Goal: Task Accomplishment & Management: Manage account settings

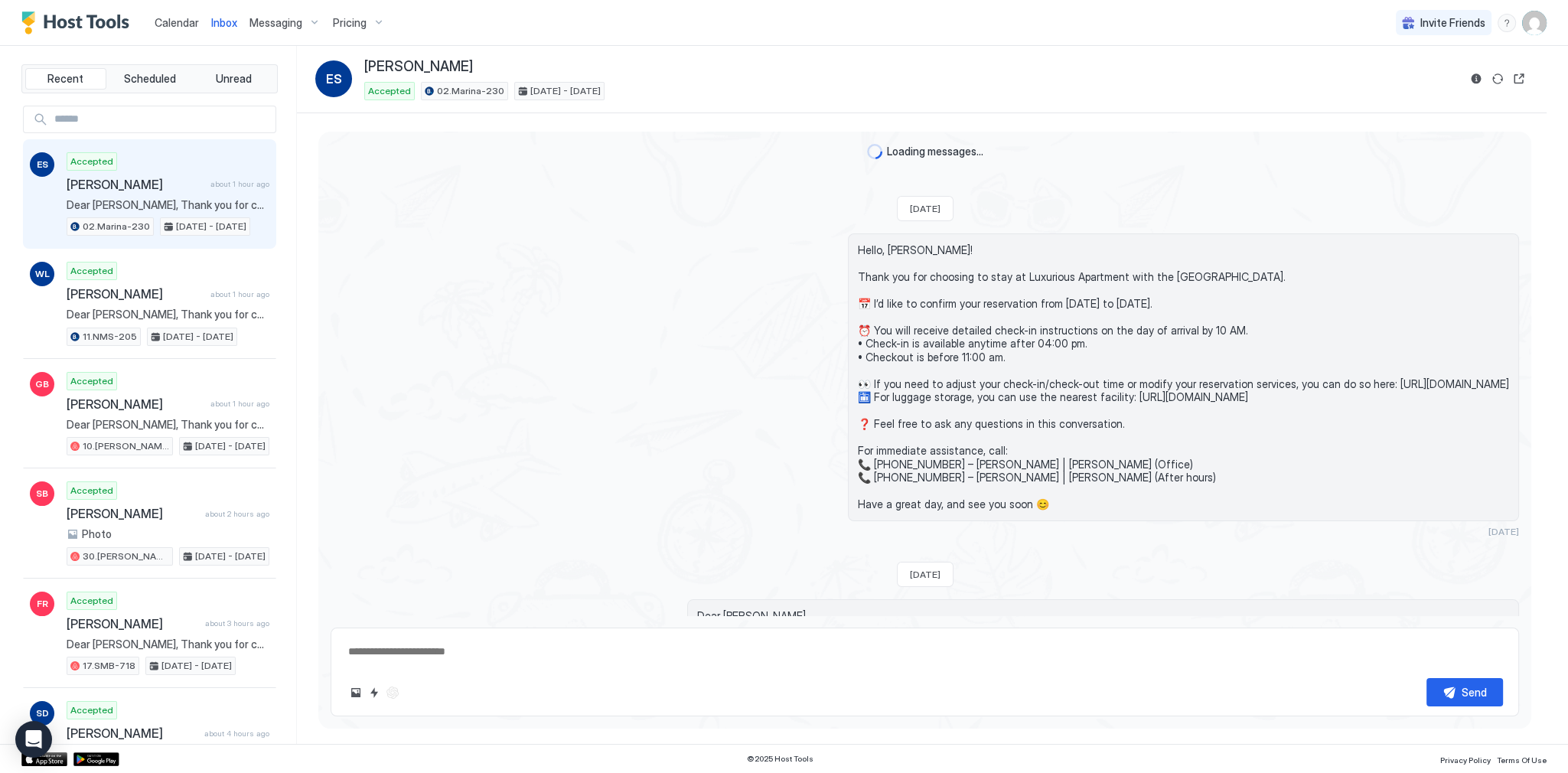
scroll to position [2858, 0]
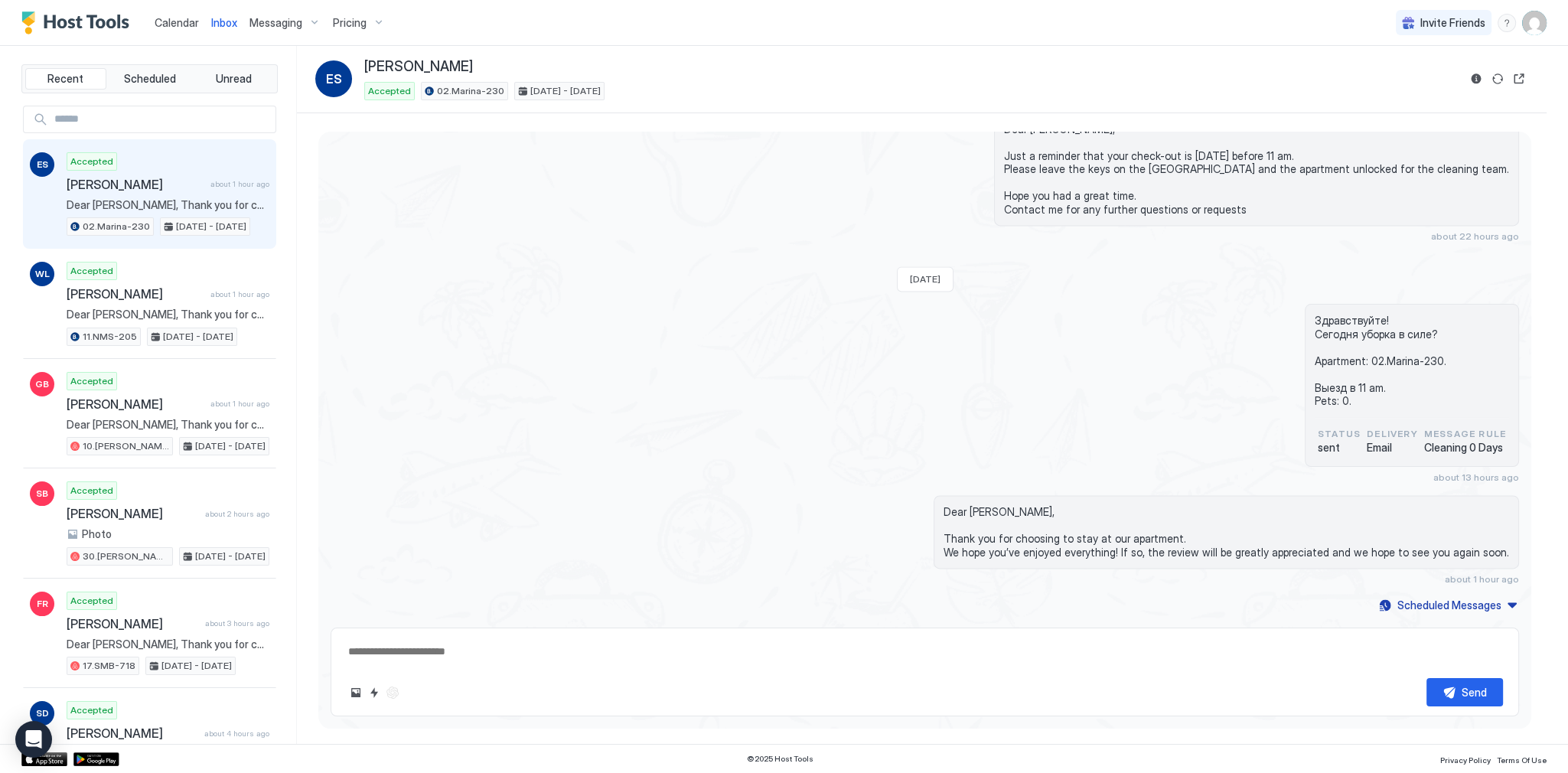
click at [184, 30] on link "Calendar" at bounding box center [177, 22] width 45 height 16
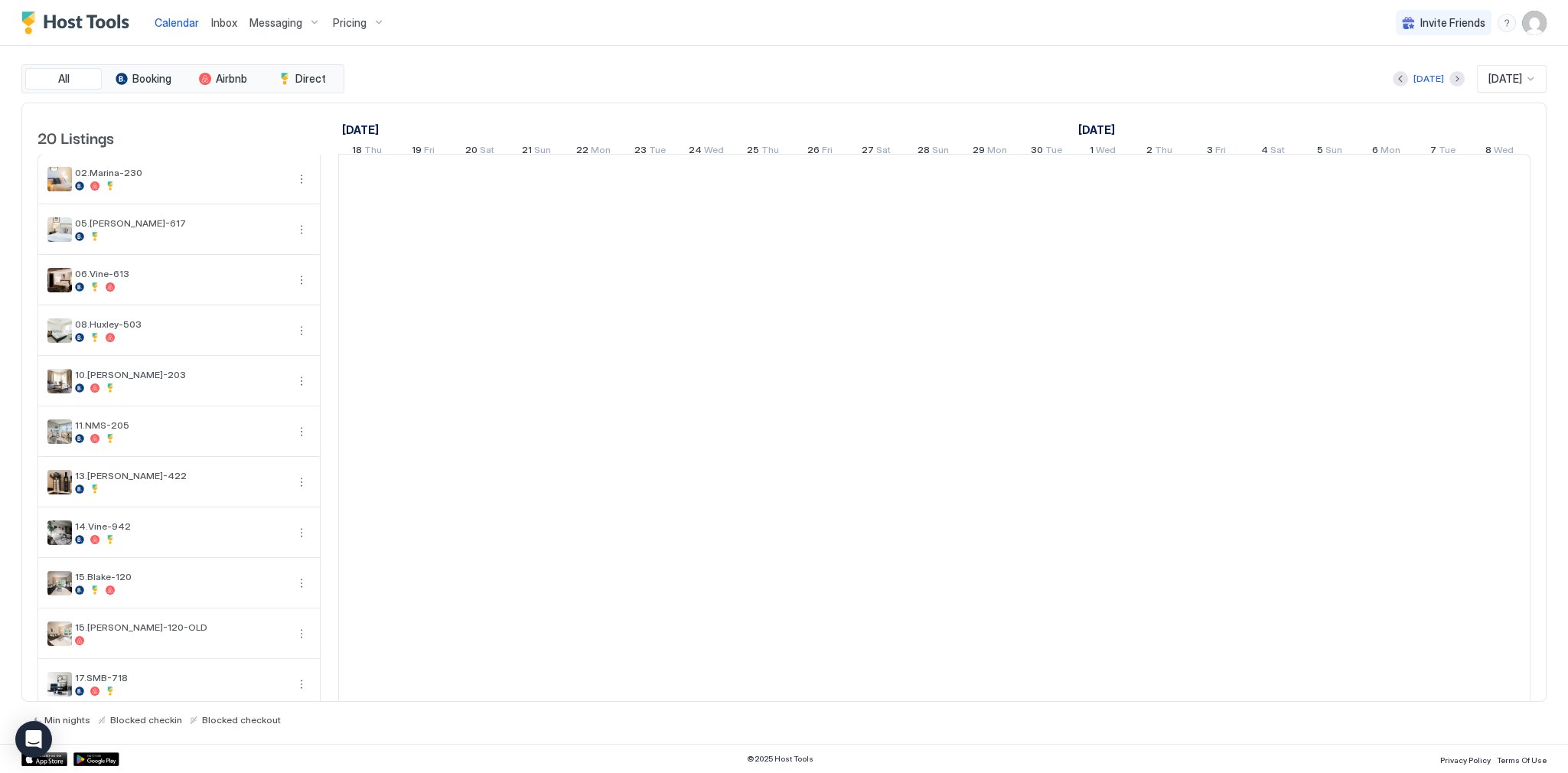
scroll to position [0, 850]
click at [33, 741] on icon "Open Intercom Messenger" at bounding box center [33, 739] width 18 height 20
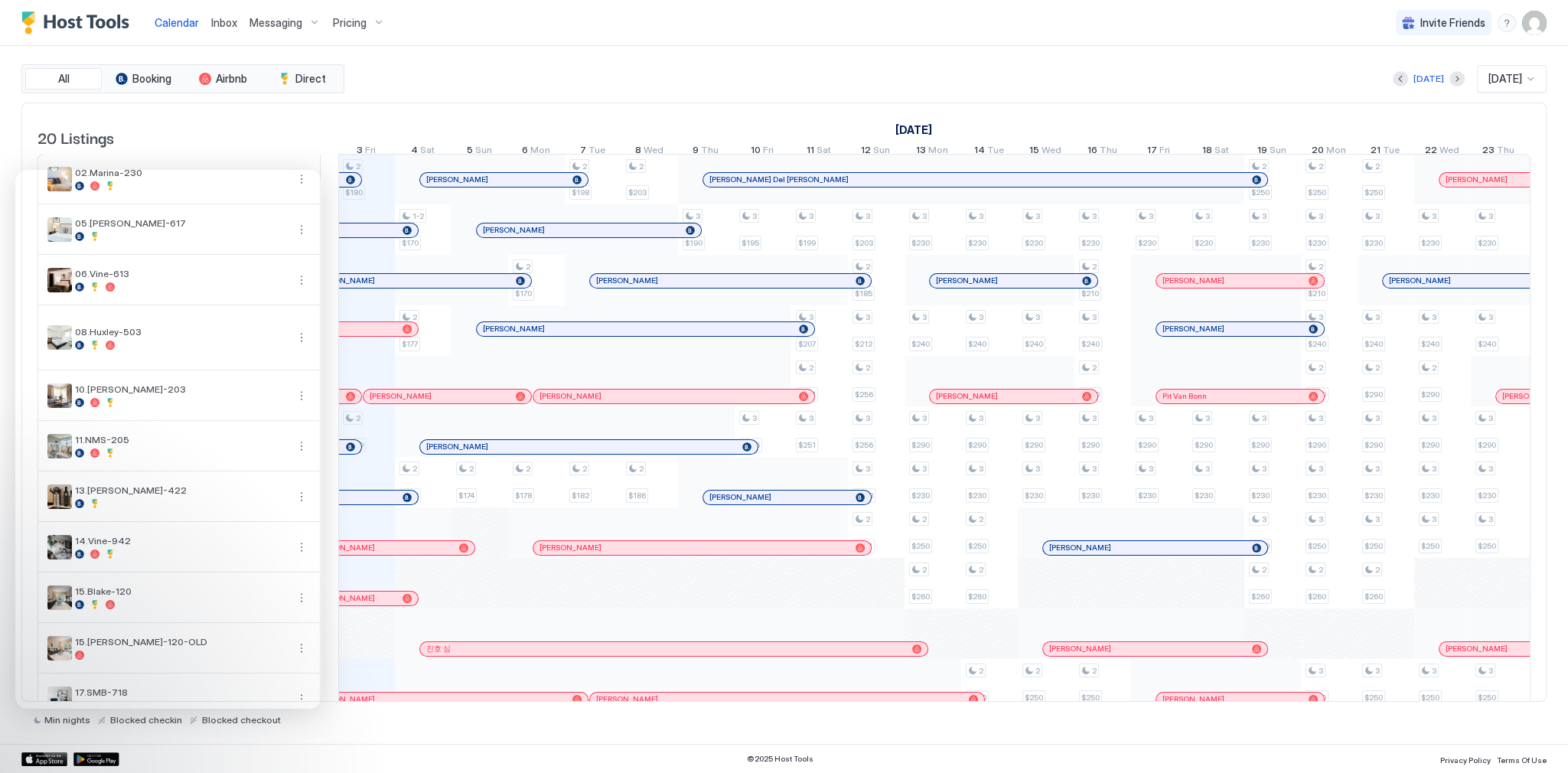
click at [465, 88] on div "[DATE] [DATE]" at bounding box center [947, 79] width 1199 height 28
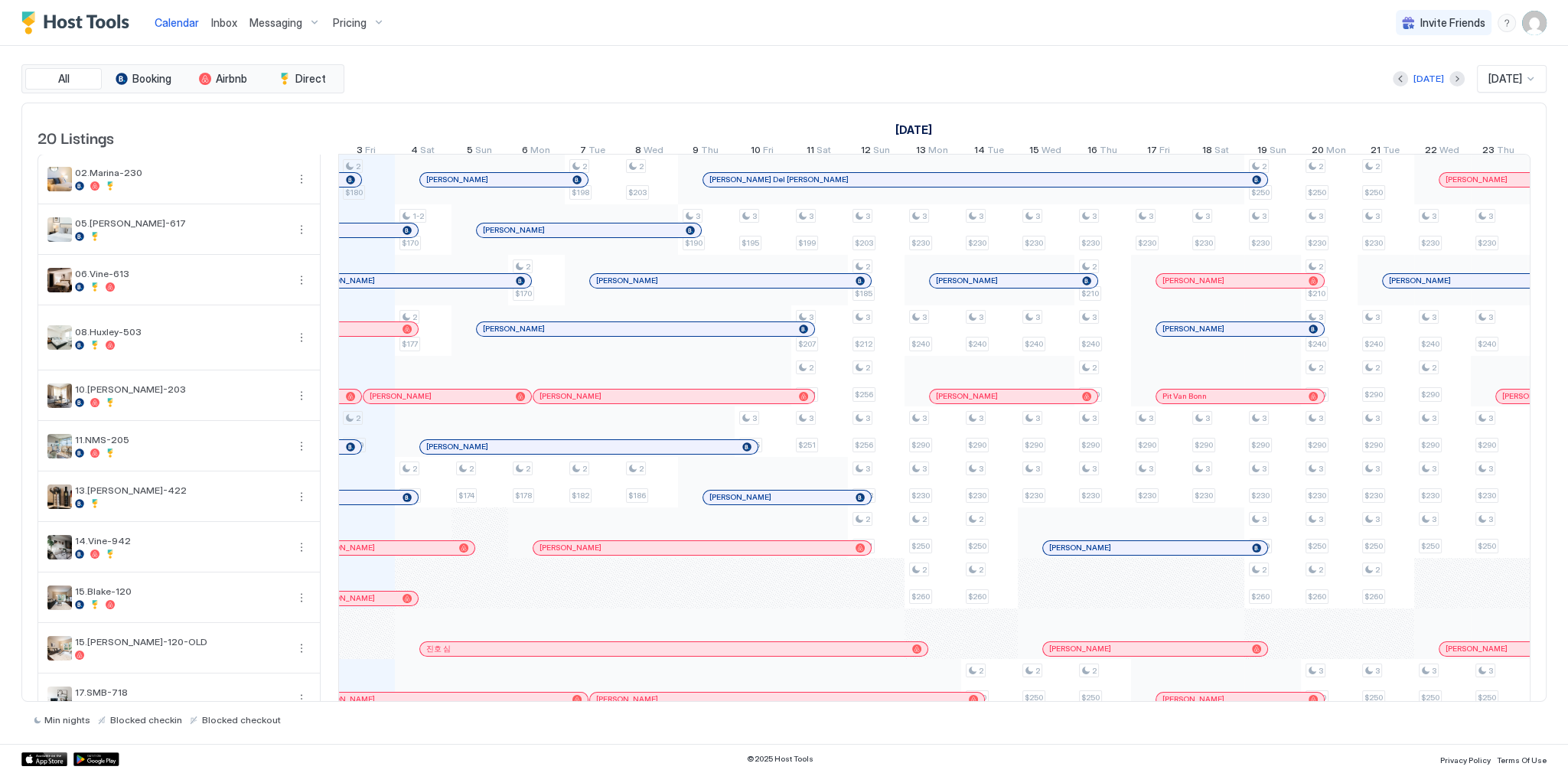
click at [964, 43] on div "Calendar Inbox Messaging Pricing Invite Friends SG" at bounding box center [784, 23] width 1568 height 46
click at [991, 78] on div "[DATE] [DATE]" at bounding box center [947, 79] width 1199 height 28
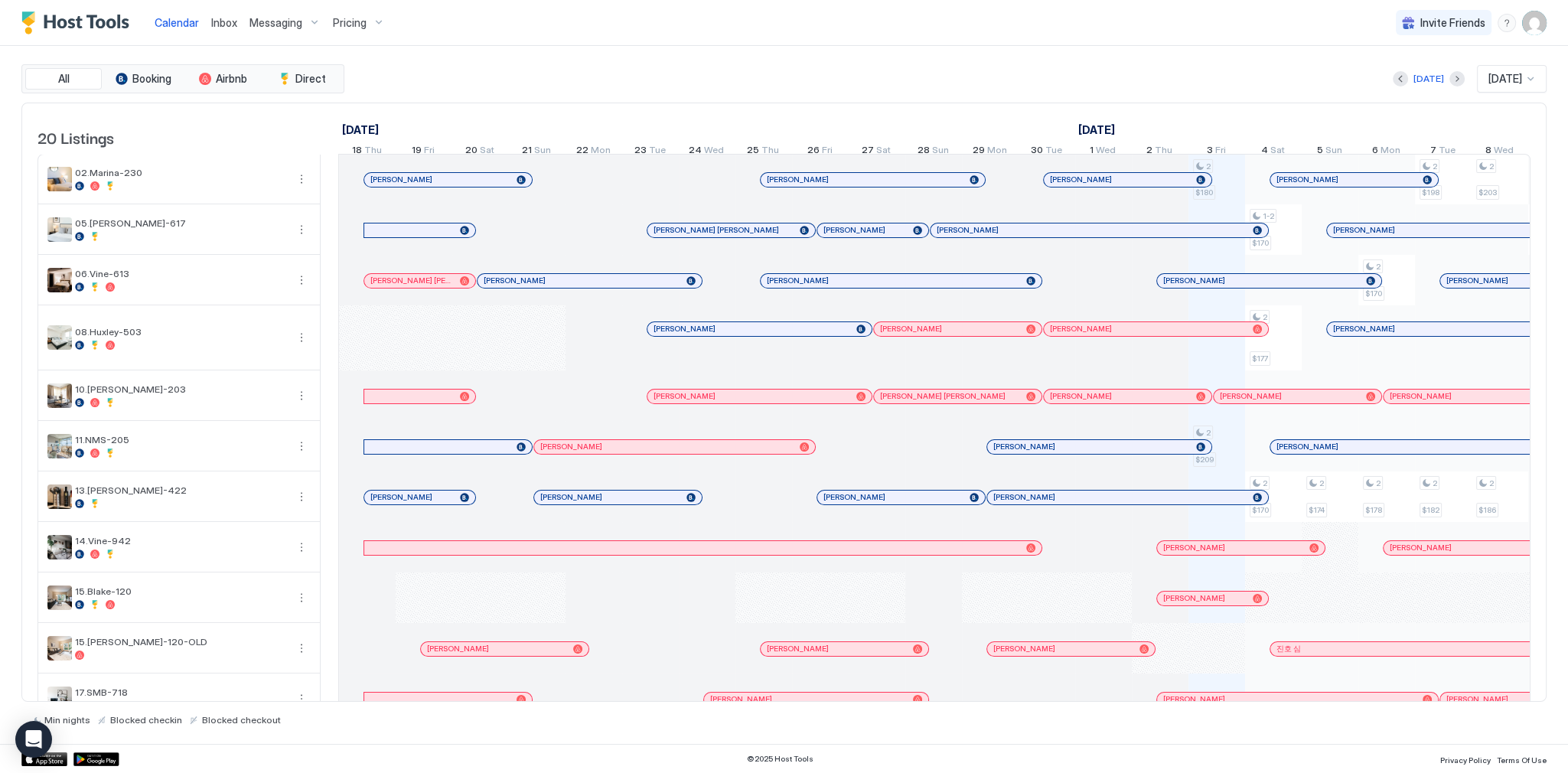
scroll to position [0, 850]
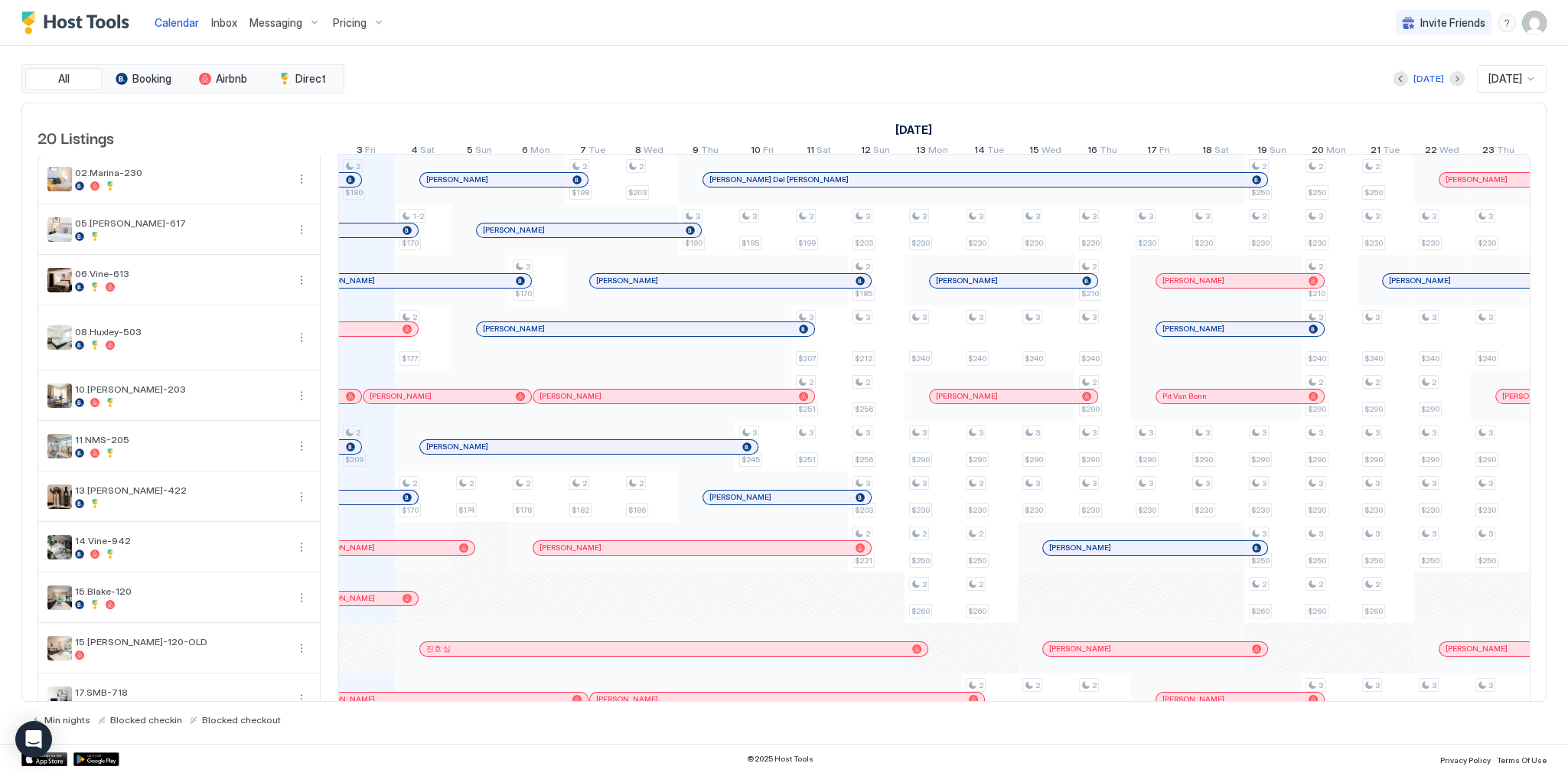
click at [960, 86] on div "[DATE] [DATE]" at bounding box center [947, 79] width 1199 height 28
click at [1543, 22] on img "User profile" at bounding box center [1534, 22] width 25 height 25
click at [1448, 85] on div "Settings" at bounding box center [1448, 86] width 195 height 27
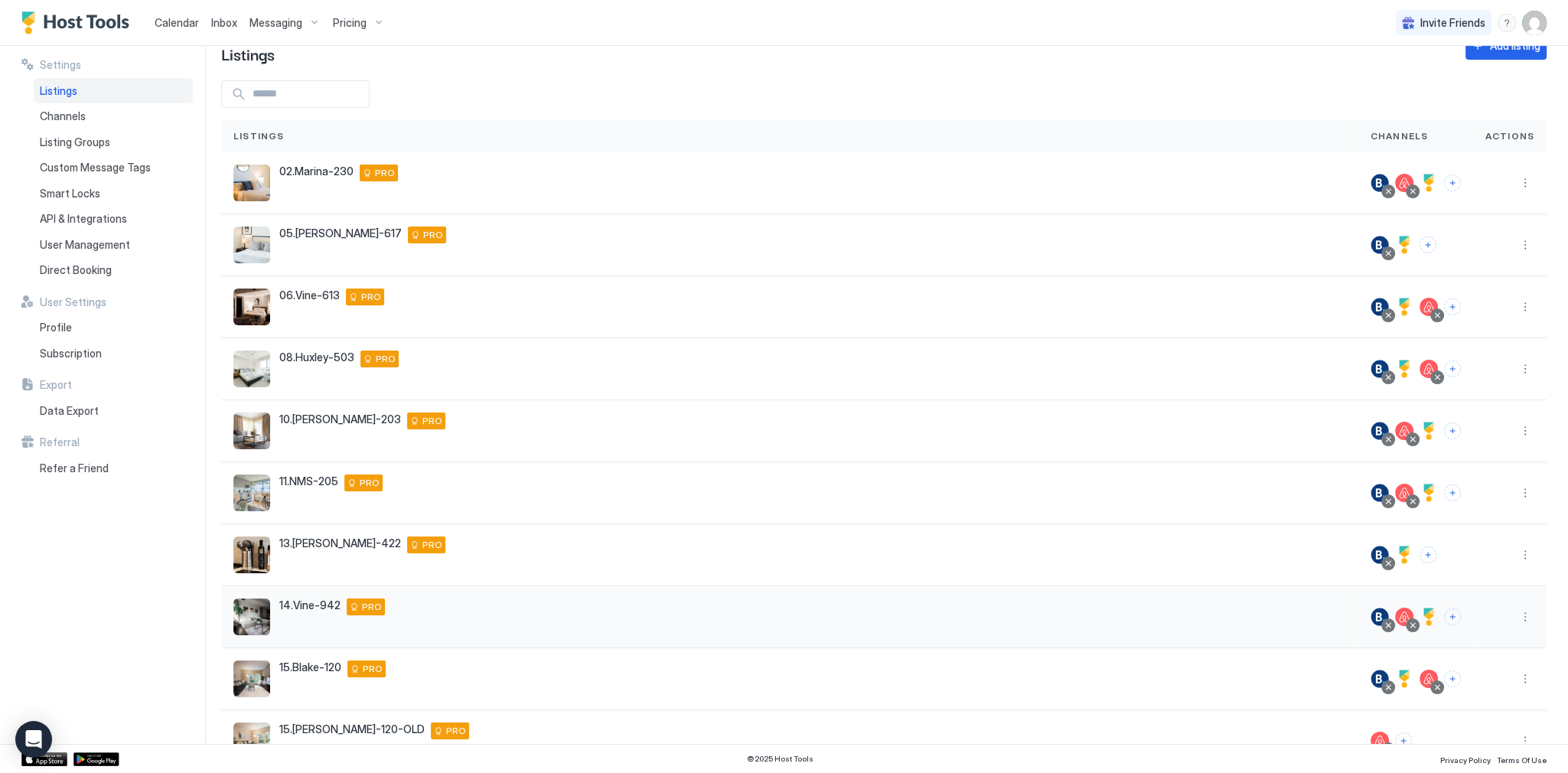
scroll to position [120, 0]
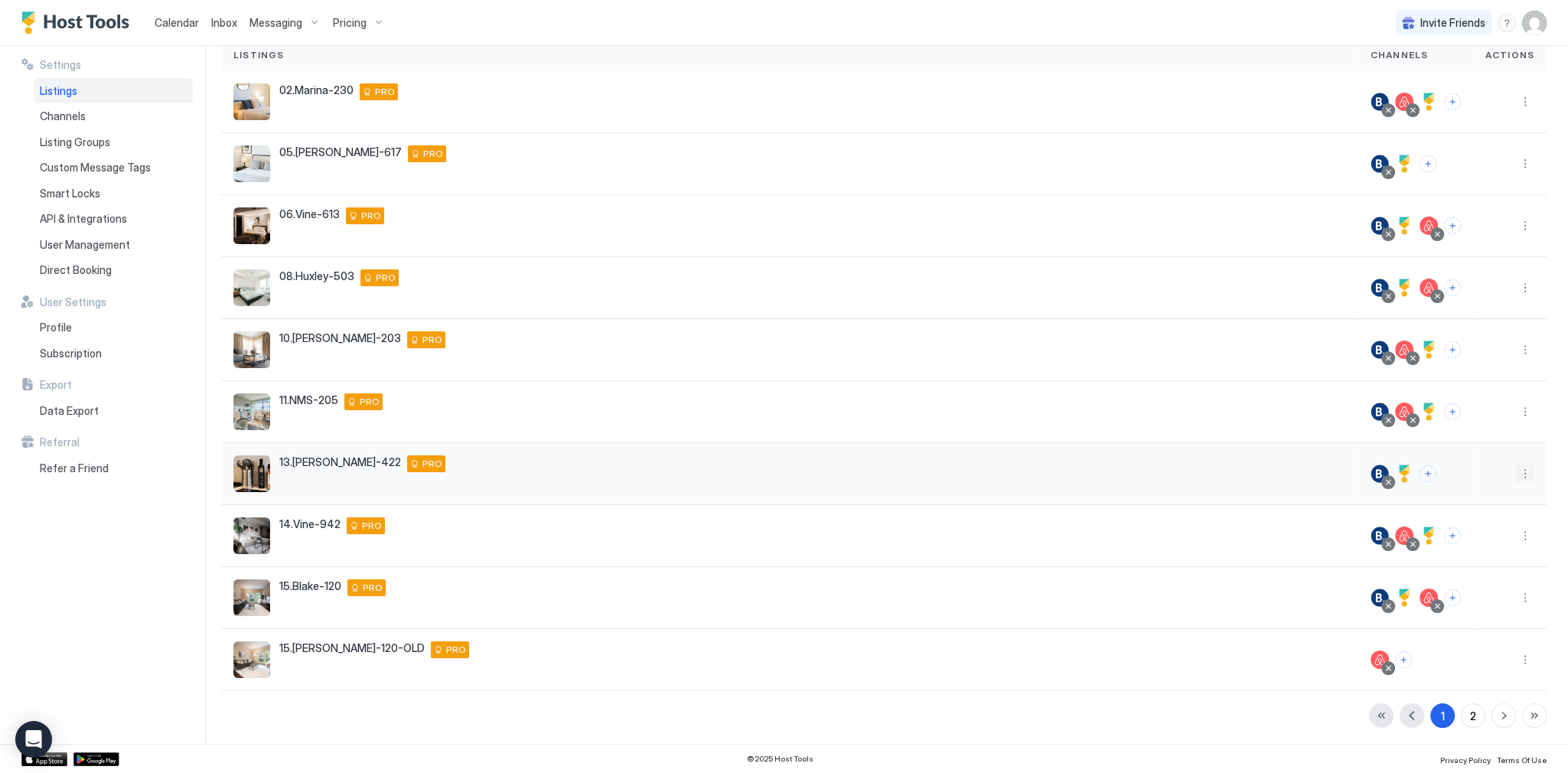
click at [1515, 475] on button "More options" at bounding box center [1524, 473] width 18 height 18
click at [1475, 538] on span "Listing Settings" at bounding box center [1480, 542] width 68 height 11
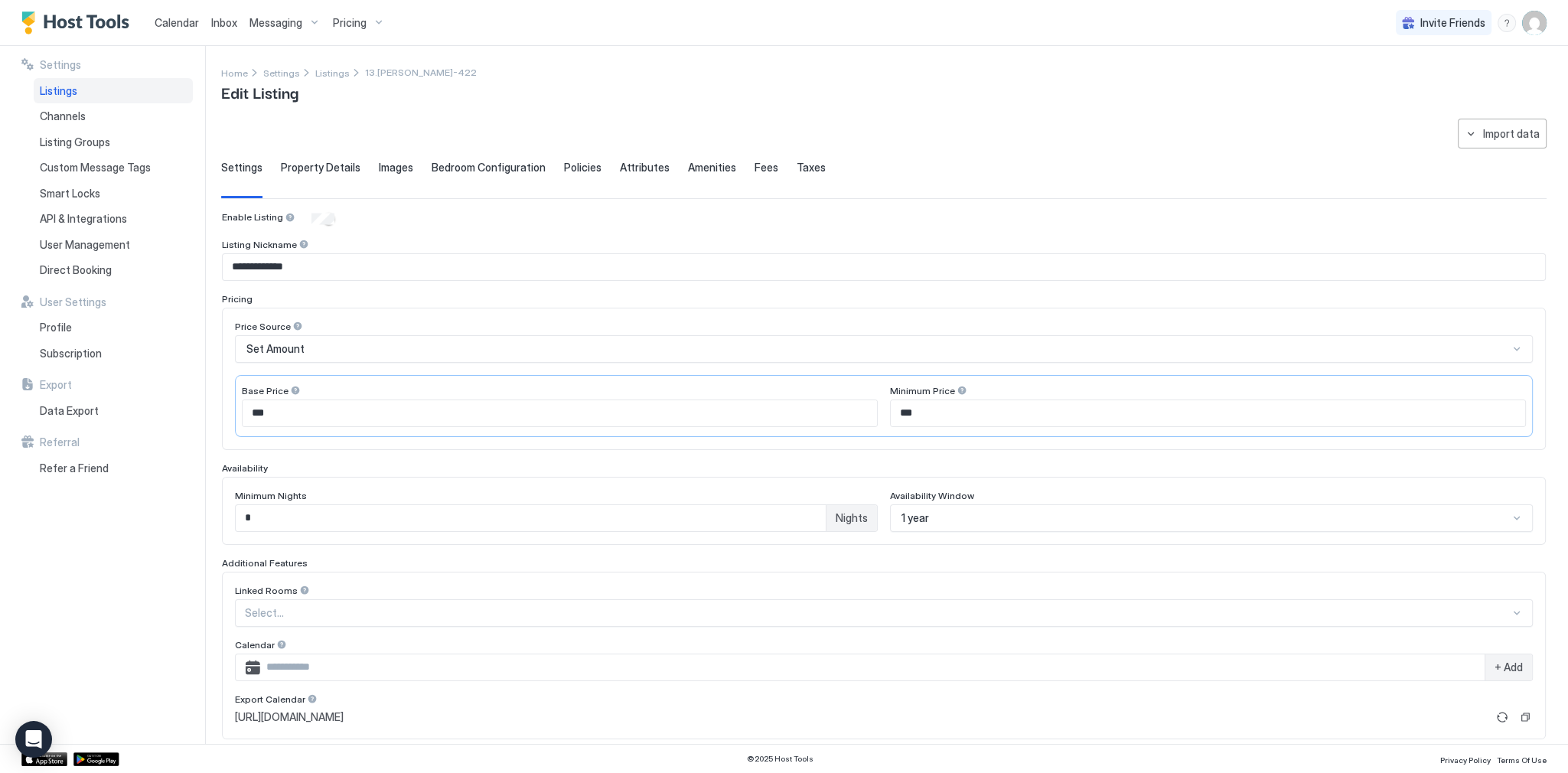
click at [742, 64] on div "**********" at bounding box center [894, 395] width 1346 height 698
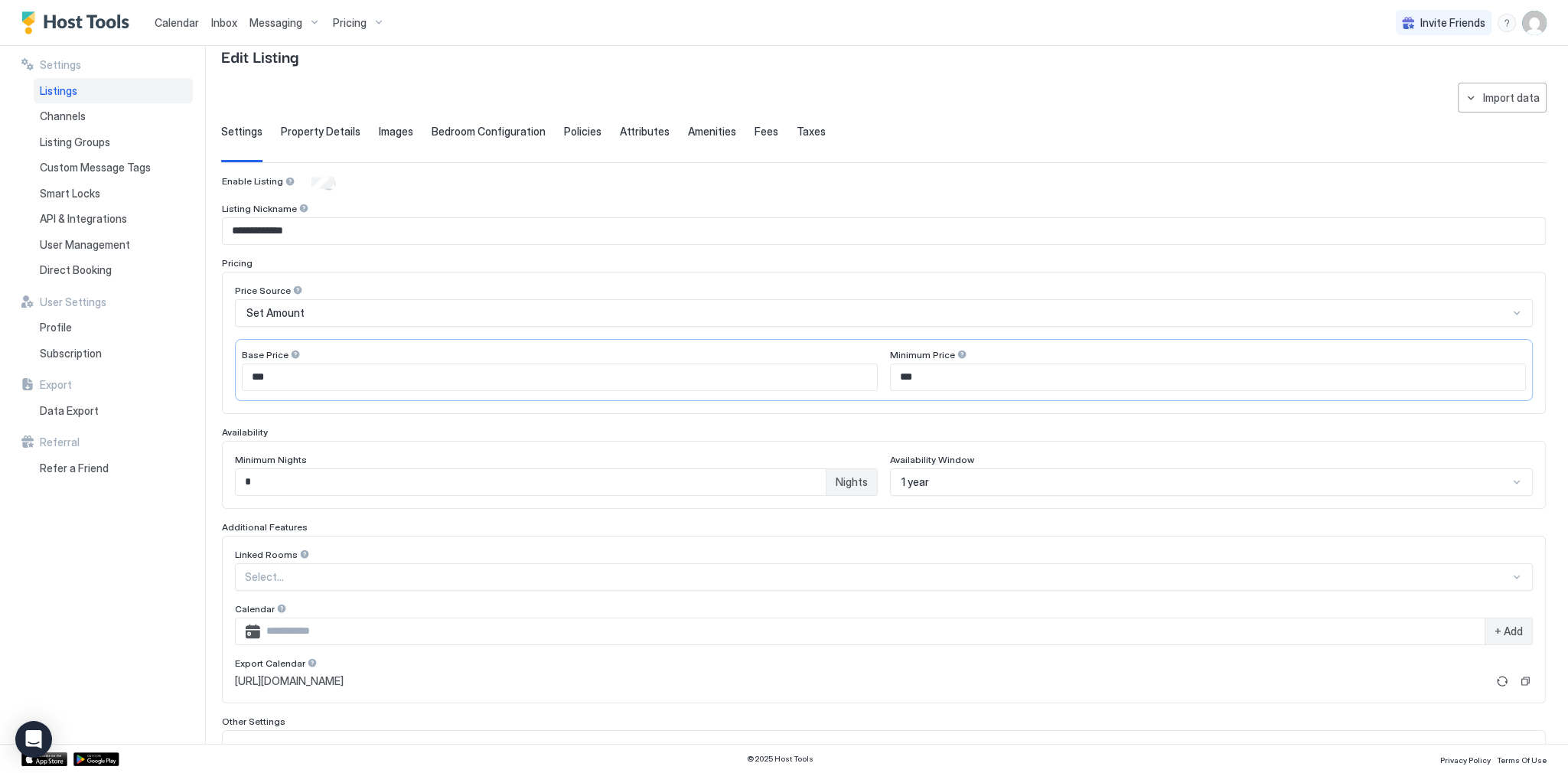
scroll to position [173, 0]
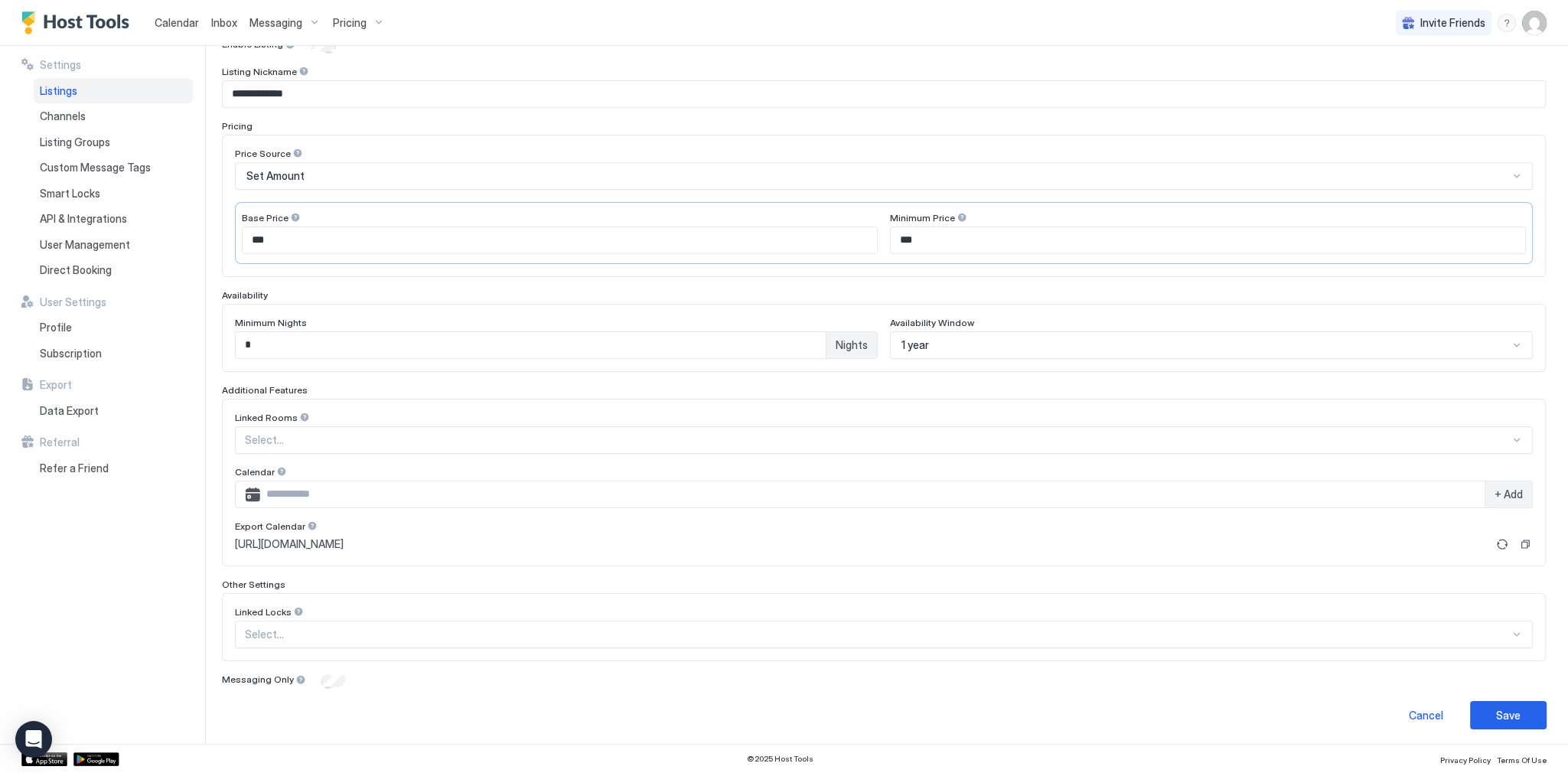
click at [359, 585] on div "Other Settings" at bounding box center [884, 584] width 1324 height 11
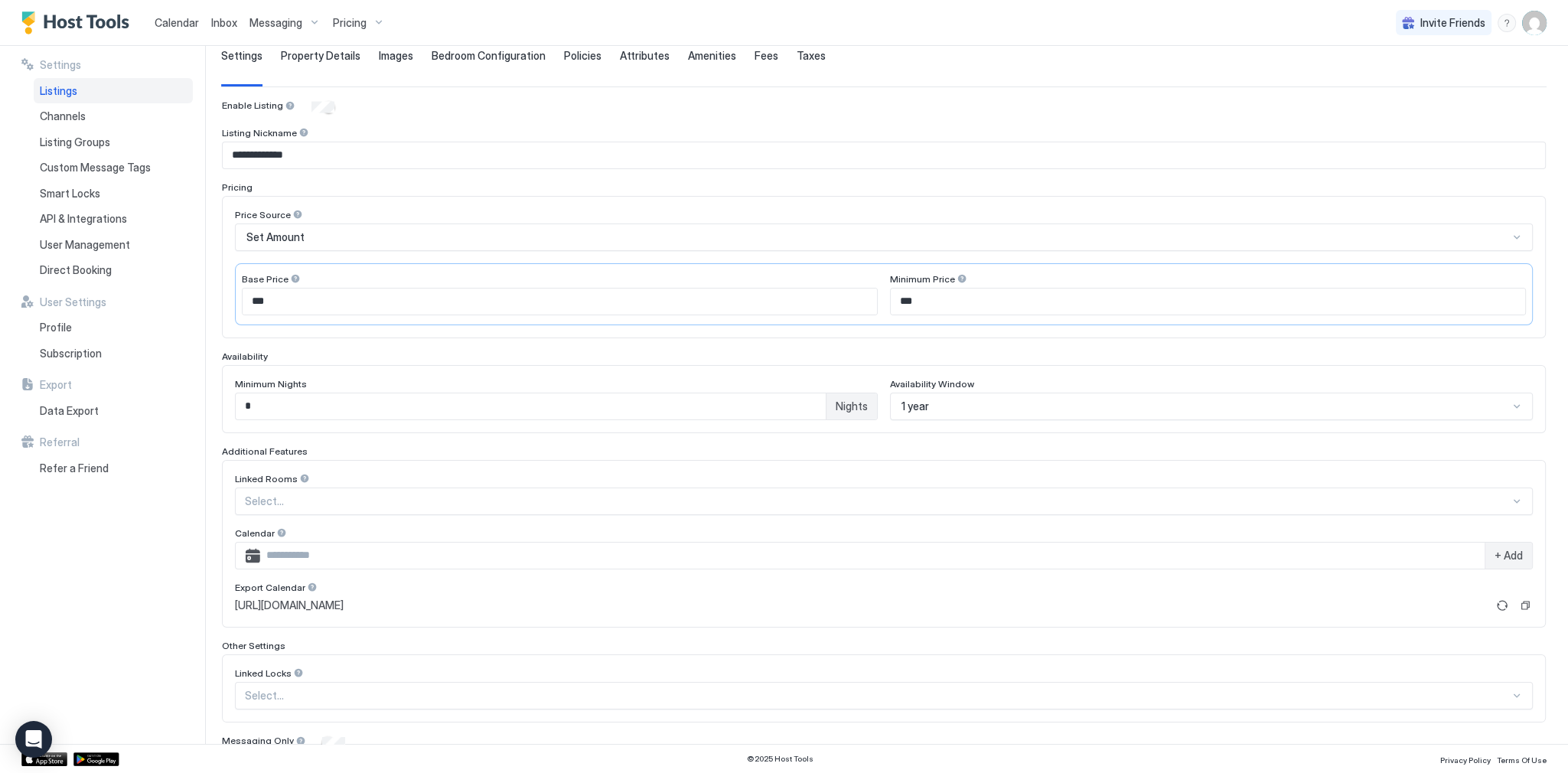
click at [369, 465] on div "Linked Rooms Select... Calendar + Add Export Calendar https://app.hosttools.com…" at bounding box center [884, 544] width 1324 height 168
click at [373, 449] on div "Additional Features" at bounding box center [884, 451] width 1324 height 11
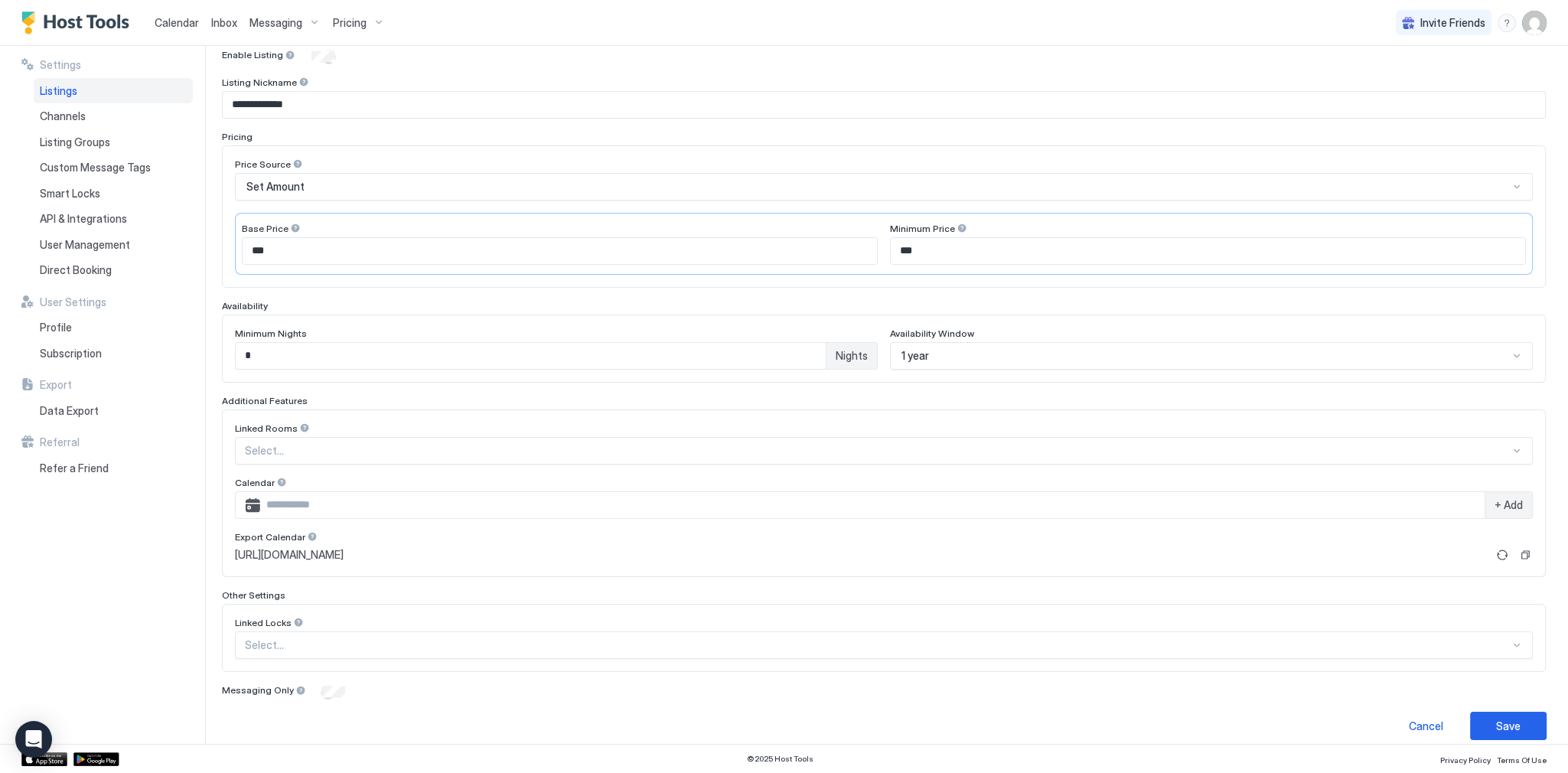
scroll to position [173, 0]
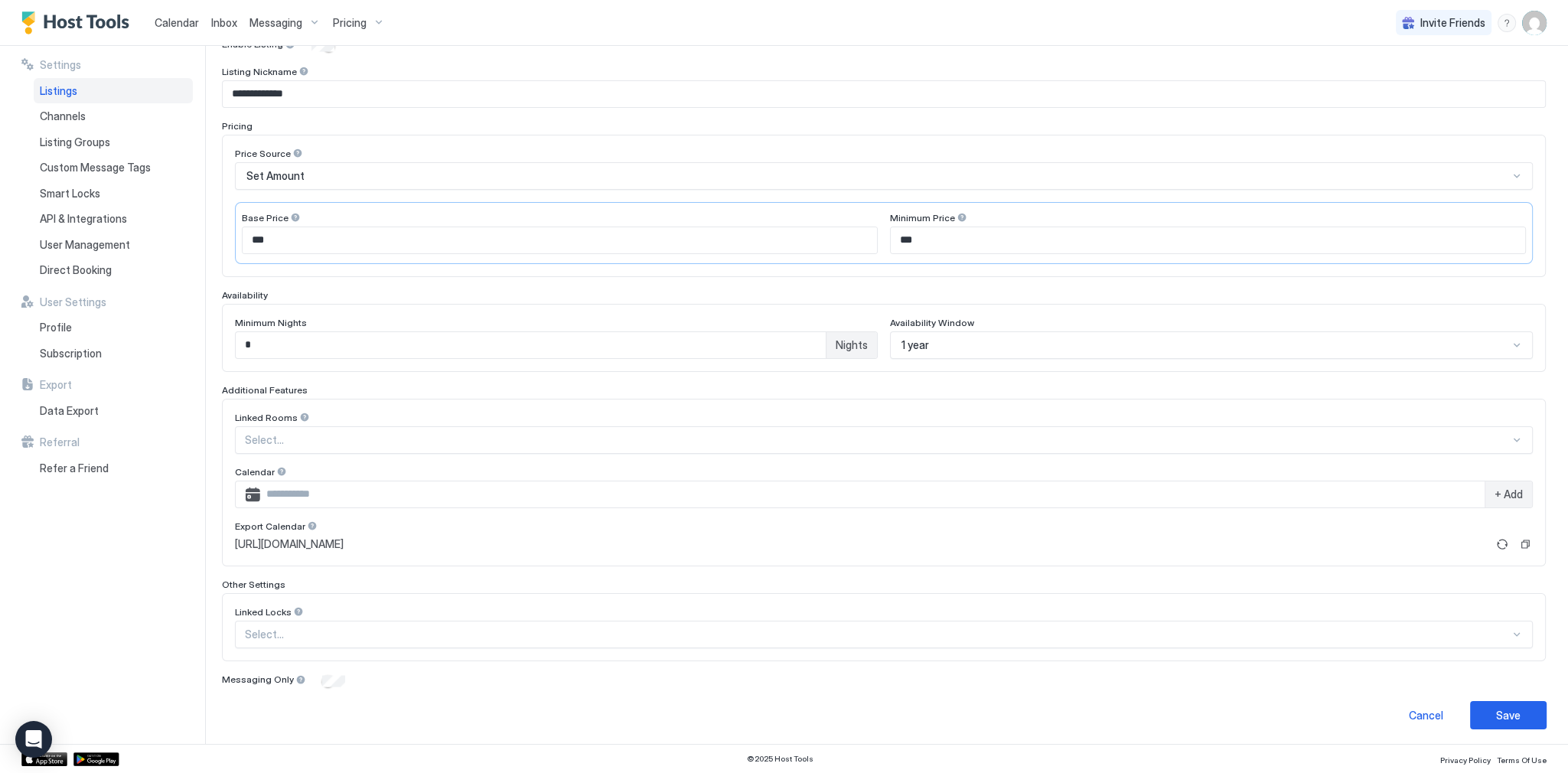
click at [395, 594] on div "Linked Locks Select..." at bounding box center [884, 626] width 1324 height 68
click at [437, 475] on div "Calendar" at bounding box center [883, 473] width 1298 height 14
click at [440, 466] on div "Calendar" at bounding box center [883, 473] width 1298 height 14
click at [436, 388] on div "Additional Features" at bounding box center [884, 390] width 1324 height 11
click at [216, 22] on span "Inbox" at bounding box center [224, 22] width 26 height 13
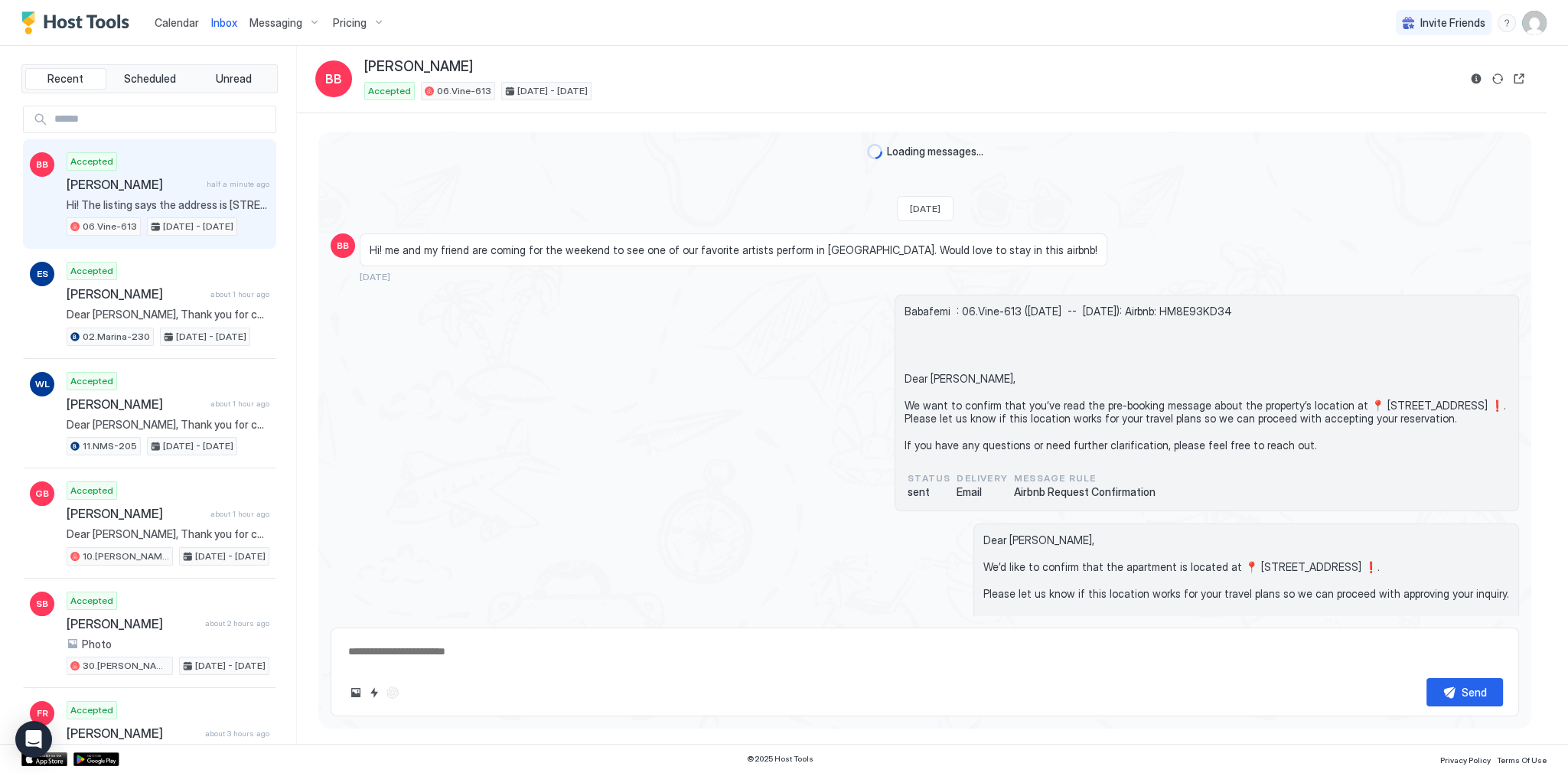
scroll to position [768, 0]
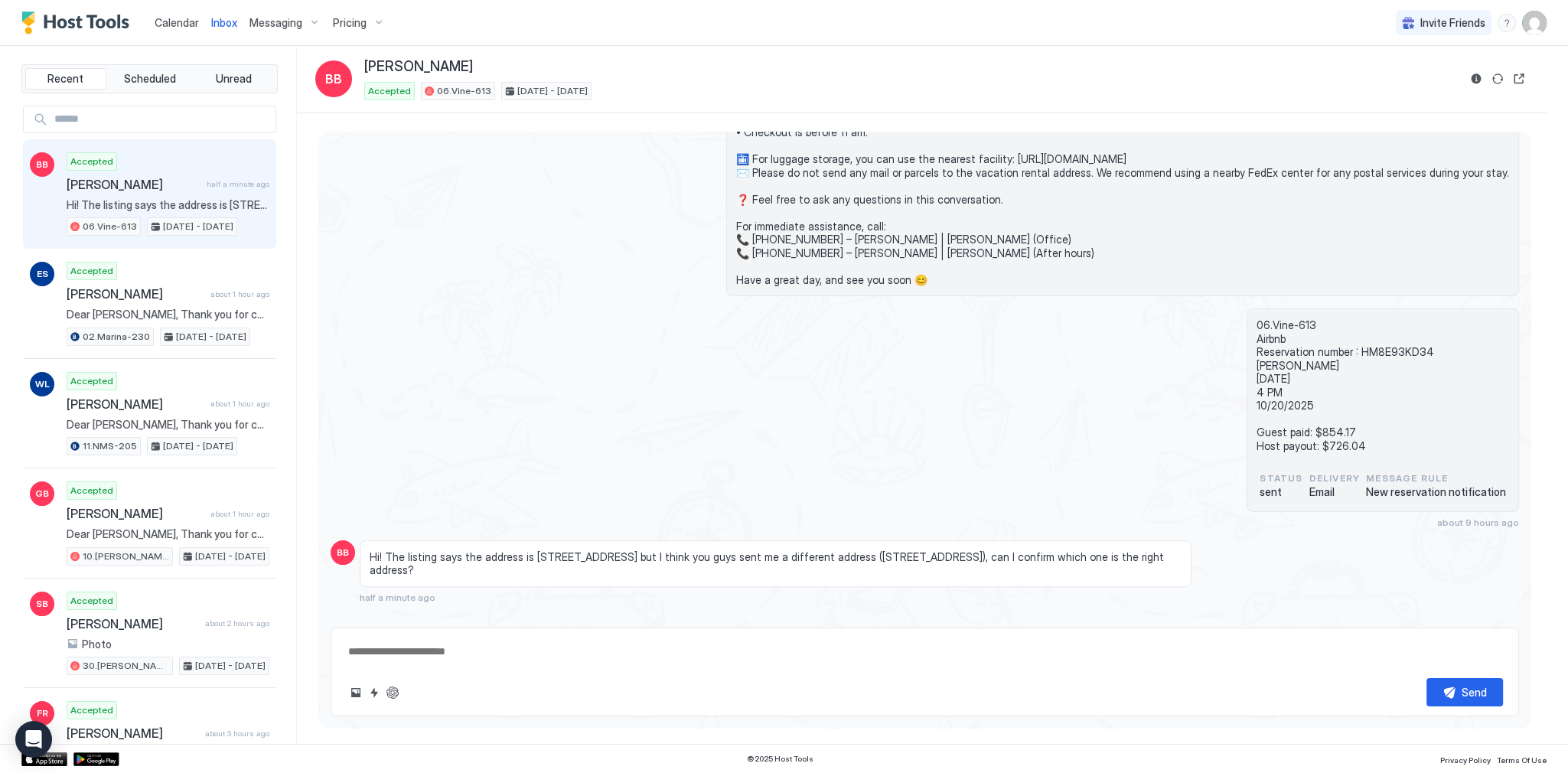
click at [612, 557] on span "Hi! The listing says the address is 1151 north la brea avenue but I think you g…" at bounding box center [775, 564] width 812 height 27
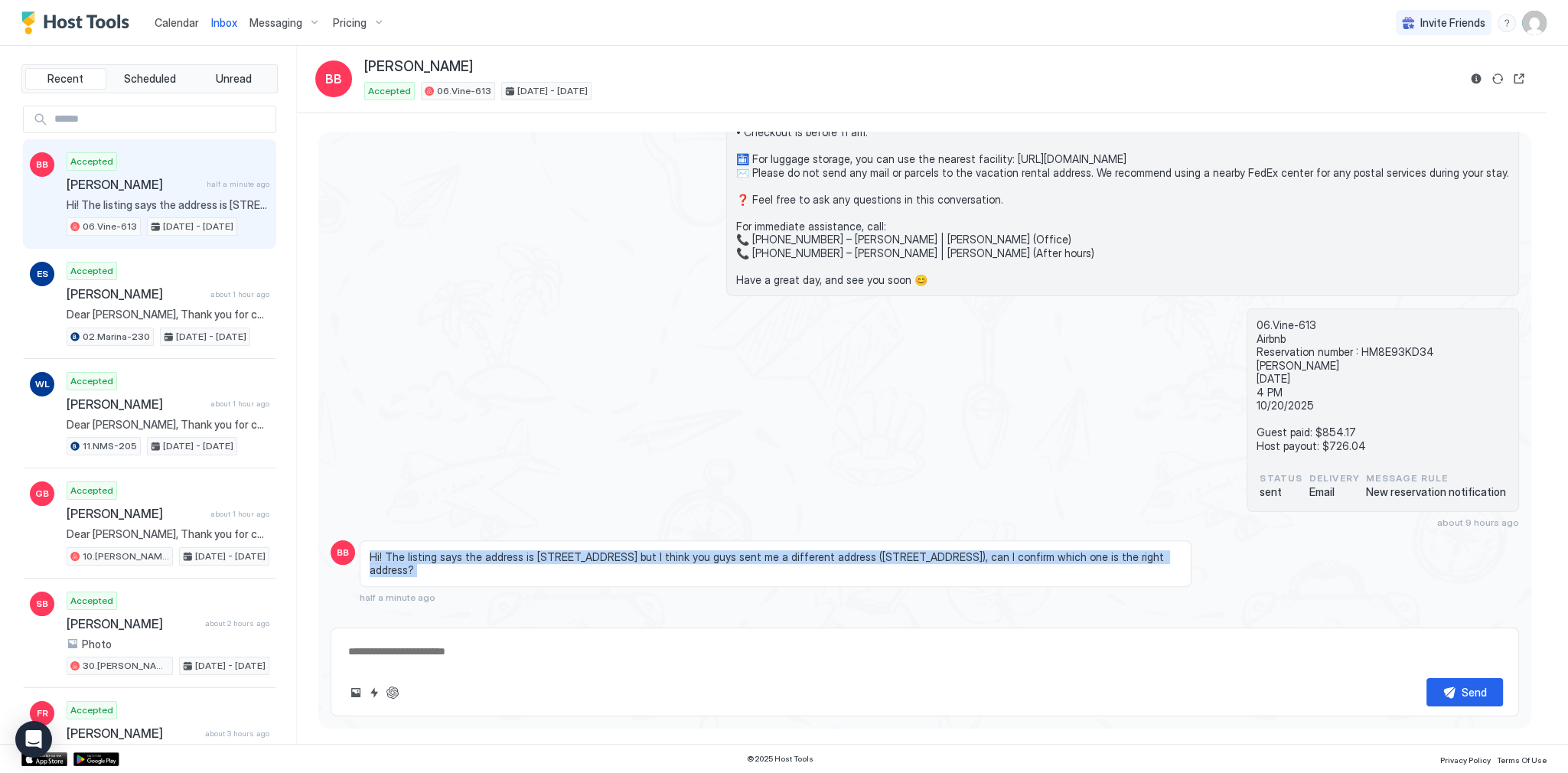
click at [612, 557] on span "Hi! The listing says the address is 1151 north la brea avenue but I think you g…" at bounding box center [775, 564] width 812 height 27
click at [841, 558] on span "Hi! The listing says the address is 1151 north la brea avenue but I think you g…" at bounding box center [775, 564] width 812 height 27
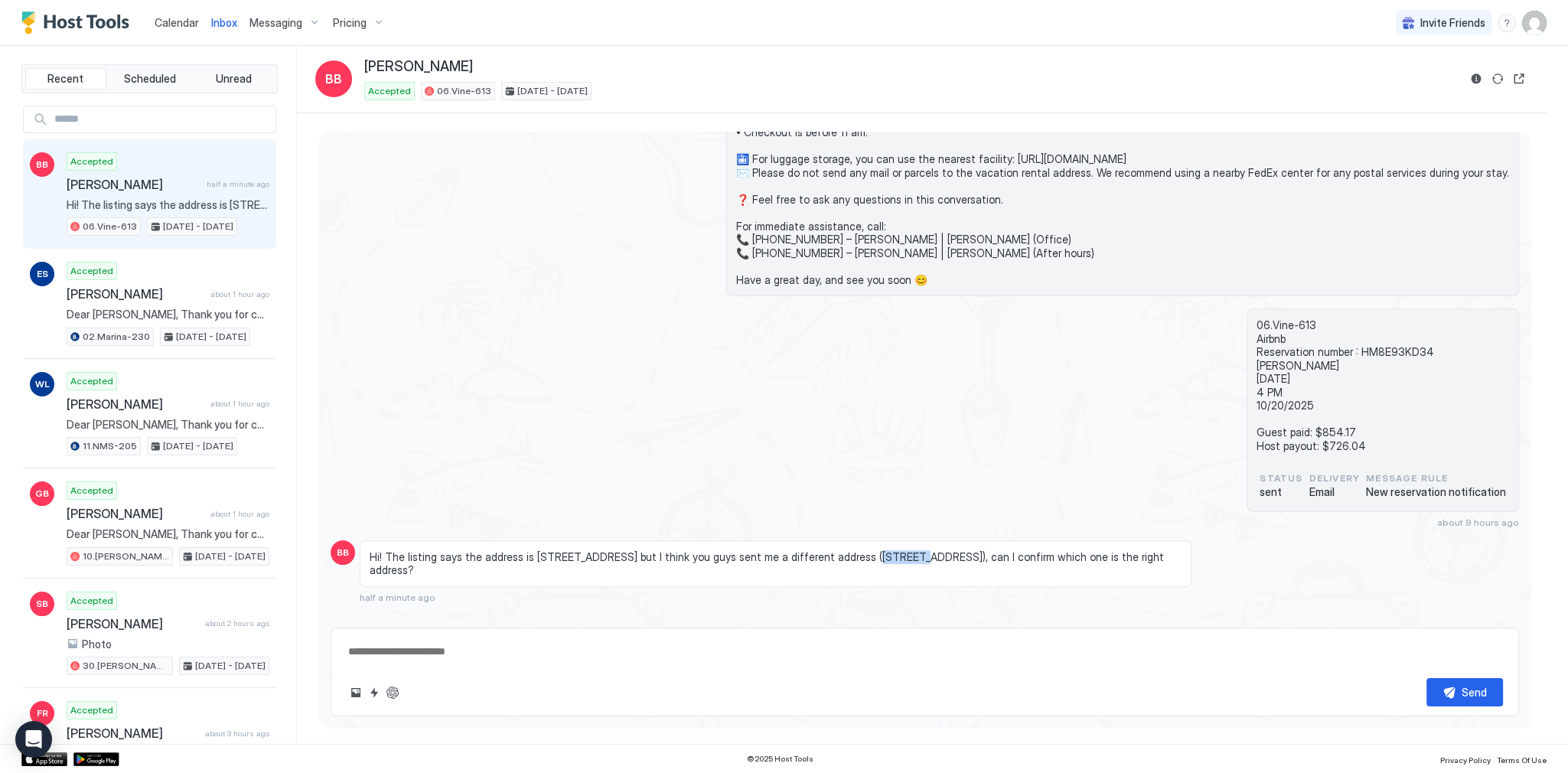
click at [841, 558] on span "Hi! The listing says the address is 1151 north la brea avenue but I think you g…" at bounding box center [775, 564] width 812 height 27
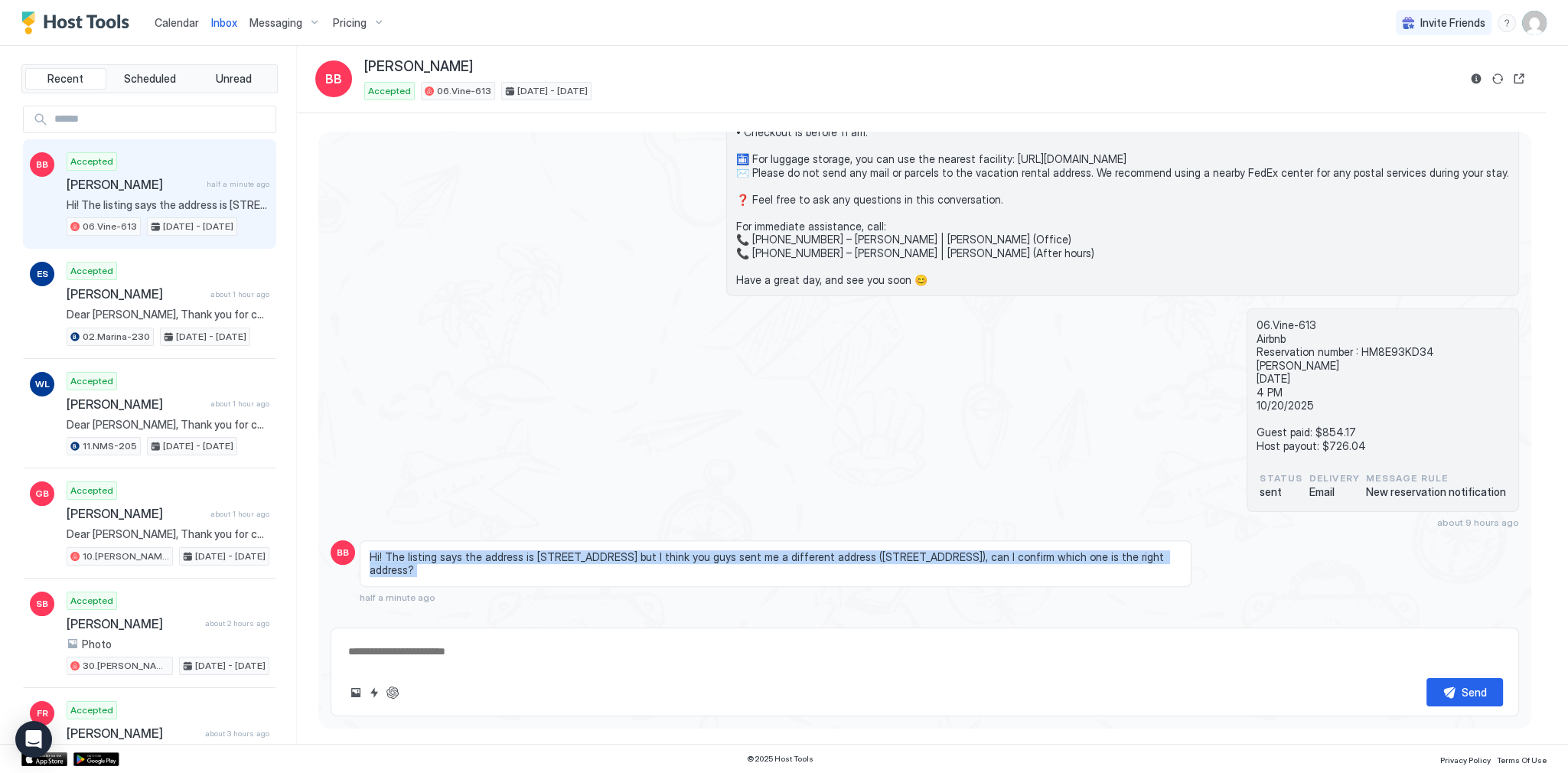
click at [841, 558] on span "Hi! The listing says the address is 1151 north la brea avenue but I think you g…" at bounding box center [775, 564] width 812 height 27
click at [976, 563] on div "Hi! The listing says the address is 1151 north la brea avenue but I think you g…" at bounding box center [775, 563] width 832 height 47
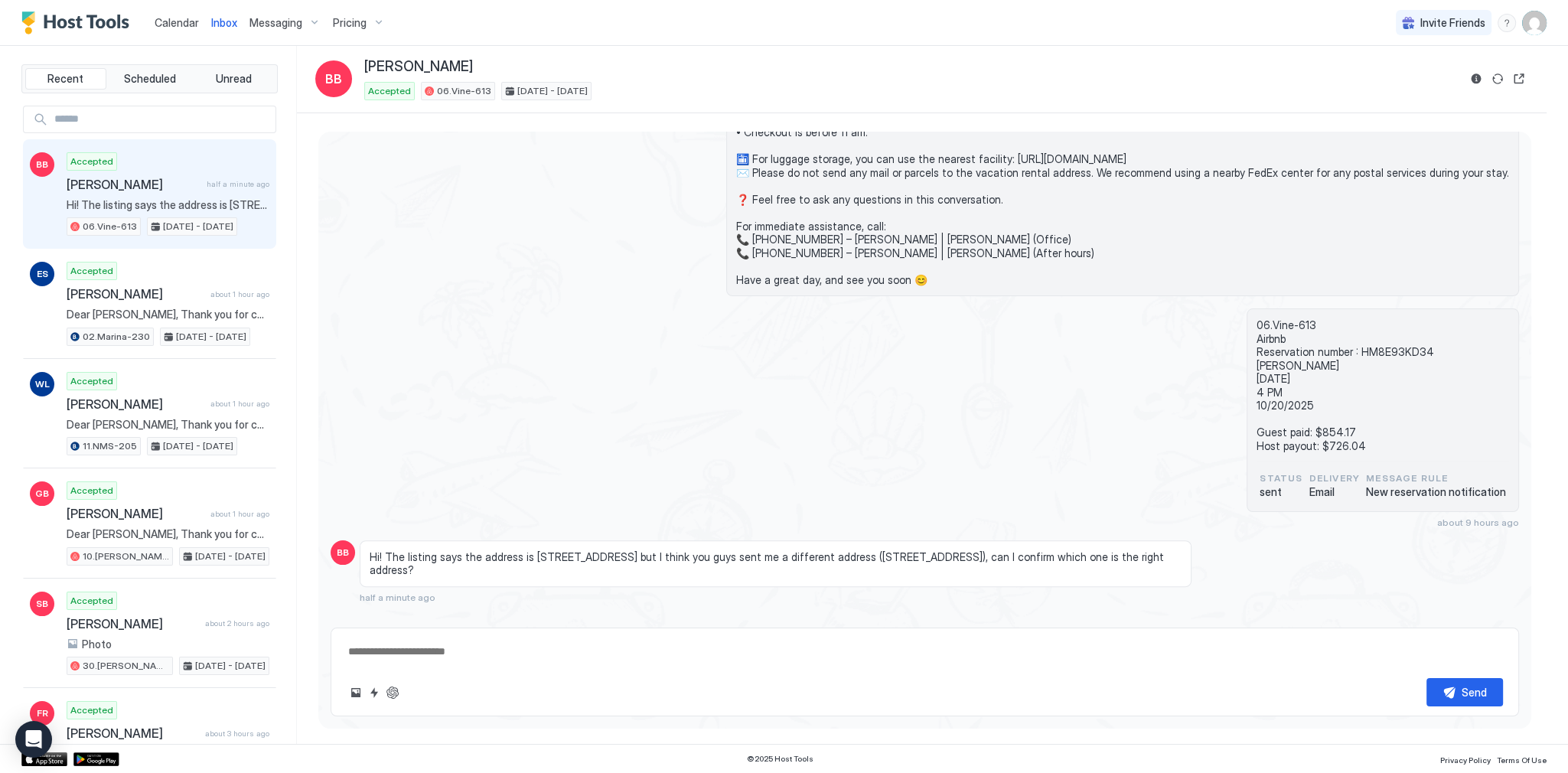
click at [387, 705] on div "Send" at bounding box center [924, 692] width 1156 height 28
click at [388, 698] on button "ChatGPT Auto Reply" at bounding box center [392, 692] width 18 height 18
click at [778, 487] on div "06.Vine-613 Airbnb Reservation number : HM8E93KD34 Babafemi Badero 10/17/2025 4…" at bounding box center [924, 418] width 1188 height 219
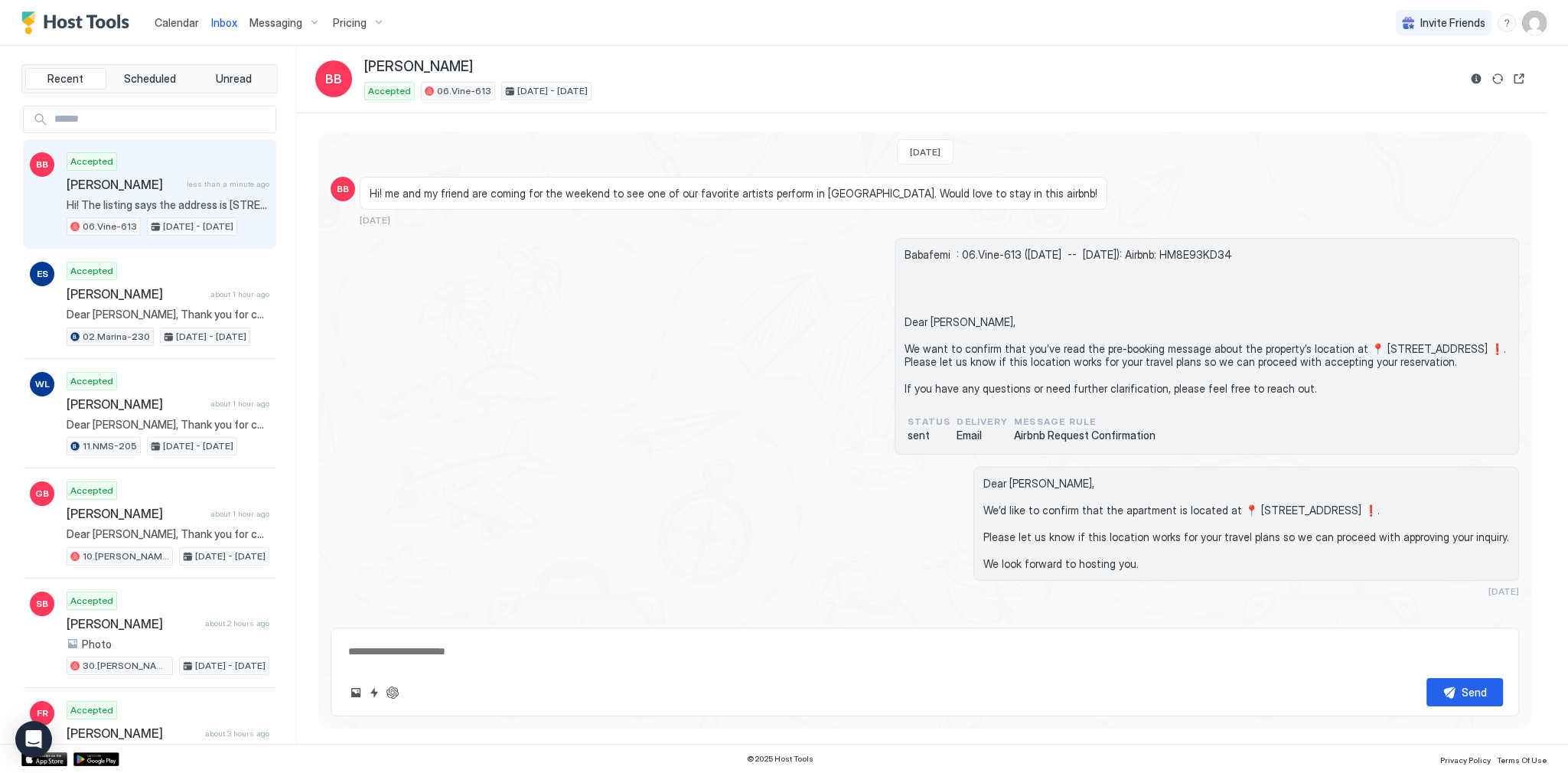
scroll to position [0, 0]
click at [1301, 353] on span "Babafemi : 06.Vine-613 (Fri, October 17th -- Mon, October 20th): Airbnb: HM8E93…" at bounding box center [1207, 326] width 605 height 148
drag, startPoint x: 1301, startPoint y: 353, endPoint x: 1349, endPoint y: 358, distance: 48.3
click at [1349, 358] on span "Babafemi : 06.Vine-613 (Fri, October 17th -- Mon, October 20th): Airbnb: HM8E93…" at bounding box center [1207, 326] width 605 height 148
copy span "269 Selma Ave,"
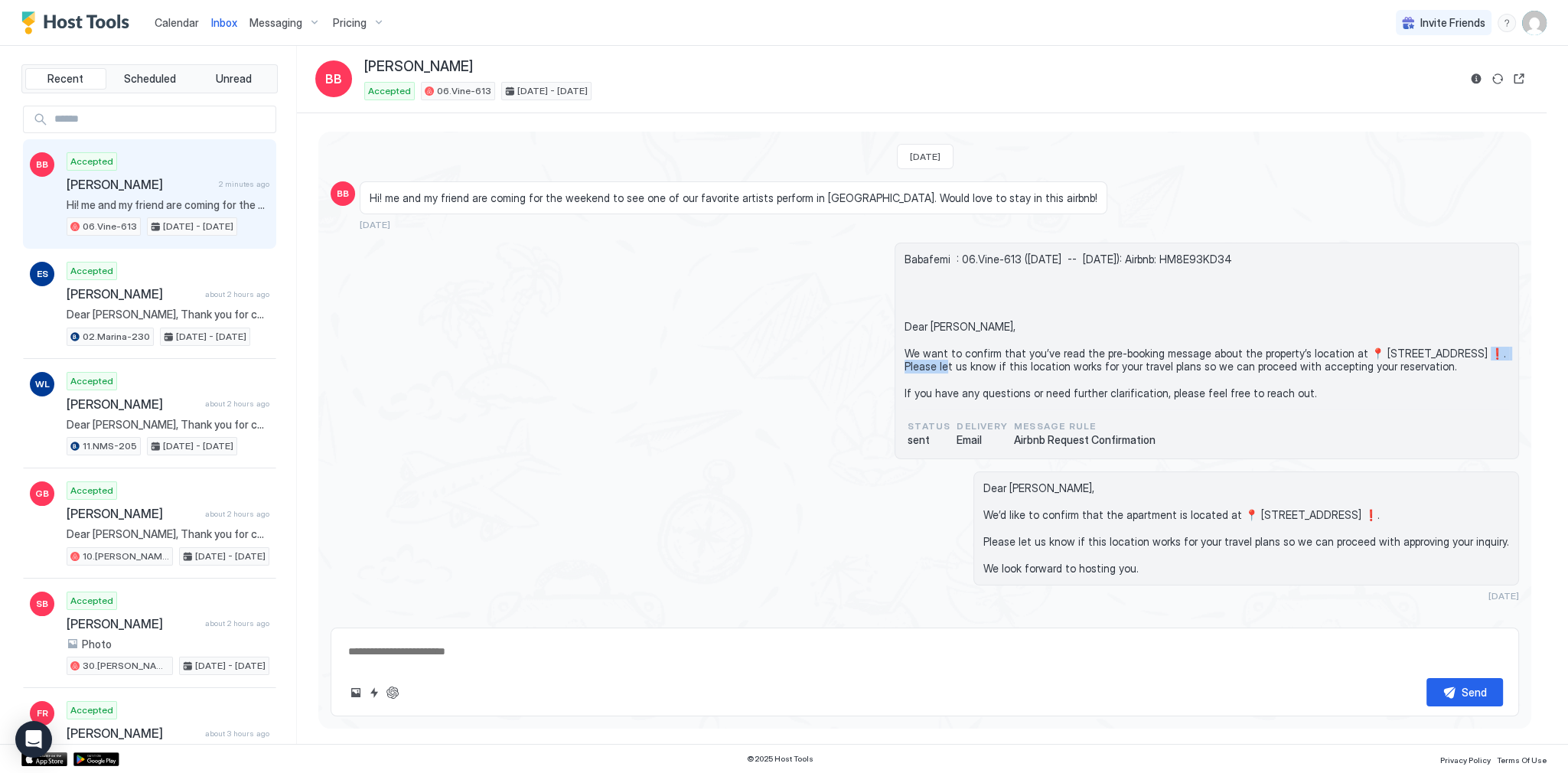
click at [620, 657] on textarea at bounding box center [924, 651] width 1156 height 28
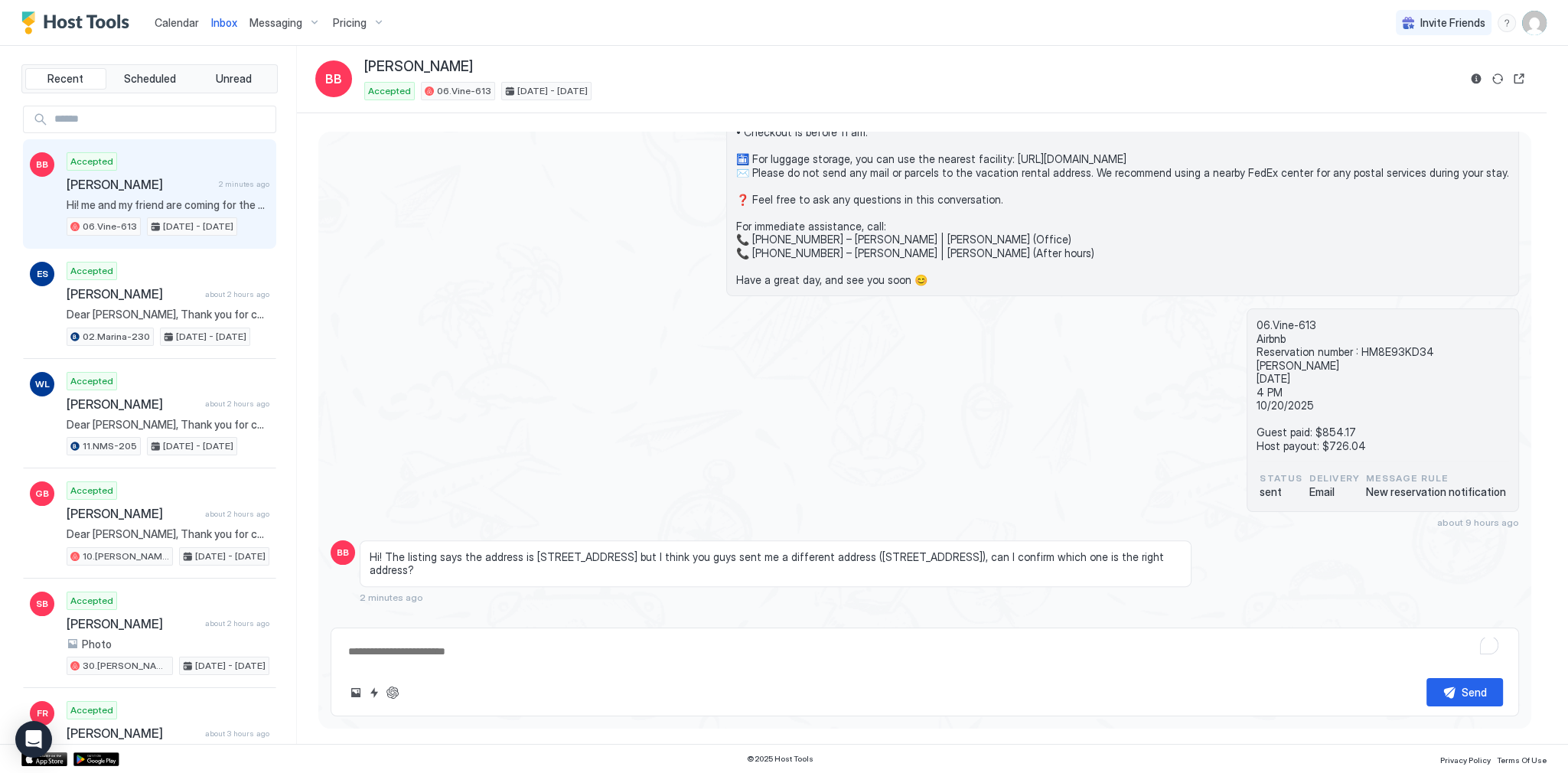
paste textarea "**********"
type textarea "*"
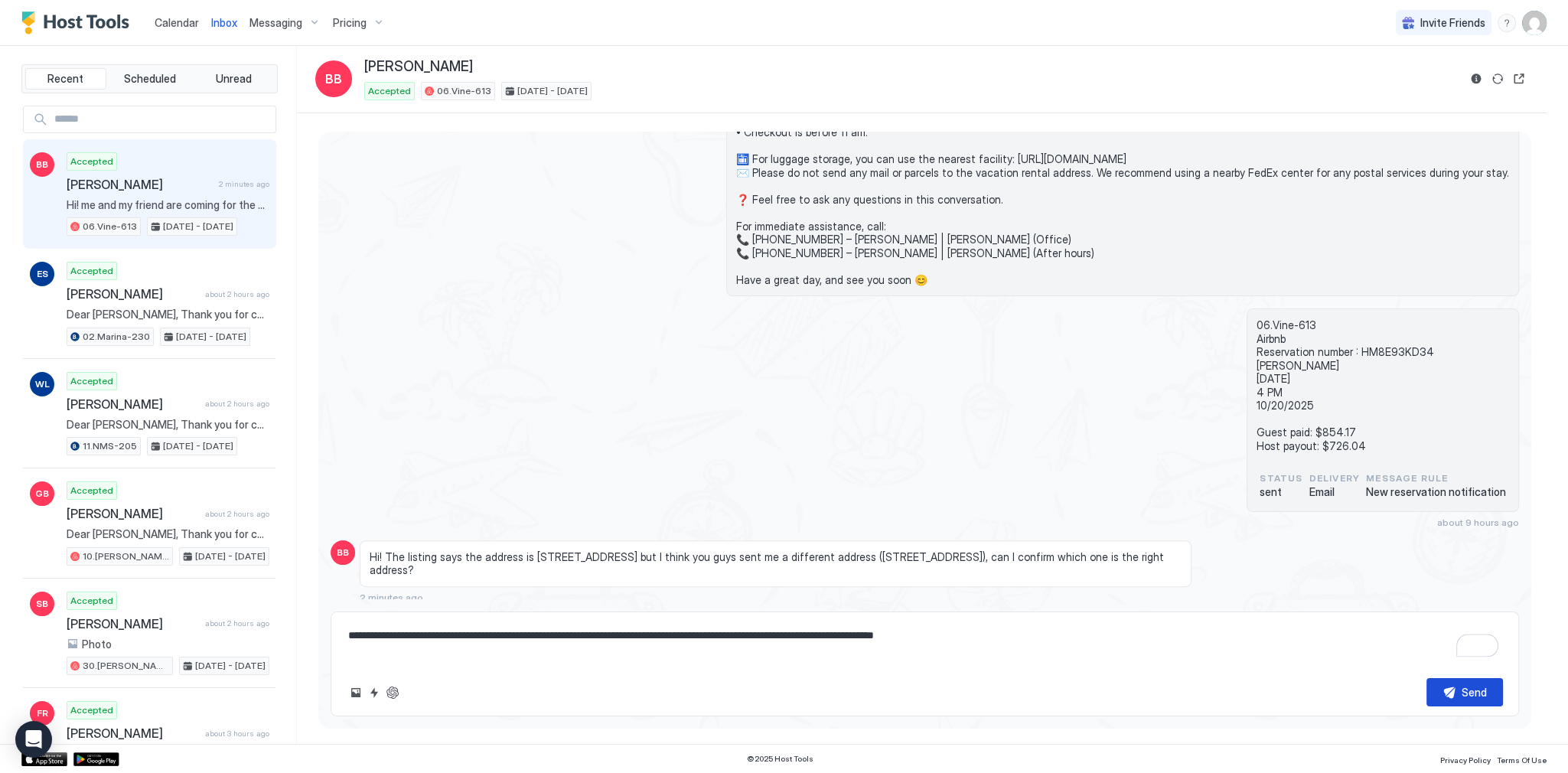
type textarea "**********"
drag, startPoint x: 1474, startPoint y: 694, endPoint x: 1014, endPoint y: 310, distance: 599.2
click at [1014, 315] on div "Yesterday BB Hi! me and my friend are coming for the weekend to see one of our …" at bounding box center [924, 424] width 1212 height 586
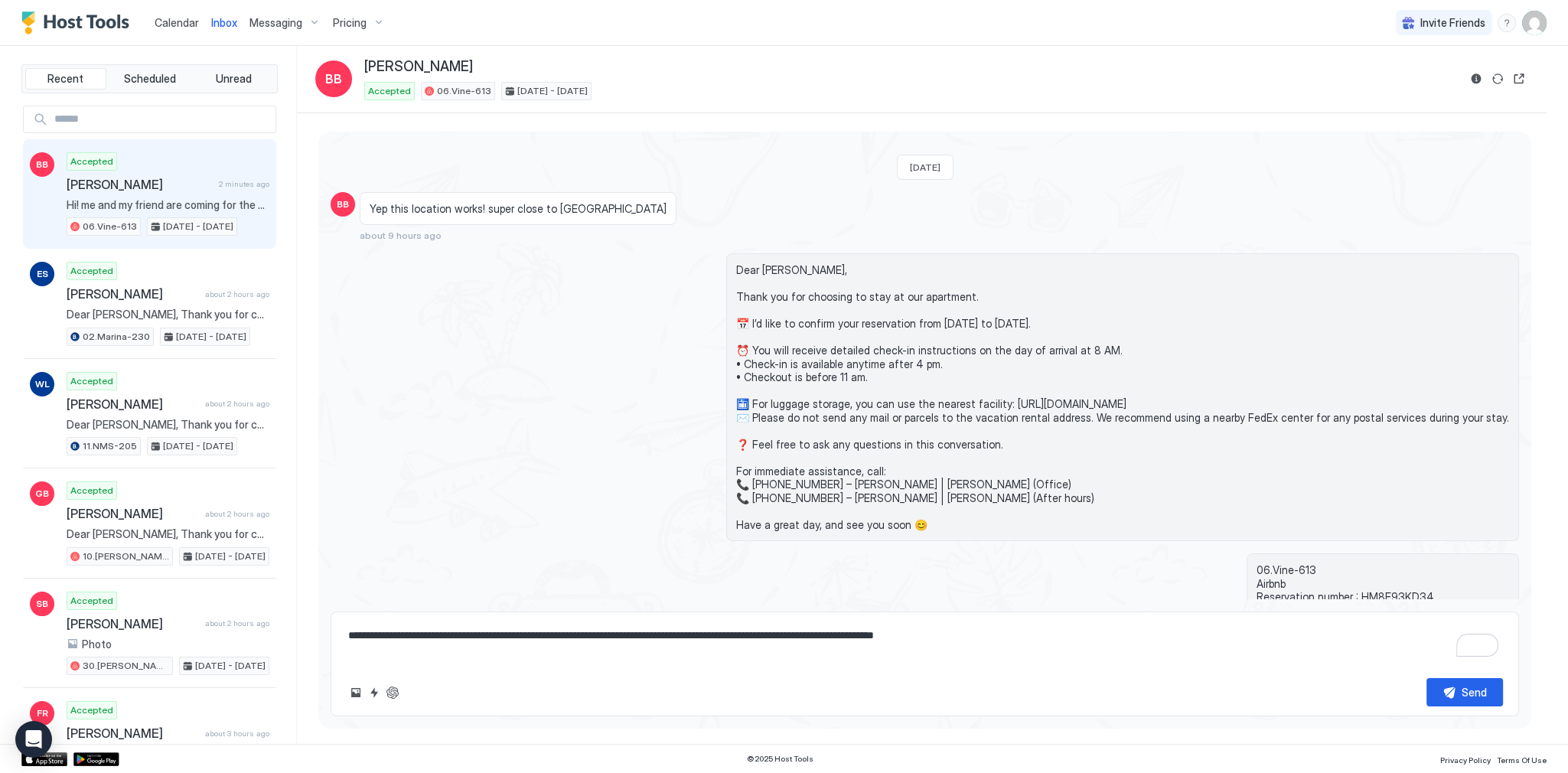
click at [800, 263] on span "Dear [PERSON_NAME], Thank you for choosing to stay at our apartment. 📅 I’d like…" at bounding box center [1122, 397] width 773 height 268
copy span "Dear Babafemi,"
click at [350, 637] on textarea "**********" at bounding box center [924, 644] width 1156 height 45
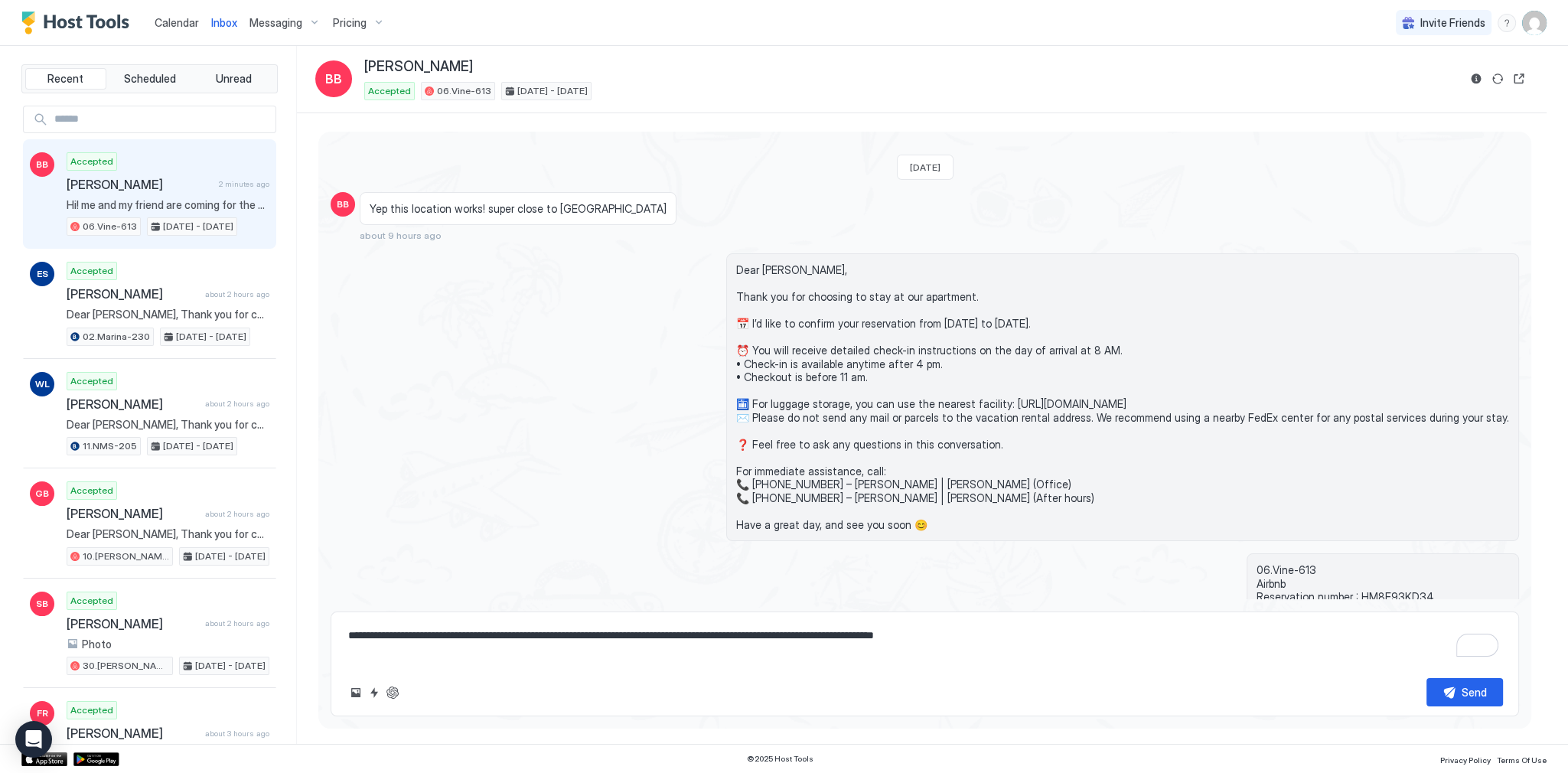
paste textarea "**********"
type textarea "*"
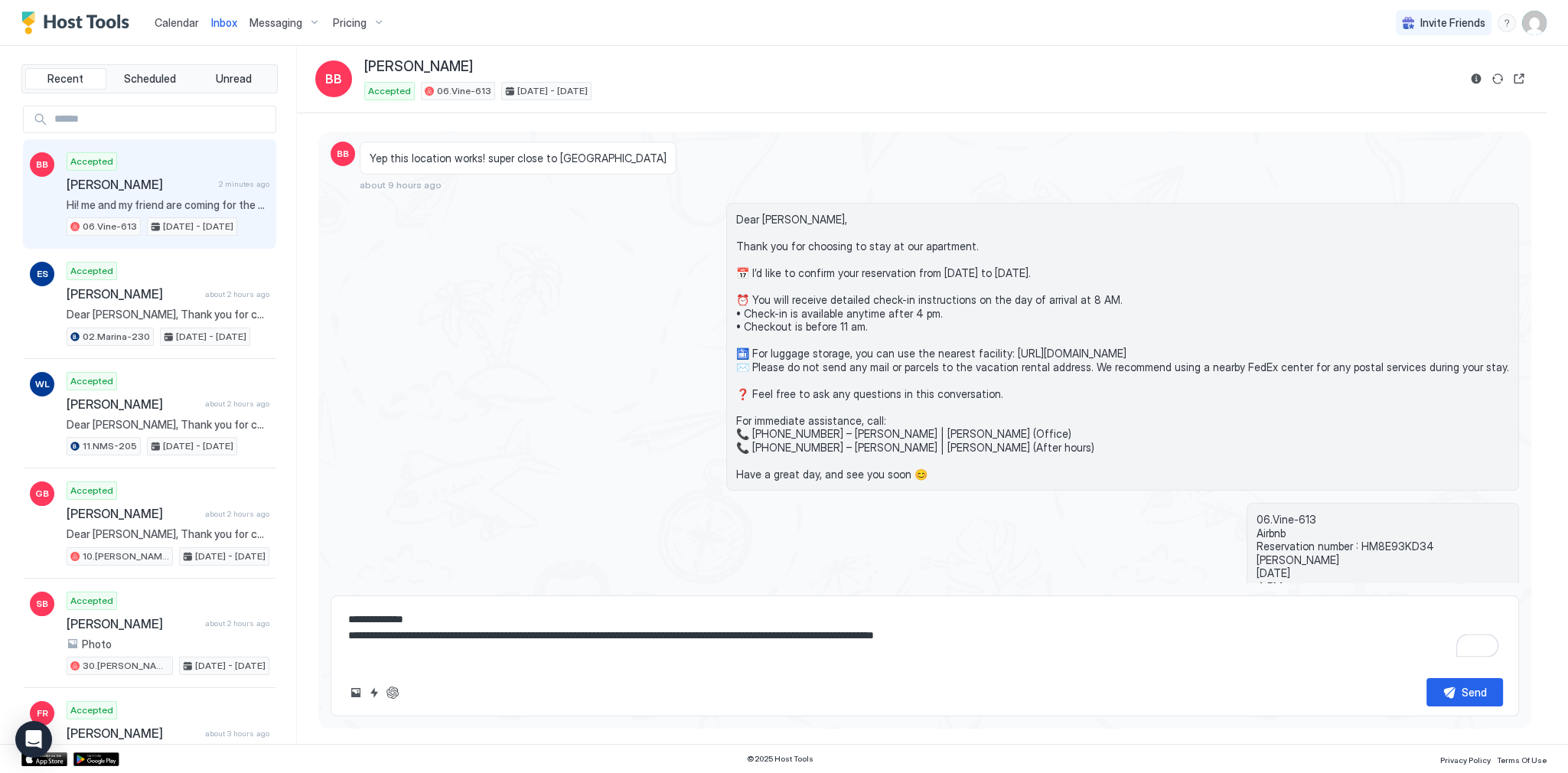
scroll to position [748, 0]
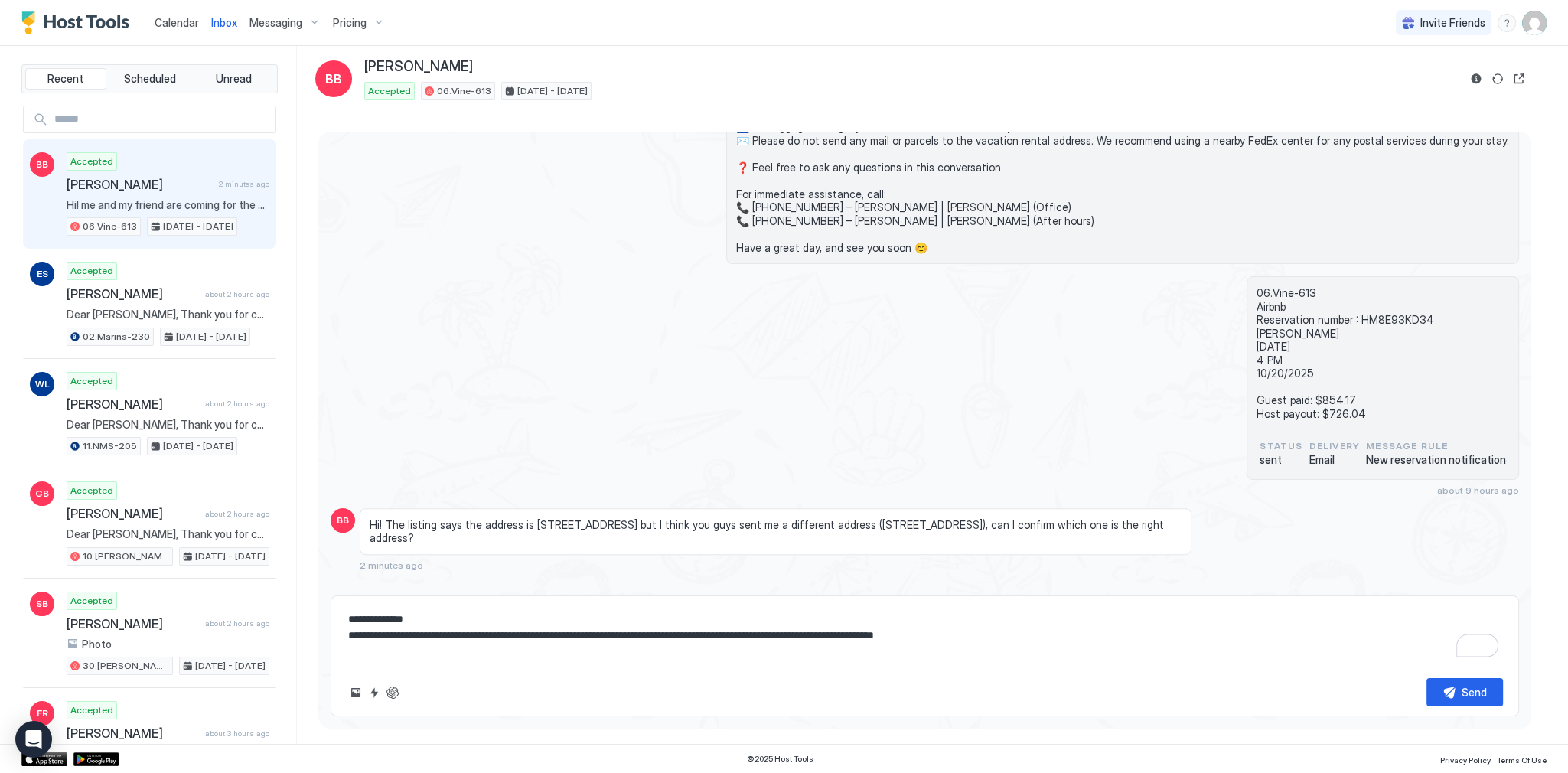
type textarea "**********"
click at [1430, 686] on button "Send" at bounding box center [1464, 692] width 77 height 28
type textarea "*"
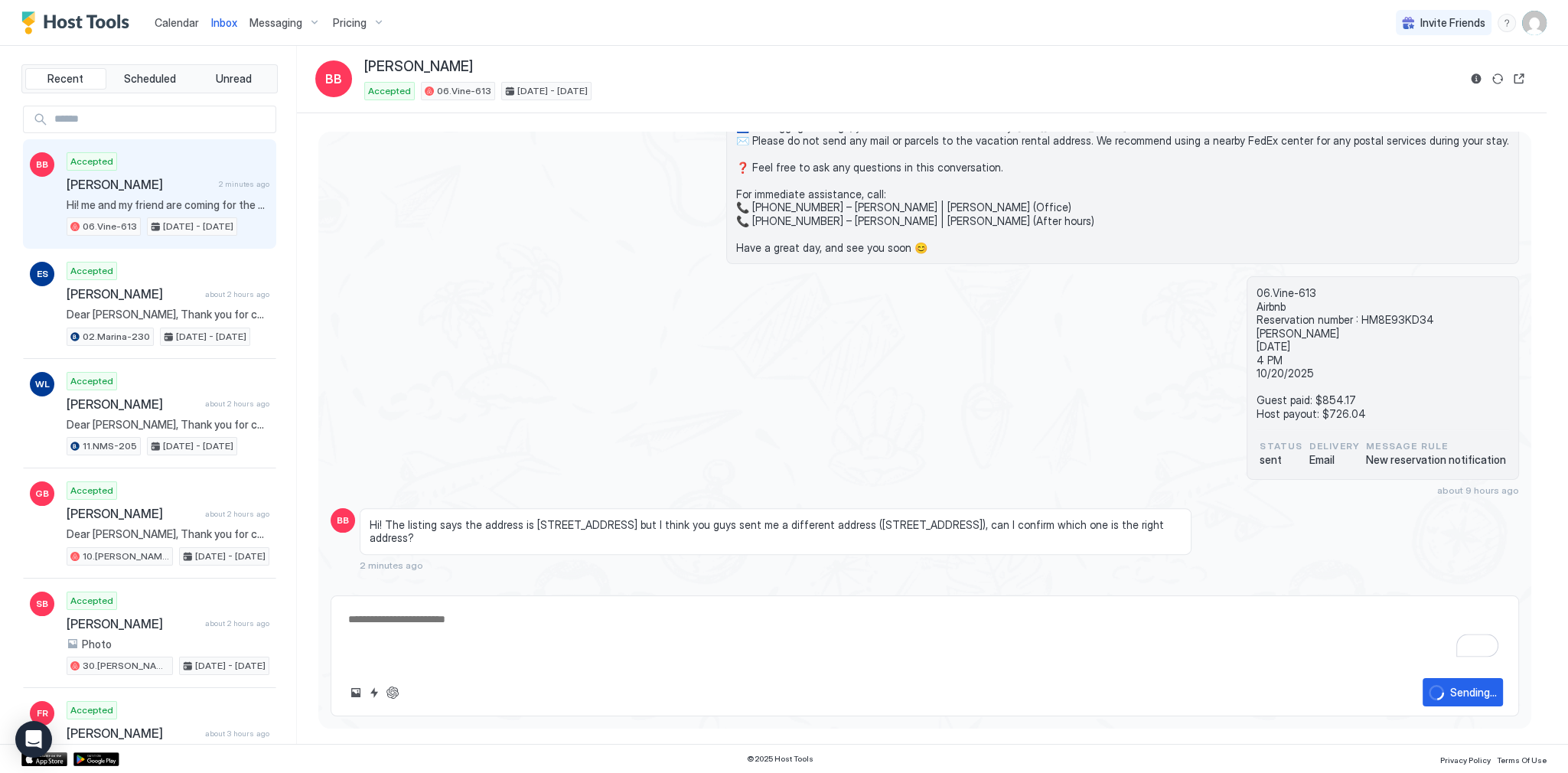
scroll to position [791, 0]
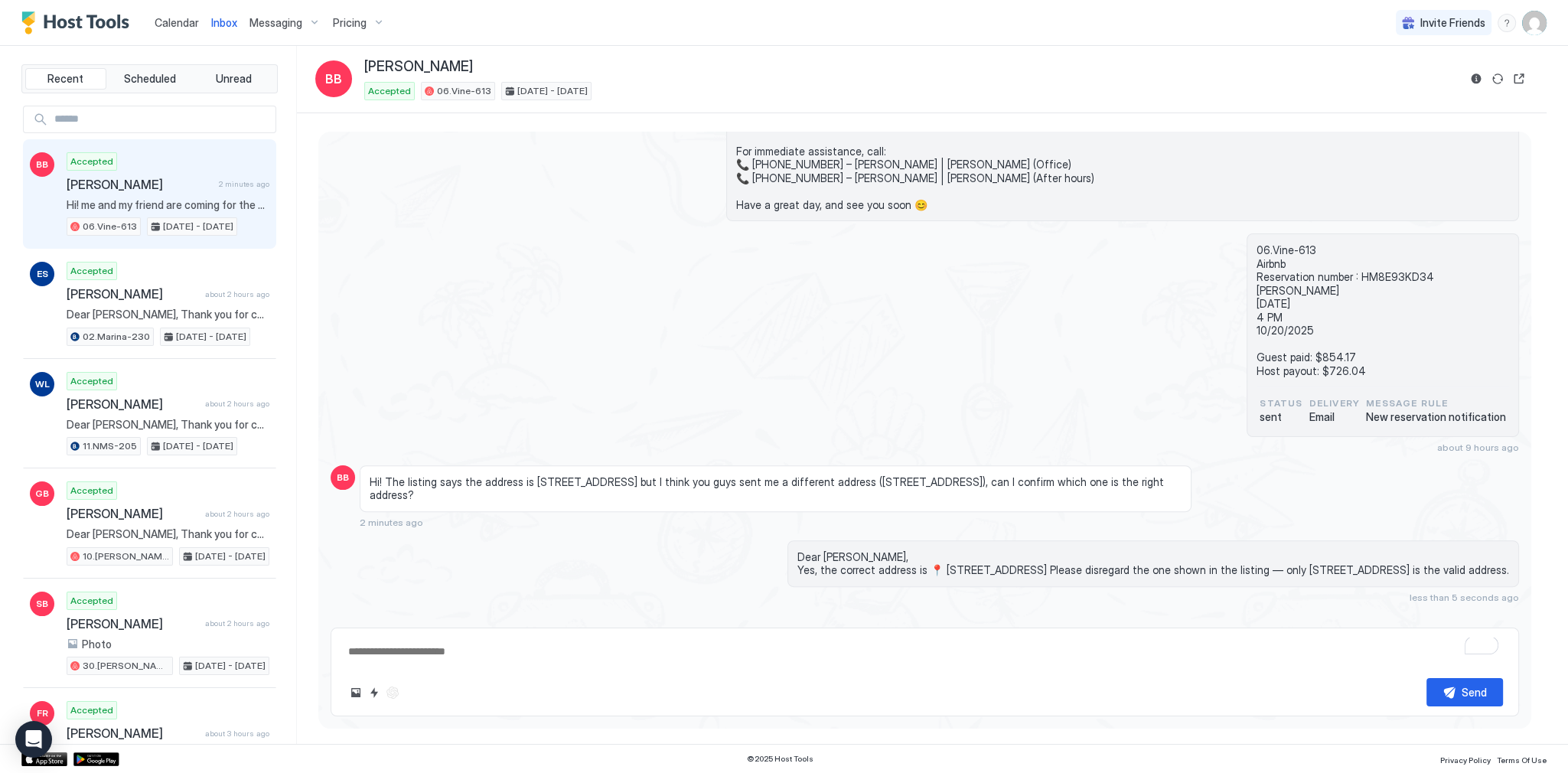
click at [793, 395] on div "06.Vine-613 Airbnb Reservation number : HM8E93KD34 Babafemi Badero 10/17/2025 4…" at bounding box center [924, 343] width 1188 height 219
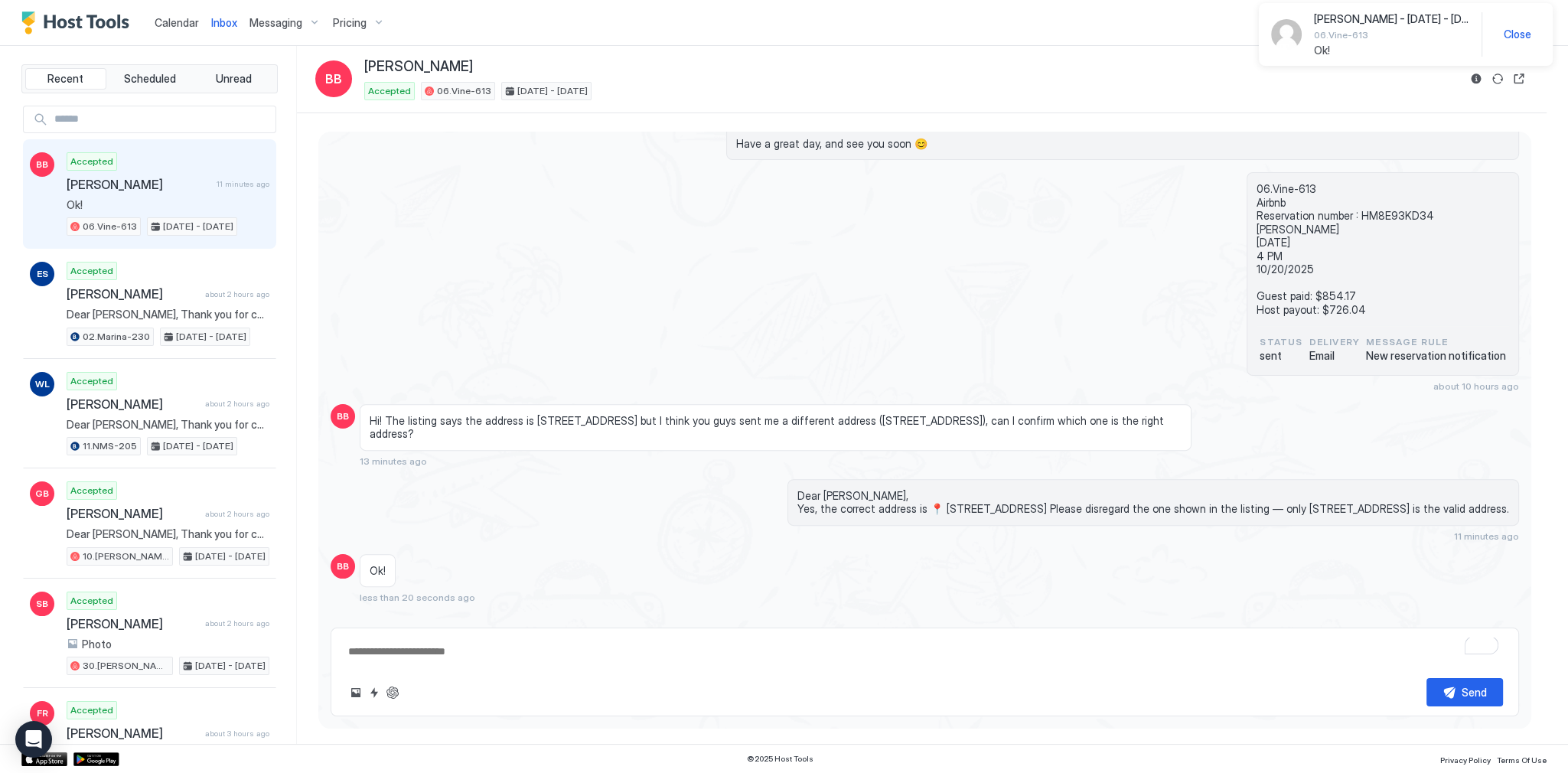
click at [1381, 26] on div "Babafemi Badero - Oct 17 - 20, 2025 06.Vine-613 Ok!" at bounding box center [1391, 34] width 156 height 45
click at [32, 746] on icon "Open Intercom Messenger" at bounding box center [33, 739] width 20 height 20
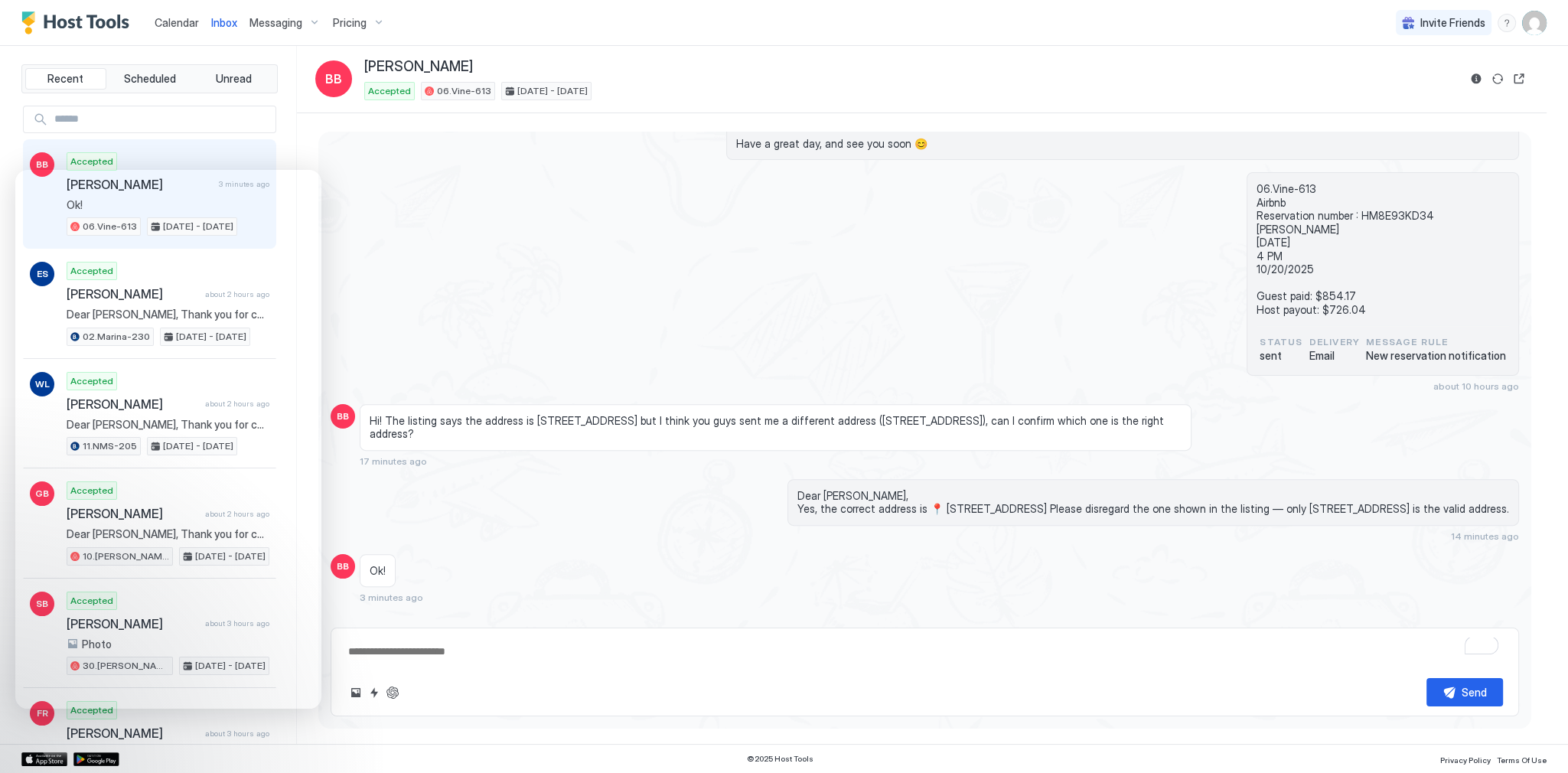
type textarea "*"
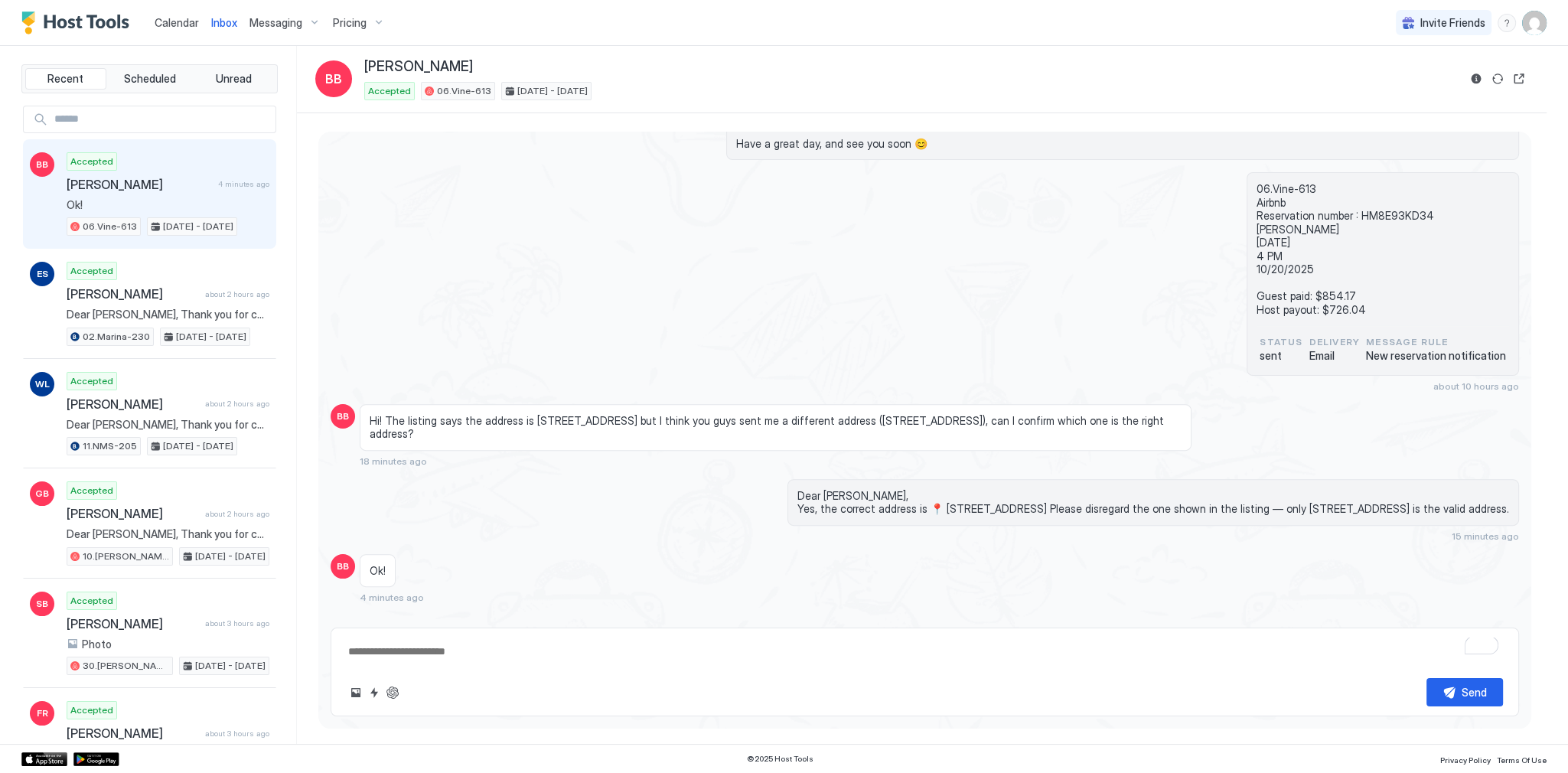
click at [1533, 19] on img "User profile" at bounding box center [1534, 22] width 25 height 25
click at [1399, 79] on span "Settings" at bounding box center [1397, 85] width 41 height 14
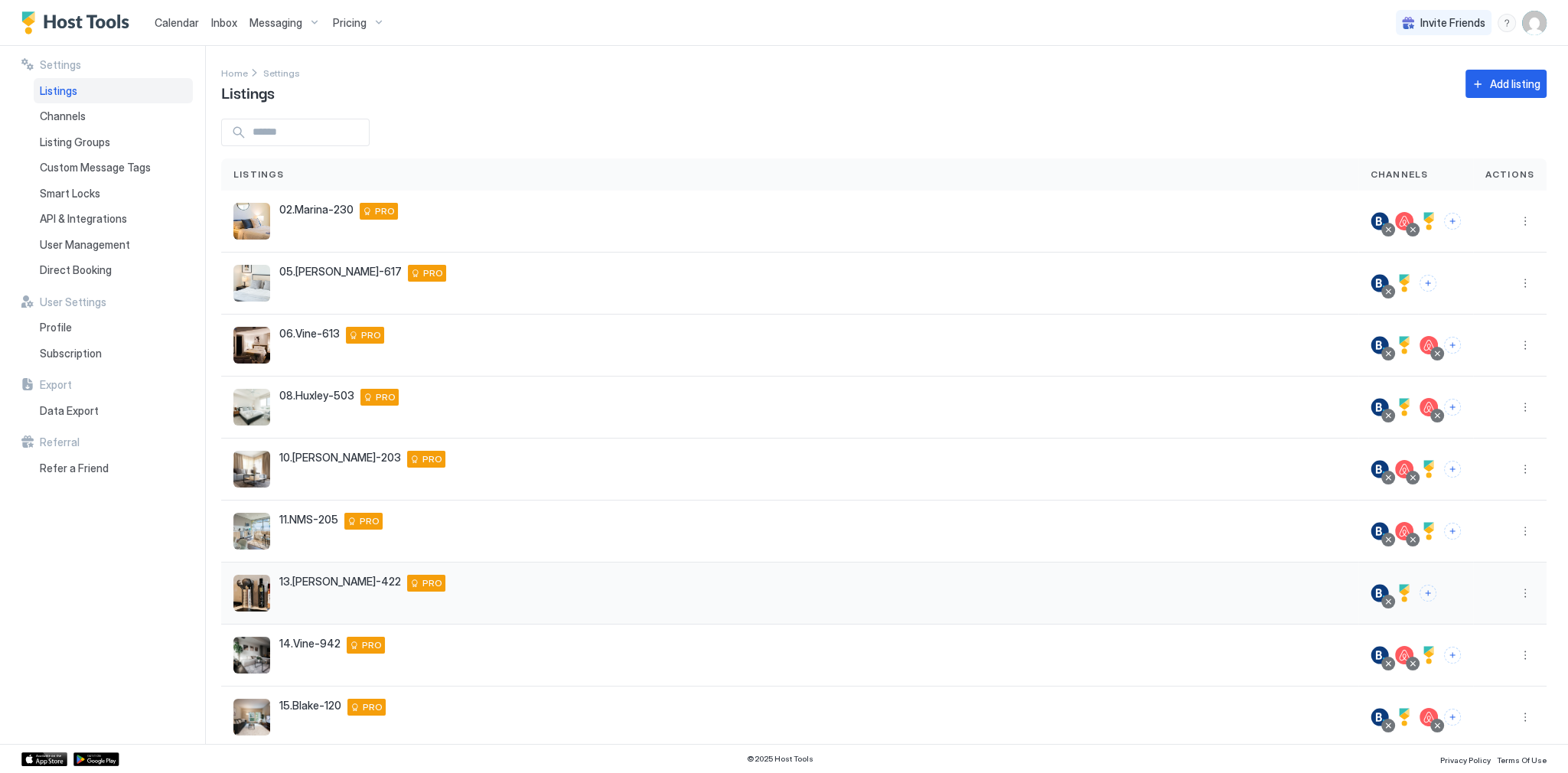
click at [295, 582] on span "13.[PERSON_NAME]-422" at bounding box center [340, 581] width 122 height 14
click at [285, 581] on span "13.[PERSON_NAME]-422" at bounding box center [340, 581] width 122 height 14
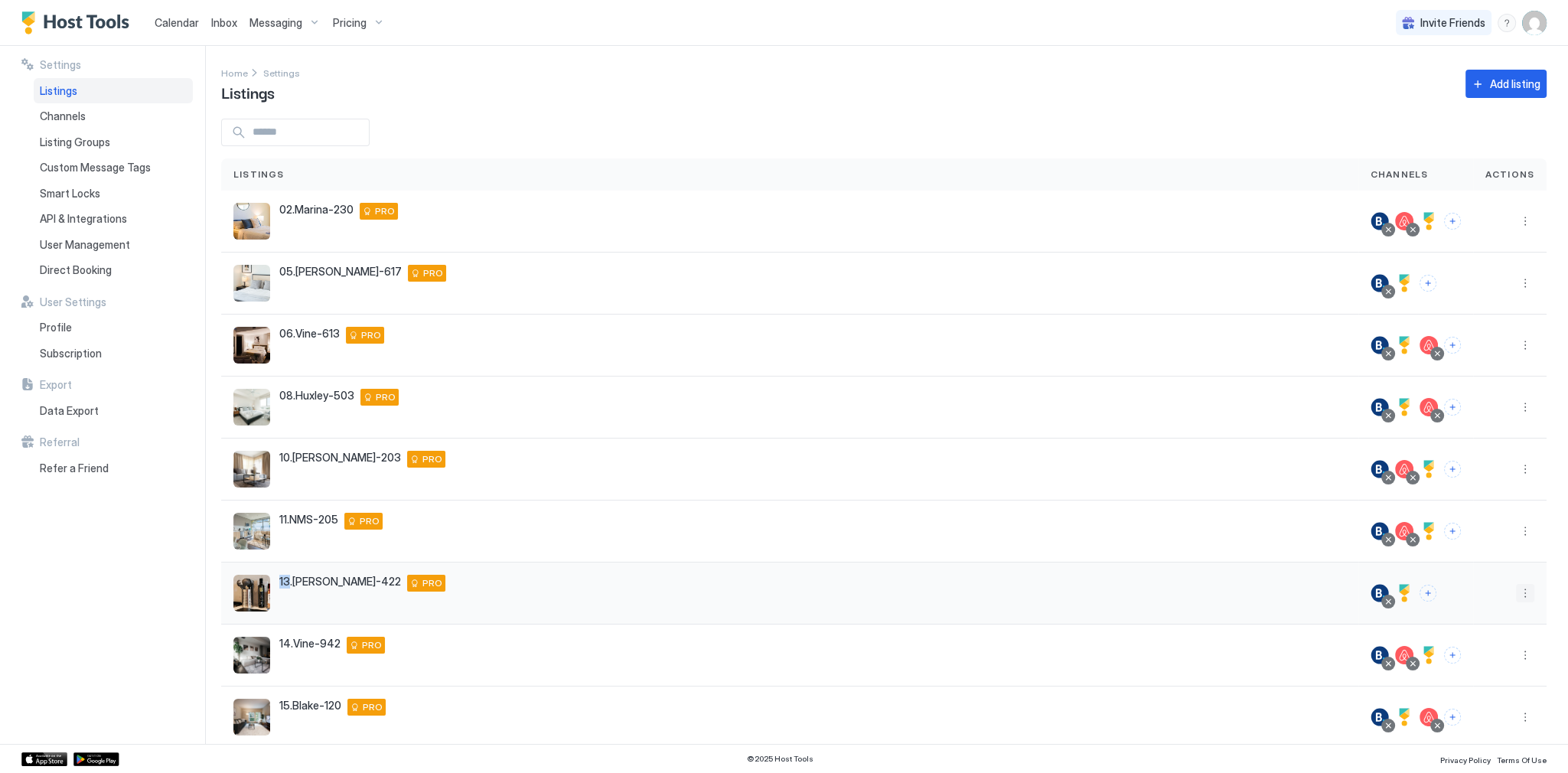
click at [1515, 592] on button "More options" at bounding box center [1524, 593] width 18 height 18
click at [1479, 661] on span "Listing Settings" at bounding box center [1480, 662] width 68 height 11
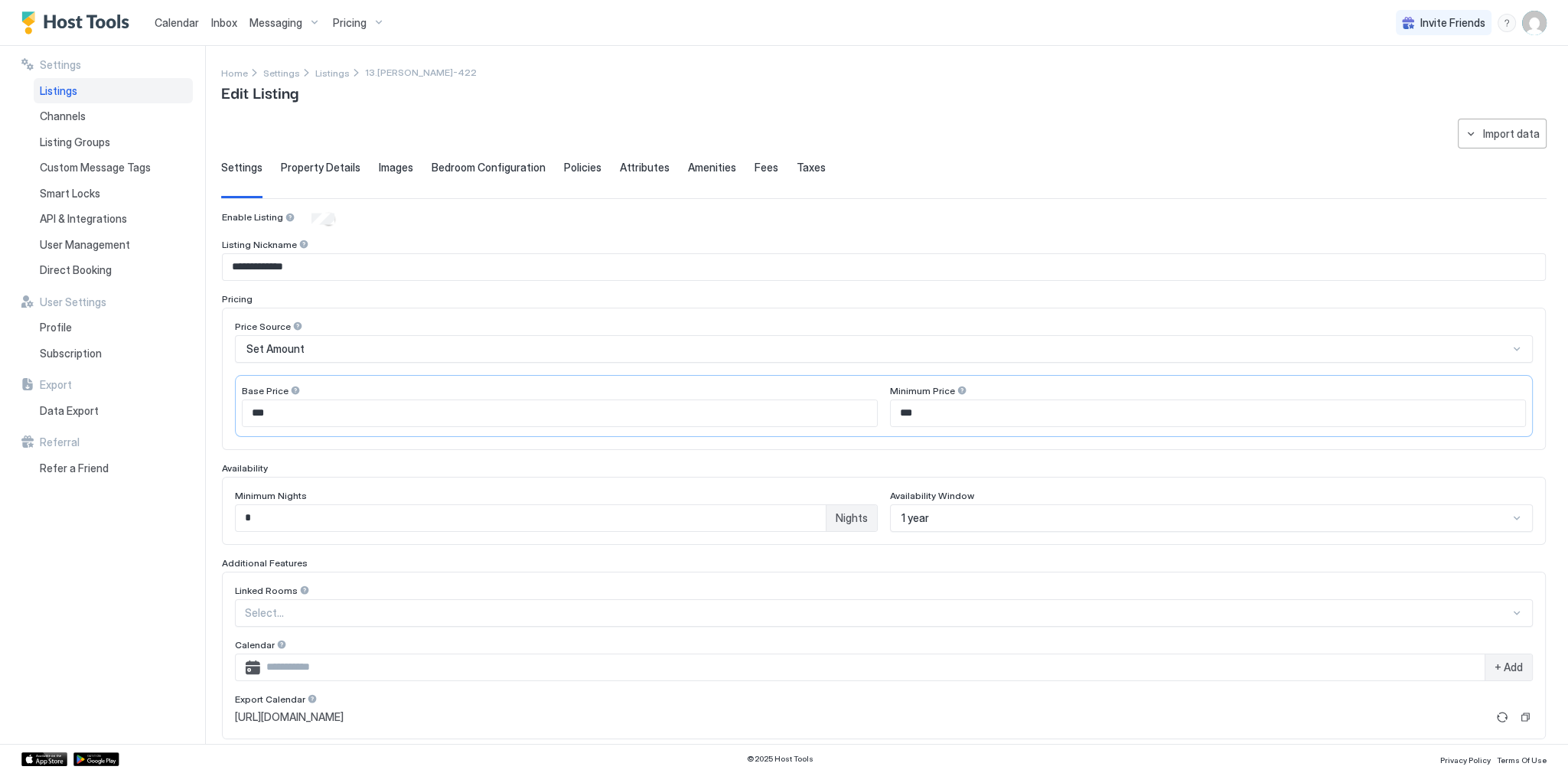
click at [305, 172] on span "Property Details" at bounding box center [321, 167] width 80 height 14
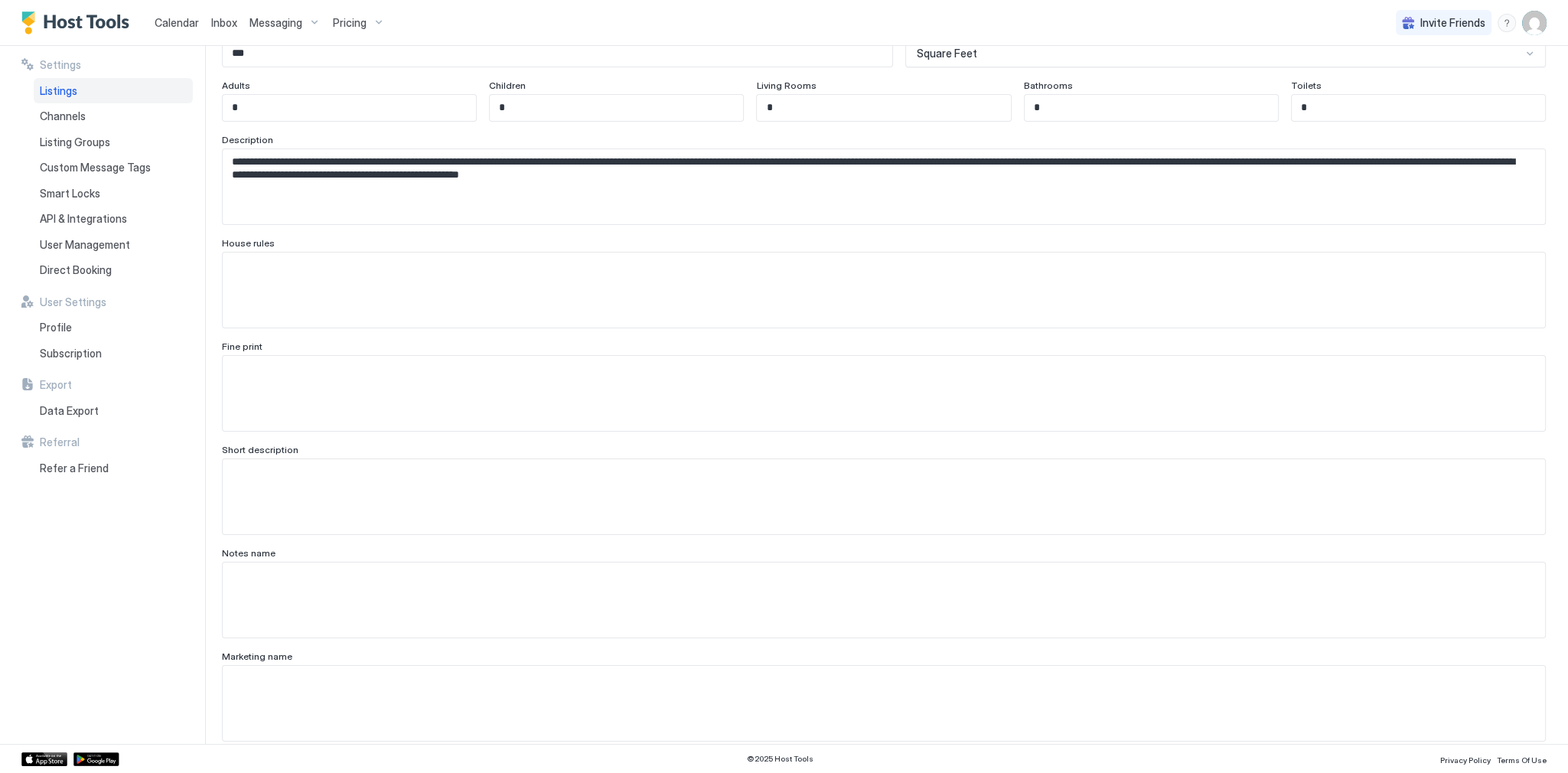
scroll to position [490, 0]
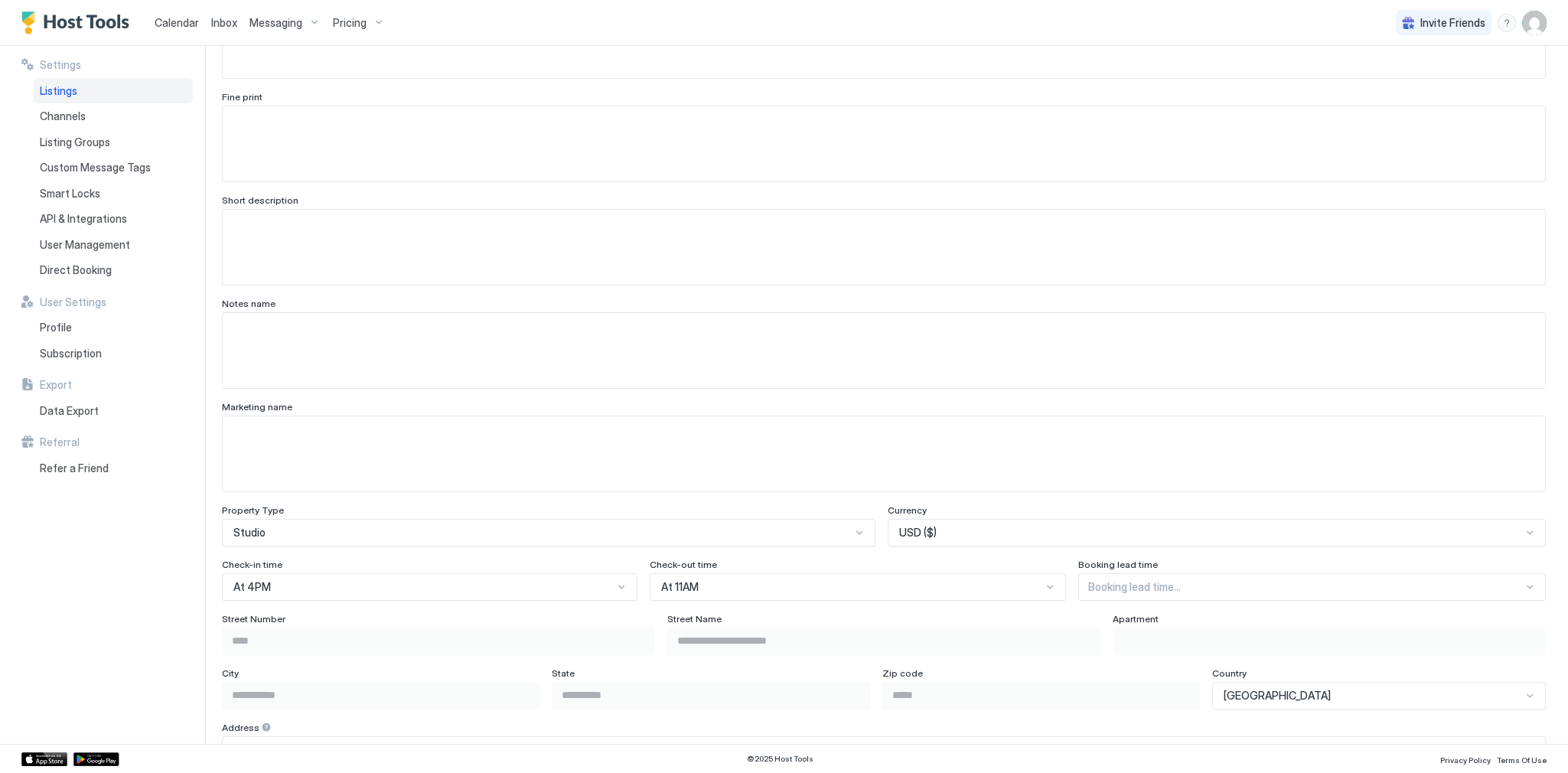
click at [260, 510] on span "Property Type" at bounding box center [253, 510] width 62 height 11
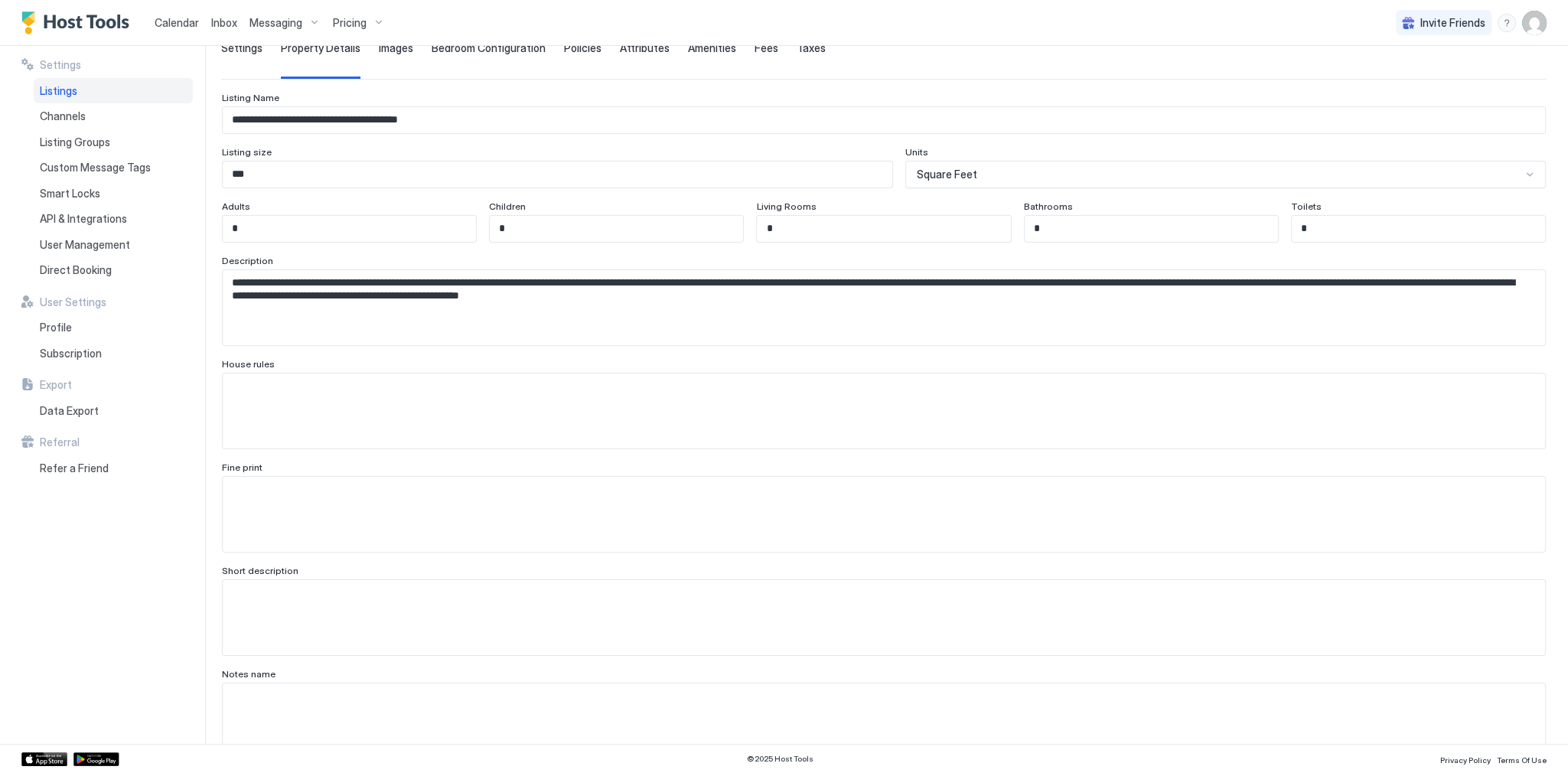
scroll to position [0, 0]
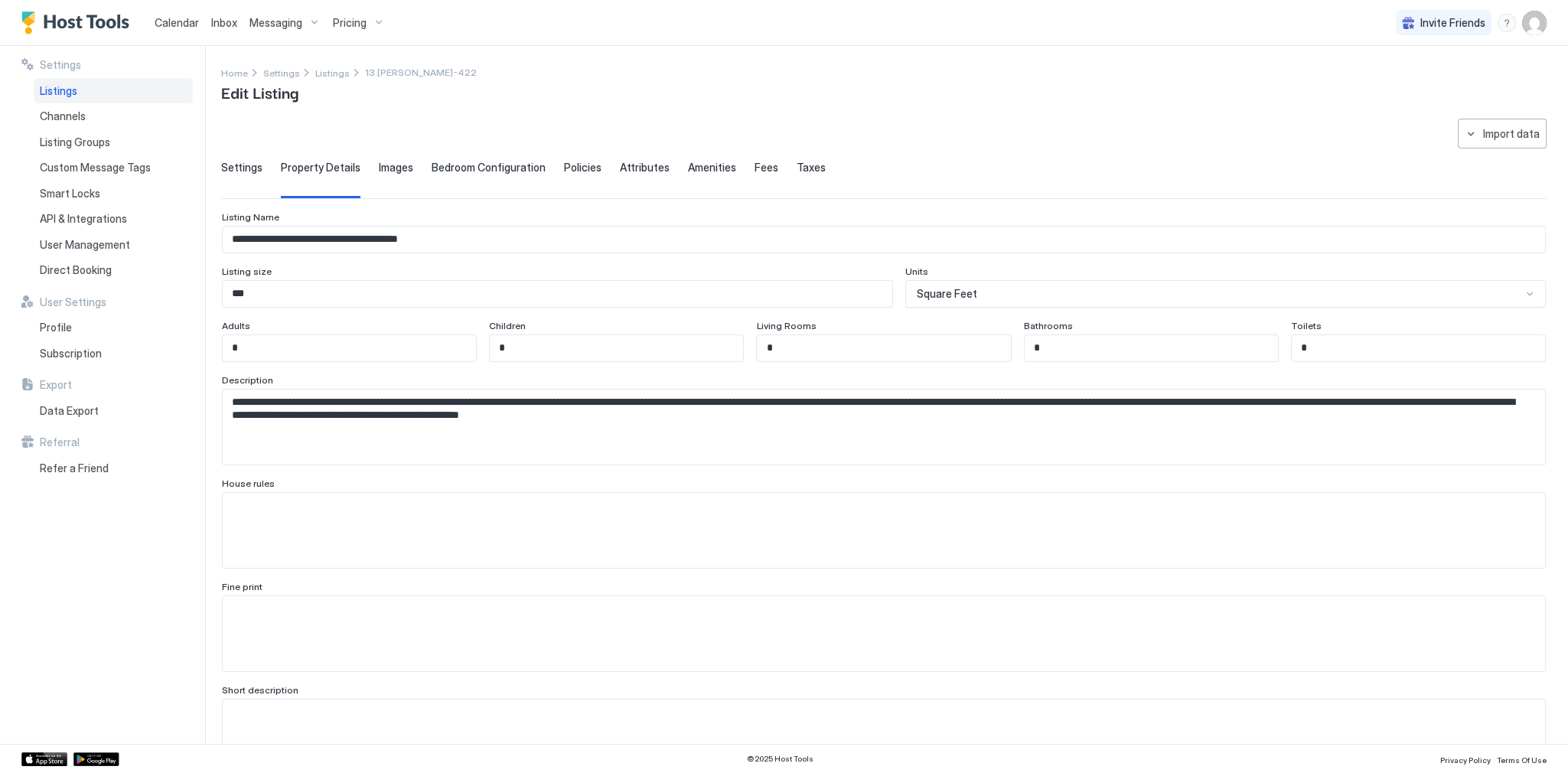
click at [471, 168] on span "Bedroom Configuration" at bounding box center [488, 167] width 114 height 14
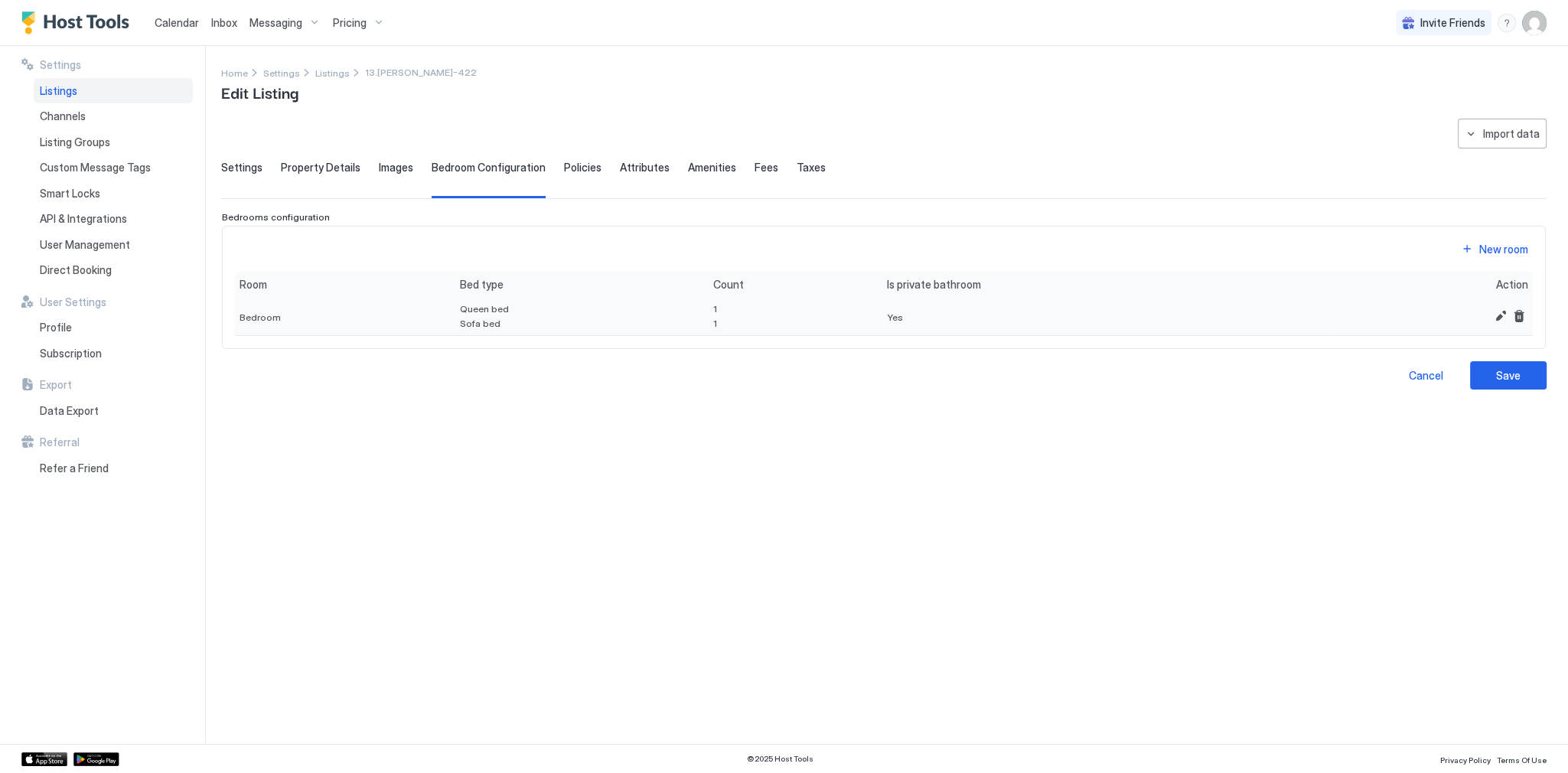
click at [254, 318] on span "Bedroom" at bounding box center [260, 317] width 41 height 11
click at [372, 310] on div "Bedroom" at bounding box center [345, 316] width 220 height 39
click at [1503, 312] on button "Edit" at bounding box center [1500, 316] width 18 height 18
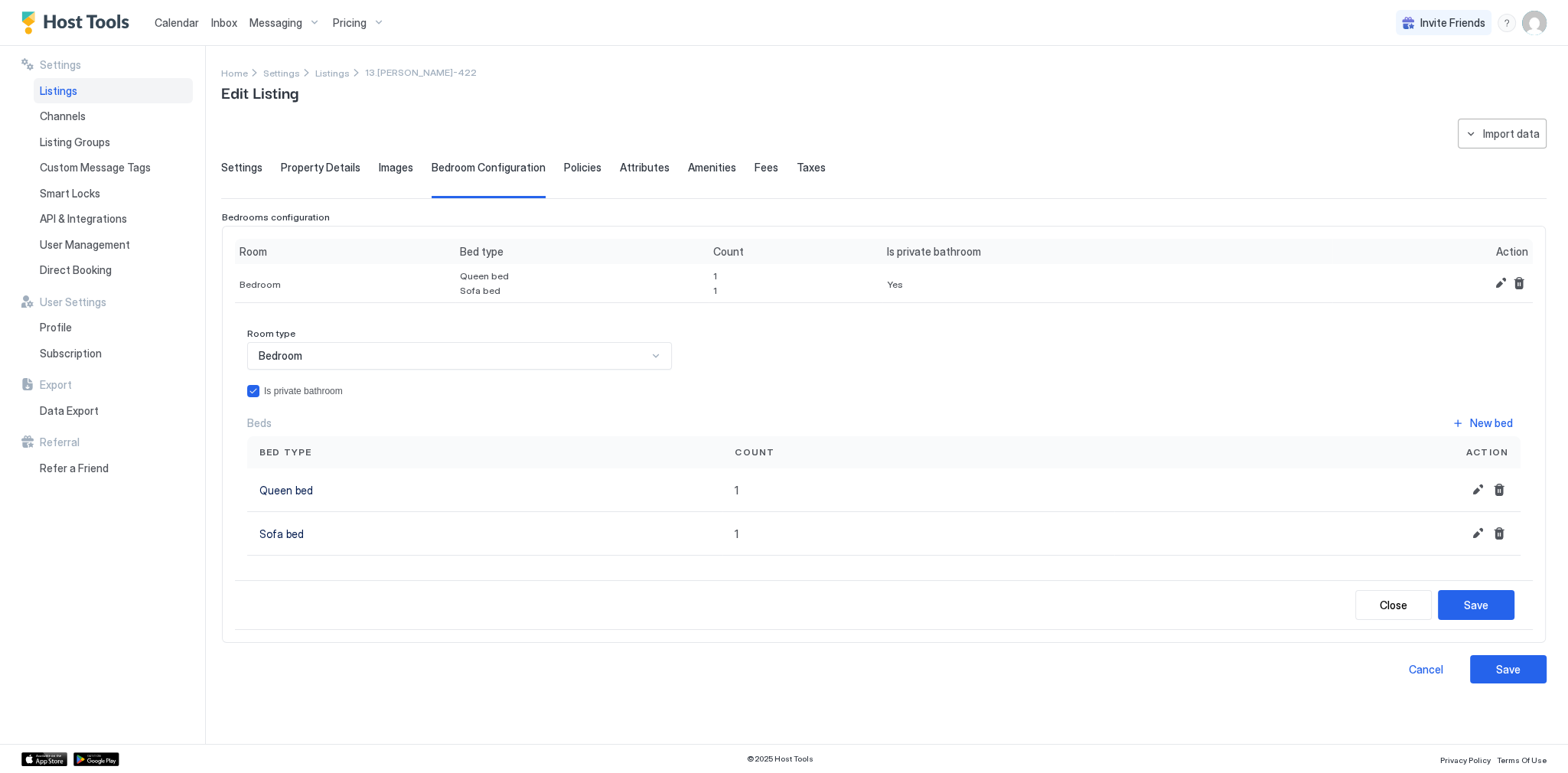
click at [340, 352] on div "Bedroom" at bounding box center [452, 355] width 388 height 14
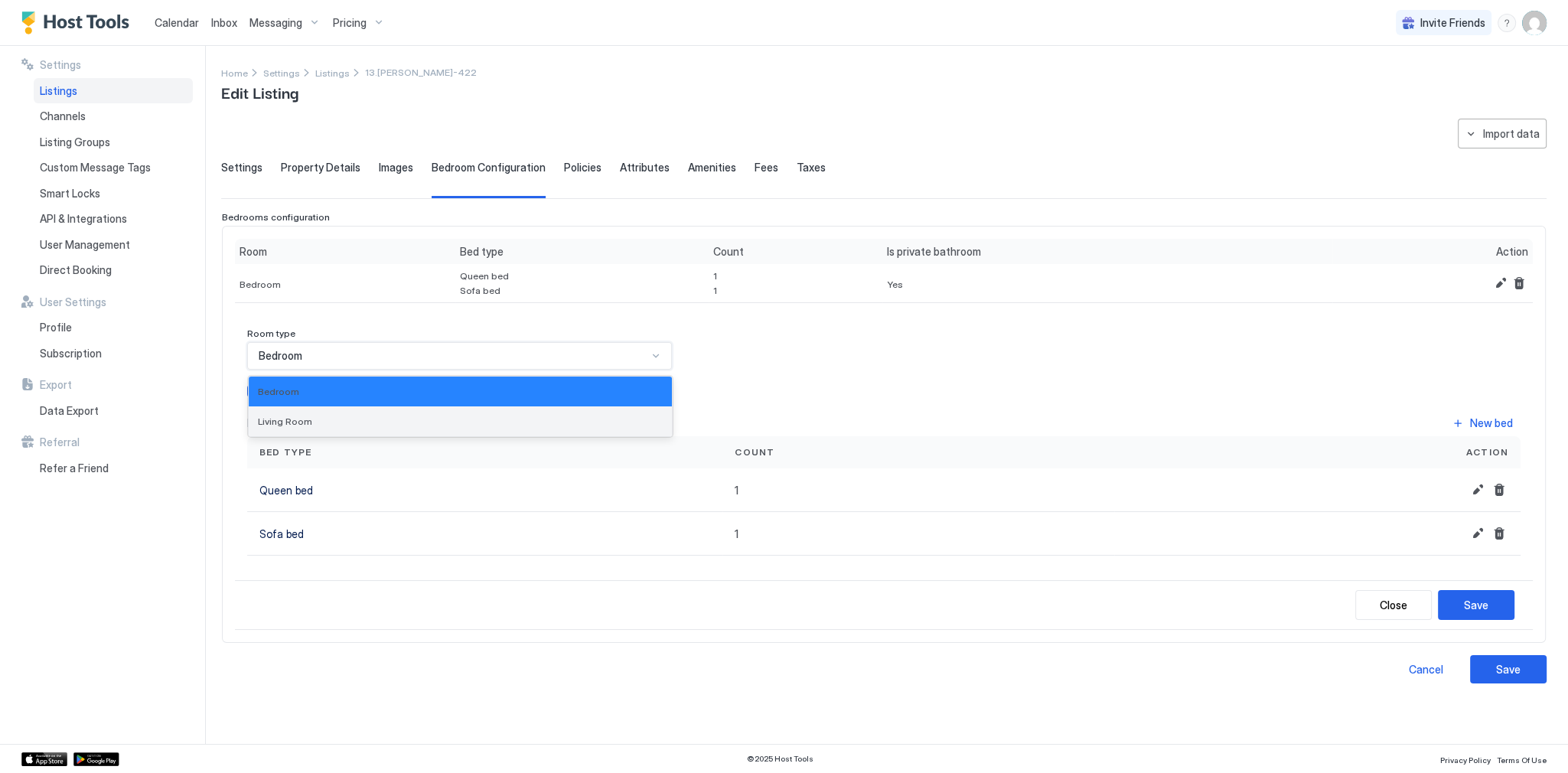
click at [284, 419] on span "Living Room" at bounding box center [285, 421] width 54 height 11
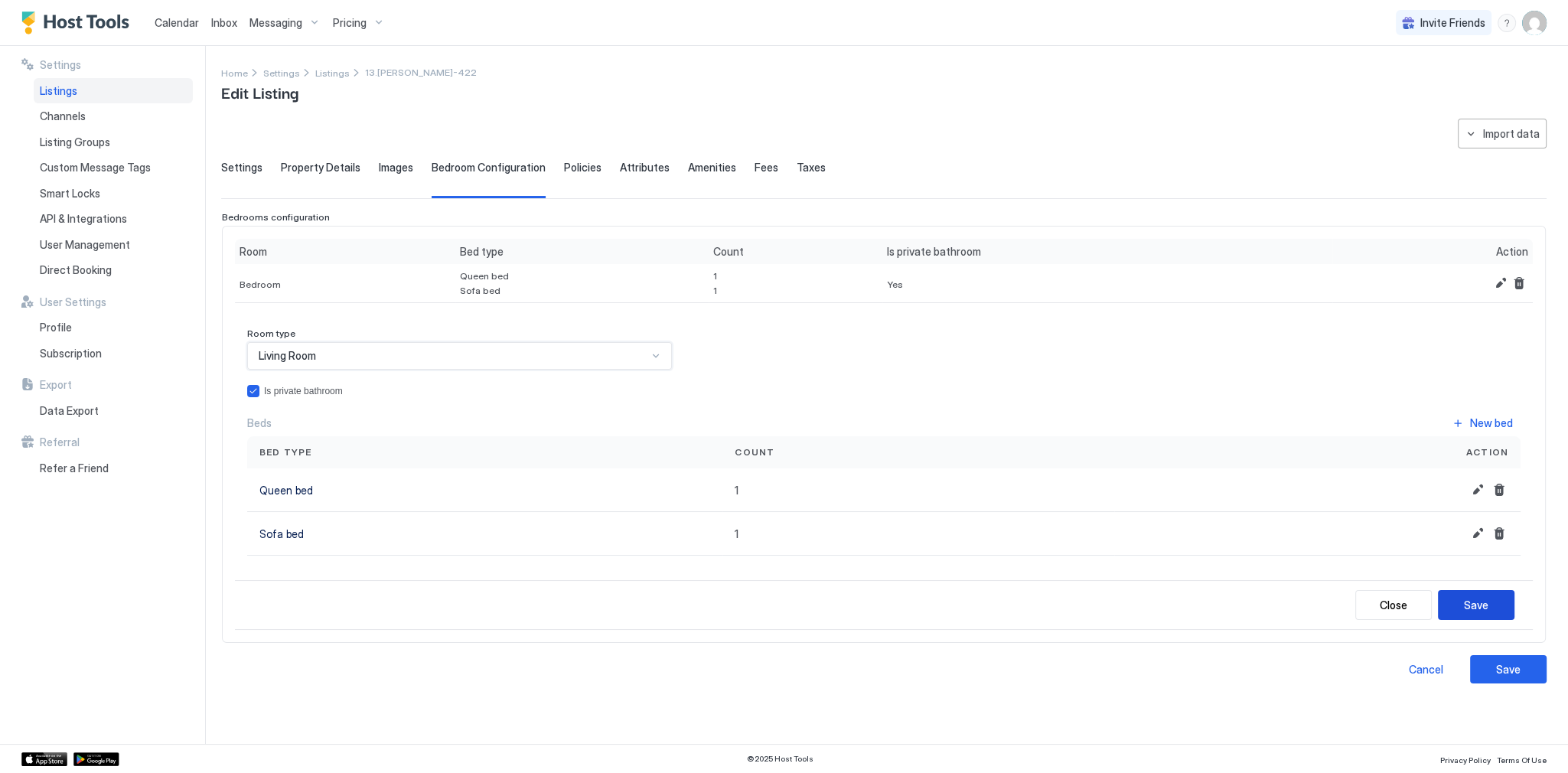
click at [1492, 603] on button "Save" at bounding box center [1475, 605] width 77 height 30
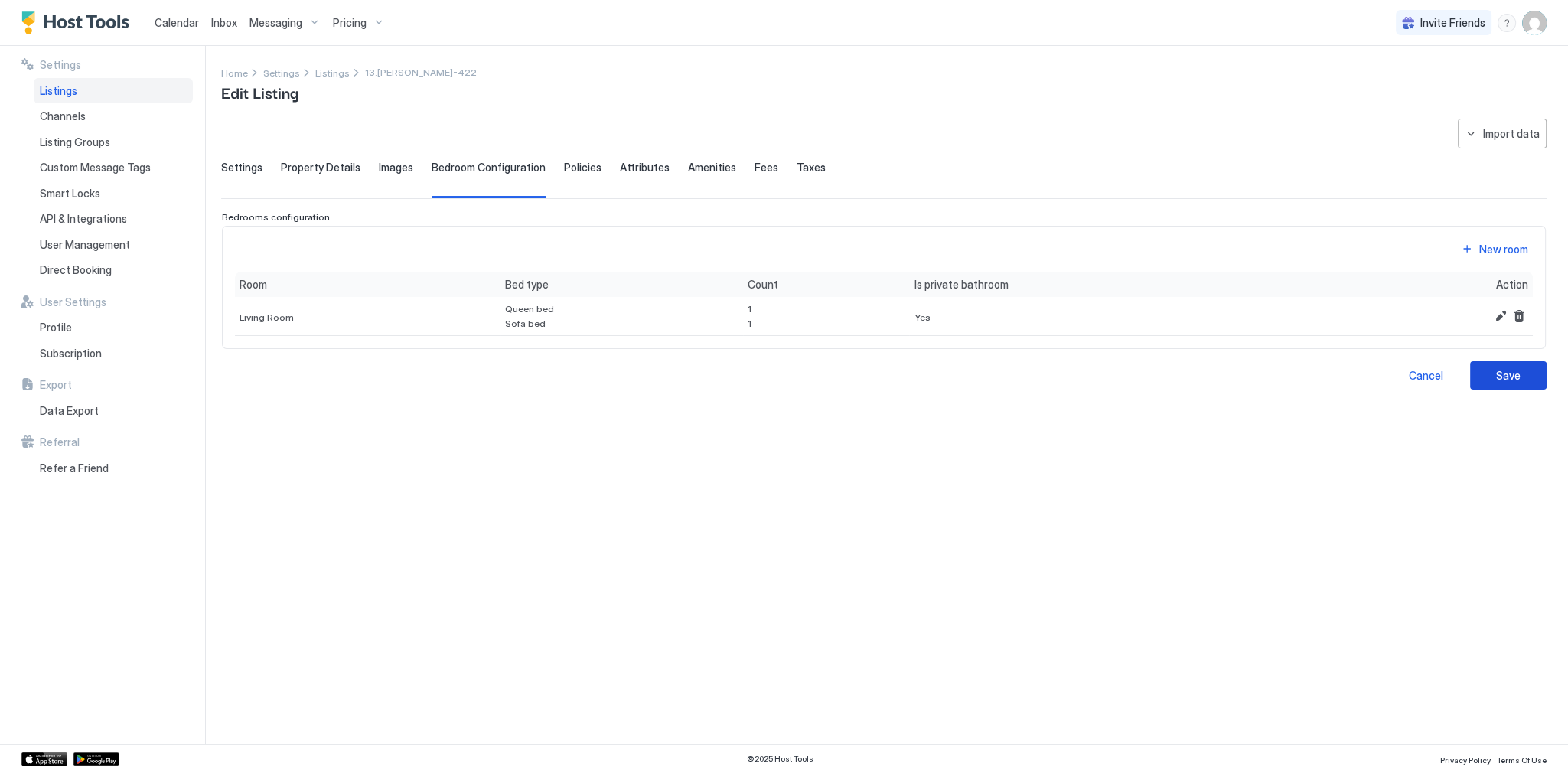
click at [1512, 377] on div "Save" at bounding box center [1507, 375] width 25 height 16
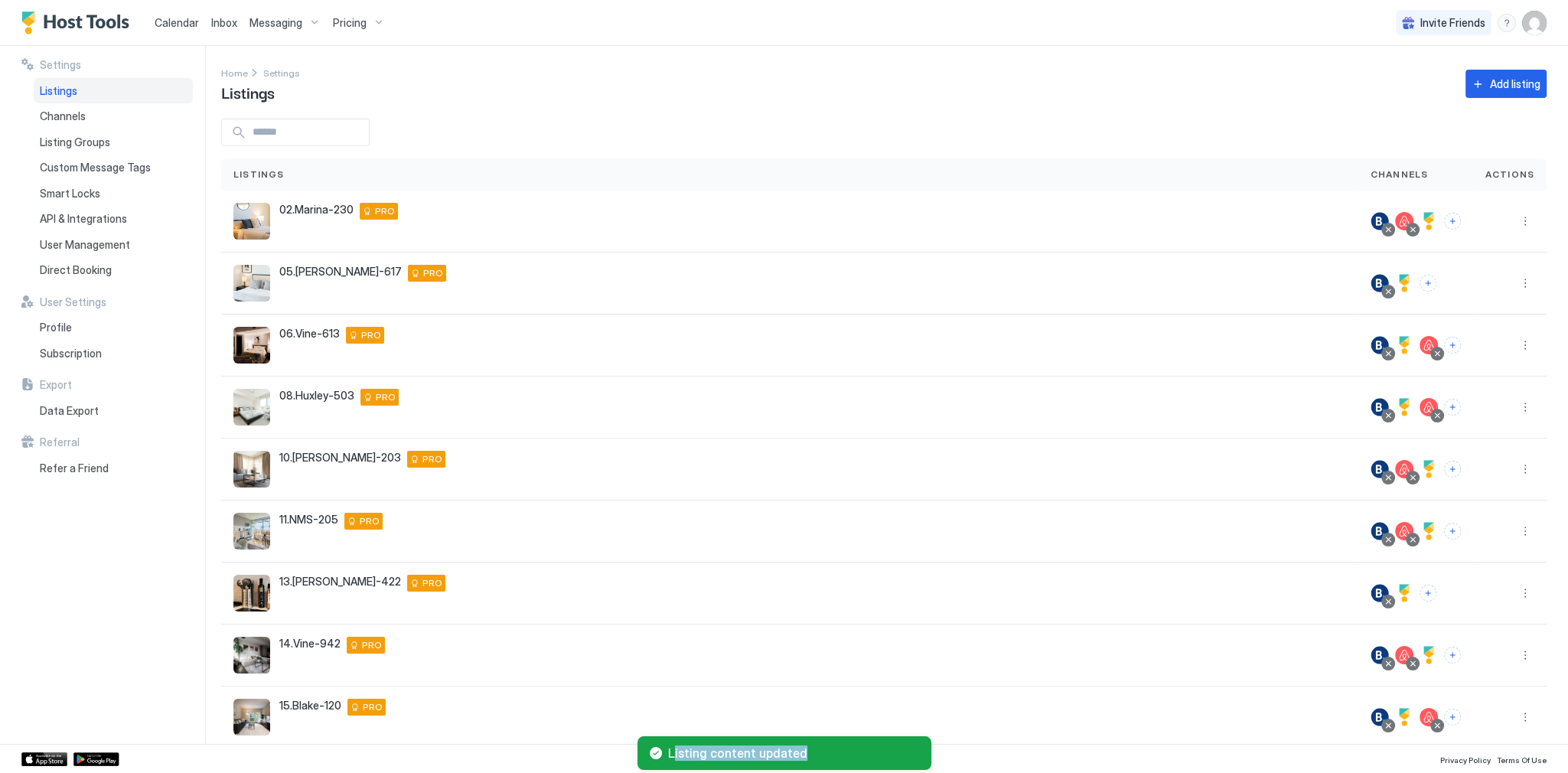
drag, startPoint x: 673, startPoint y: 750, endPoint x: 808, endPoint y: 755, distance: 135.1
click at [803, 755] on span "Listing content updated" at bounding box center [793, 752] width 251 height 15
click at [790, 753] on span "Listing content updated" at bounding box center [793, 752] width 251 height 15
click at [741, 112] on div "Settings Home Settings Listings Add listing Listings Channels Actions 02.Marina…" at bounding box center [894, 395] width 1346 height 698
click at [948, 55] on div "Settings Home Settings Listings Add listing Listings Channels Actions 02.Marina…" at bounding box center [894, 395] width 1346 height 698
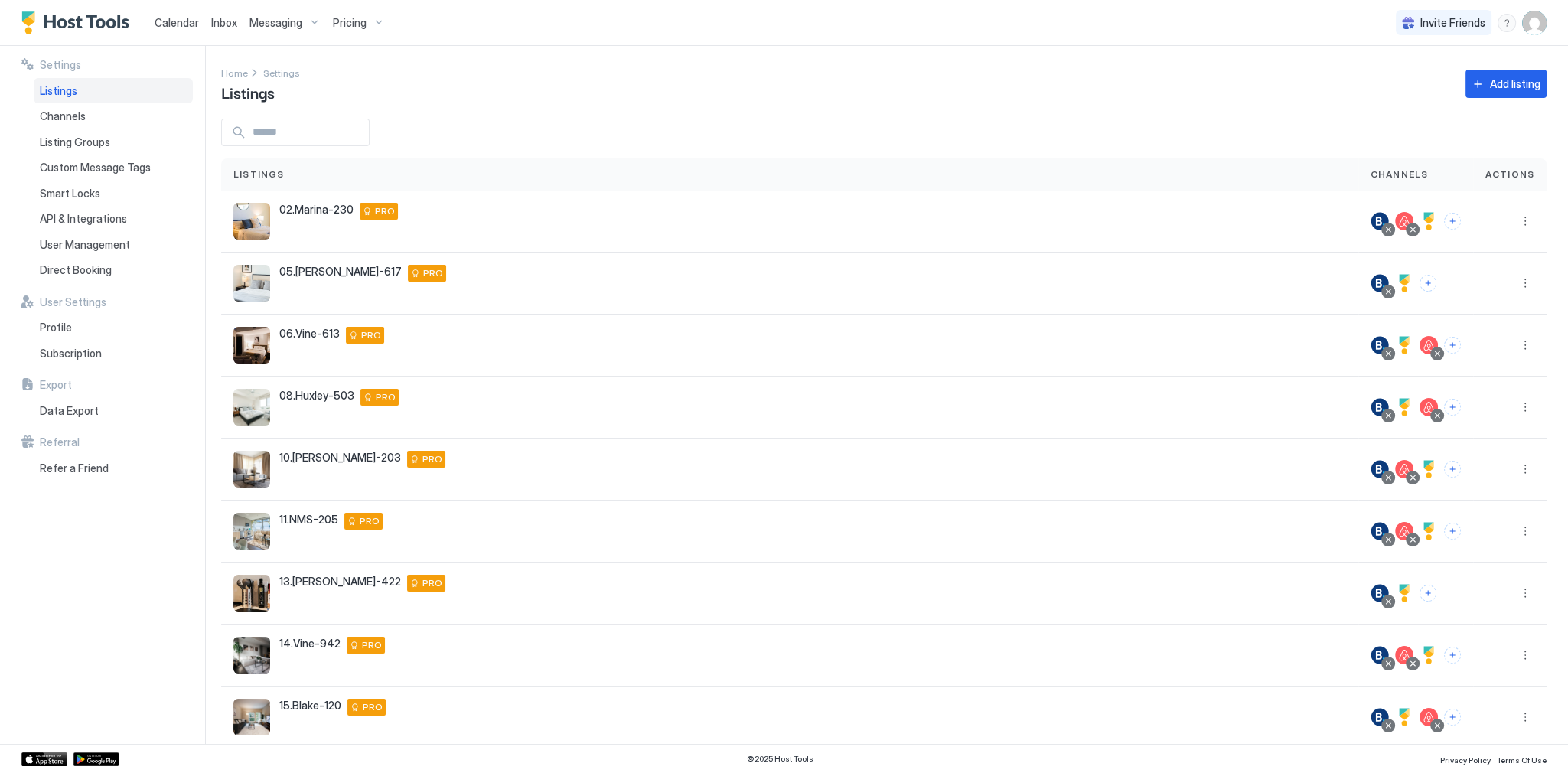
click at [973, 95] on div "Home Settings Listings Add listing" at bounding box center [883, 84] width 1325 height 39
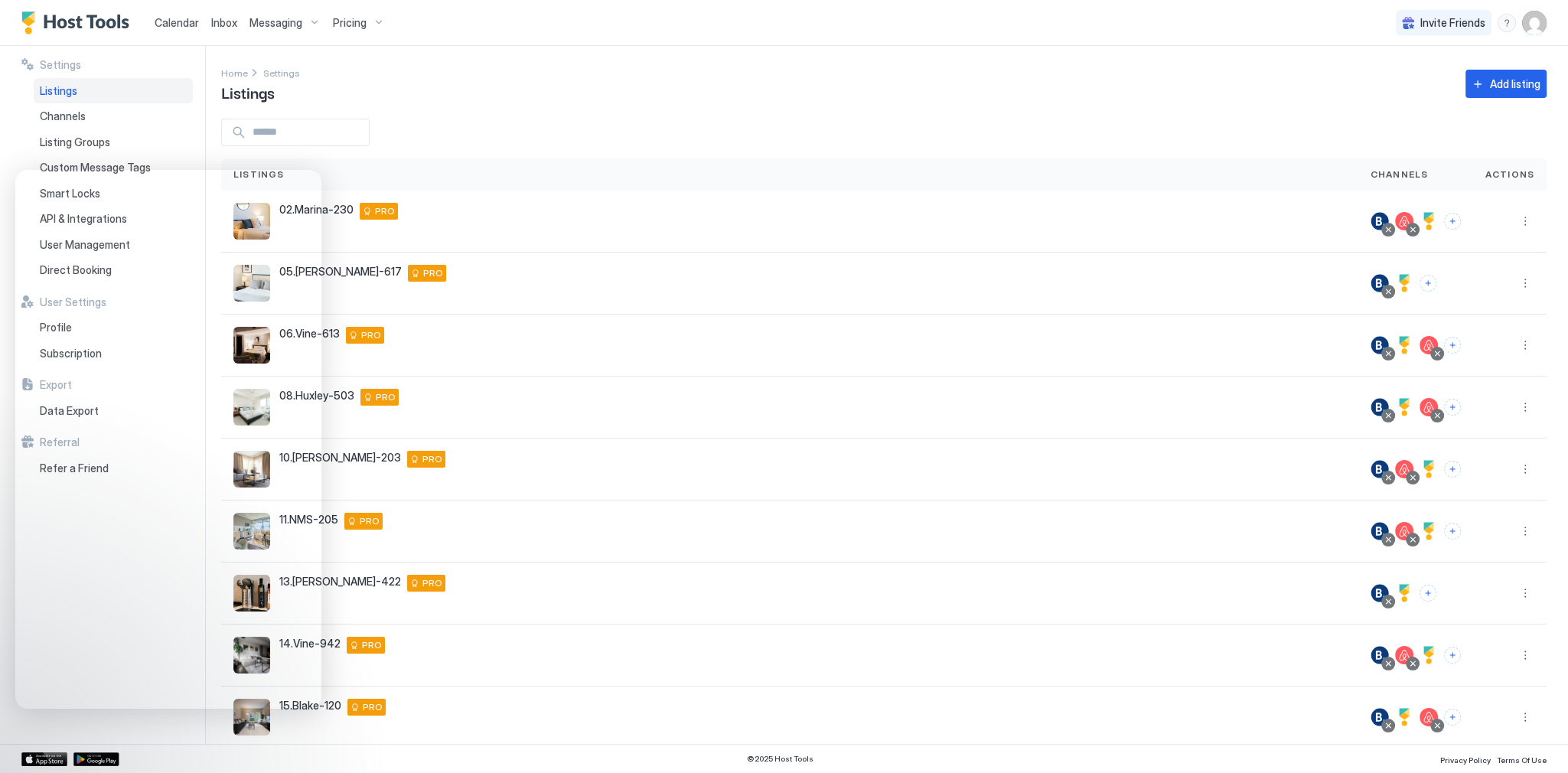
click at [691, 41] on div "Calendar Inbox Messaging Pricing Invite Friends SG" at bounding box center [784, 23] width 1568 height 46
click at [985, 104] on div "Settings Home Settings Listings Add listing Listings Channels Actions 02.Marina…" at bounding box center [894, 395] width 1346 height 698
click at [760, 112] on div "Settings Home Settings Listings Add listing Listings Channels Actions 02.Marina…" at bounding box center [894, 395] width 1346 height 698
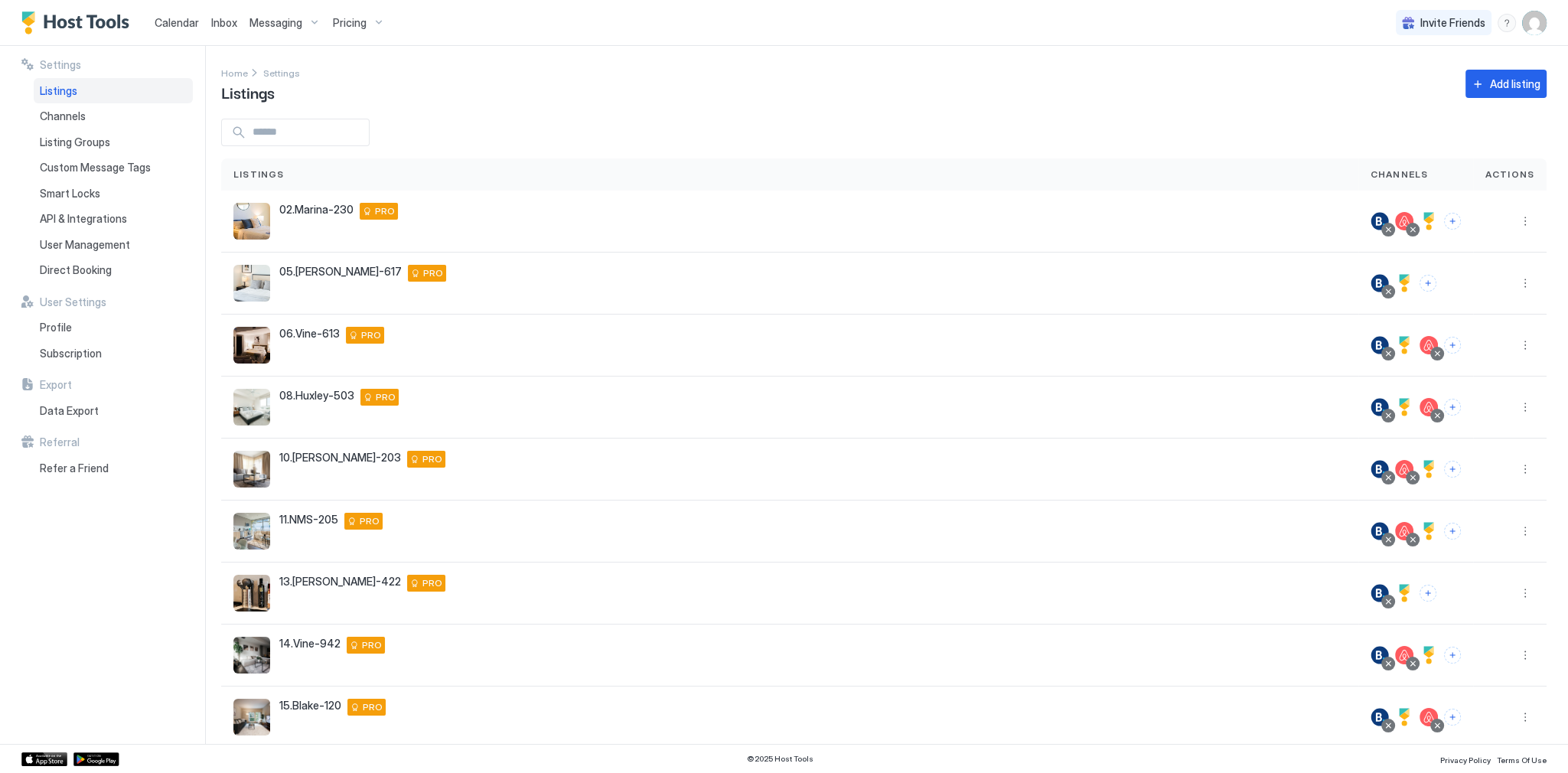
click at [717, 120] on div at bounding box center [883, 132] width 1325 height 28
click at [817, 74] on div "Home Settings Listings Add listing" at bounding box center [883, 84] width 1325 height 39
click at [826, 105] on div "Settings Home Settings Listings Add listing Listings Channels Actions 02.Marina…" at bounding box center [894, 395] width 1346 height 698
drag, startPoint x: 675, startPoint y: 81, endPoint x: 628, endPoint y: 80, distance: 47.0
click at [676, 81] on div "Home Settings Listings Add listing" at bounding box center [883, 84] width 1325 height 39
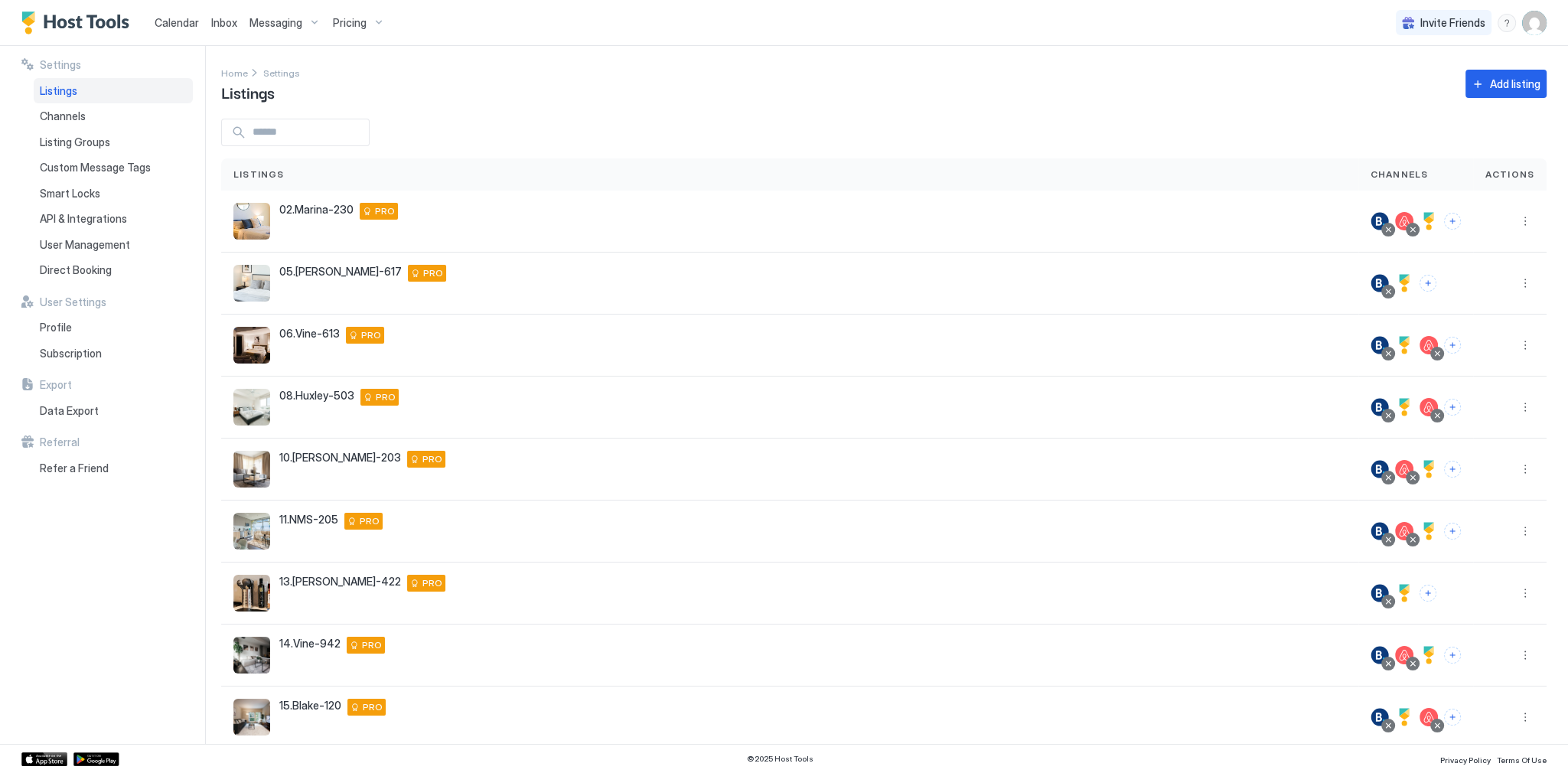
click at [89, 23] on img "Host Tools Logo" at bounding box center [79, 22] width 115 height 23
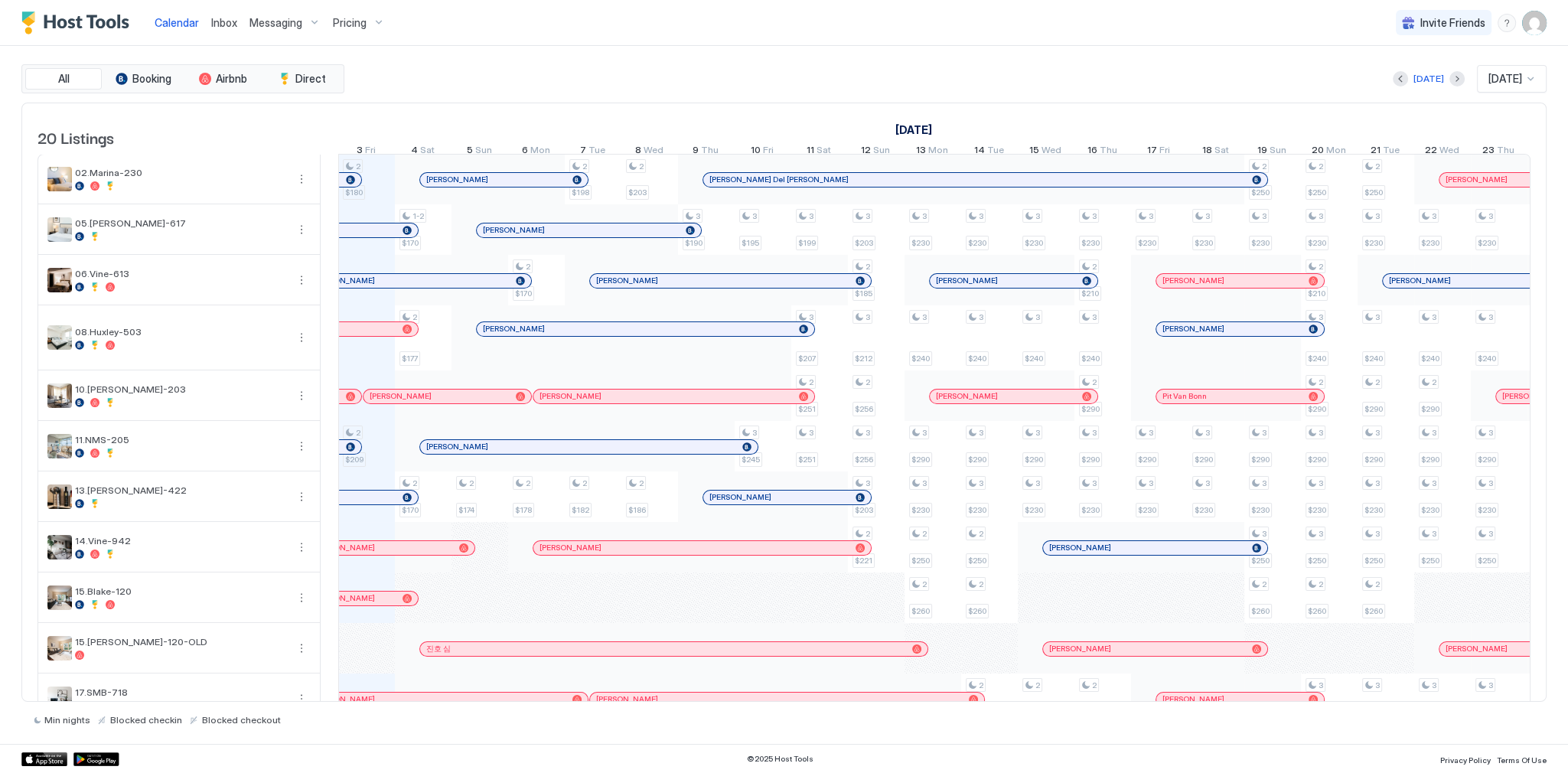
scroll to position [0, 850]
click at [789, 122] on div "[DATE]" at bounding box center [1101, 130] width 1755 height 22
drag, startPoint x: 827, startPoint y: 95, endPoint x: 817, endPoint y: 101, distance: 11.7
click at [827, 95] on div "All Booking Airbnb Direct Today Oct 2025 20 Listings September 2025 October 202…" at bounding box center [784, 395] width 1525 height 661
click at [763, 81] on div "[DATE] [DATE]" at bounding box center [947, 79] width 1199 height 28
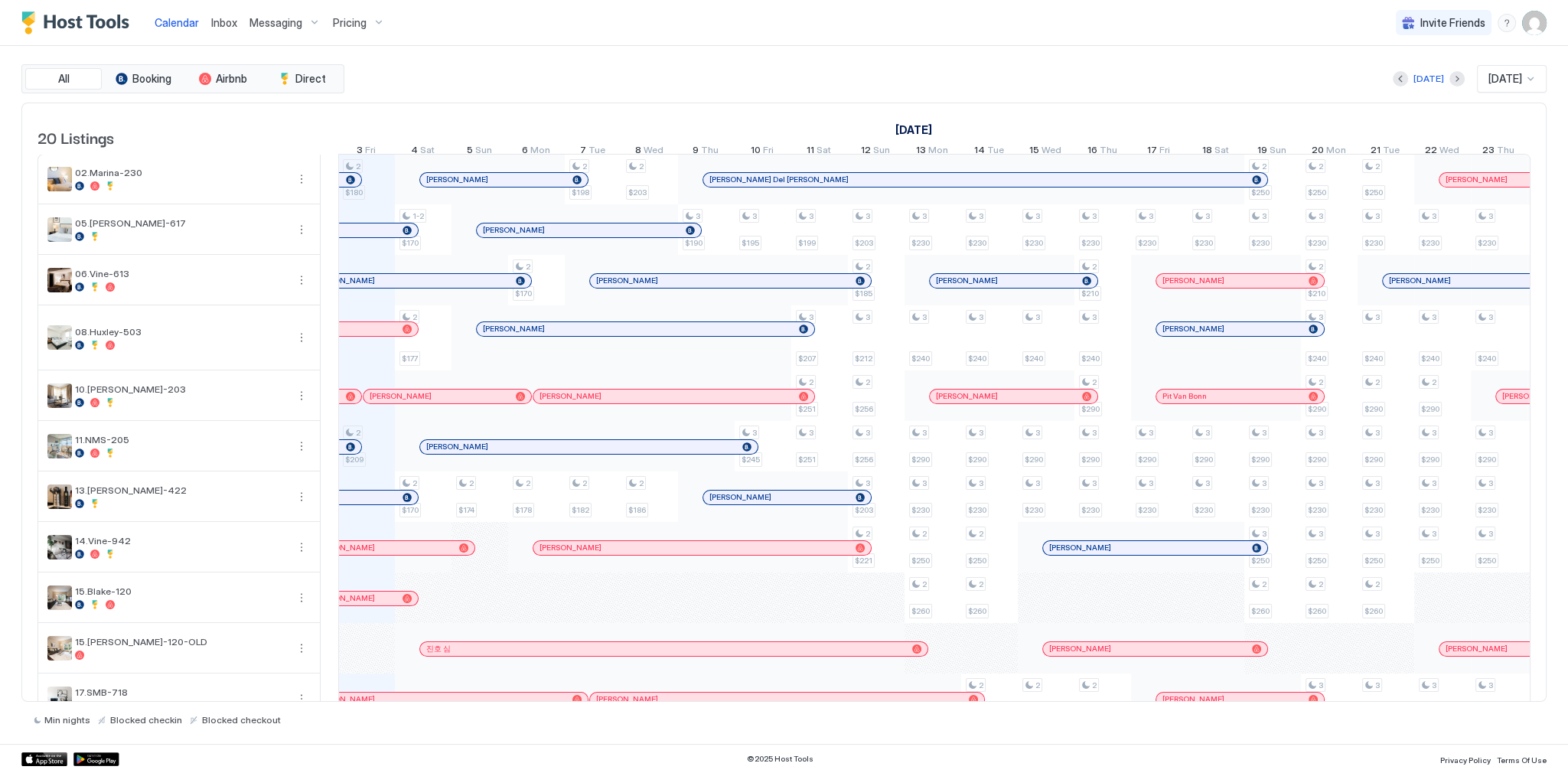
click at [915, 80] on div "[DATE] [DATE]" at bounding box center [947, 79] width 1199 height 28
click at [841, 33] on div "Calendar Inbox Messaging Pricing Invite Friends SG" at bounding box center [784, 23] width 1568 height 46
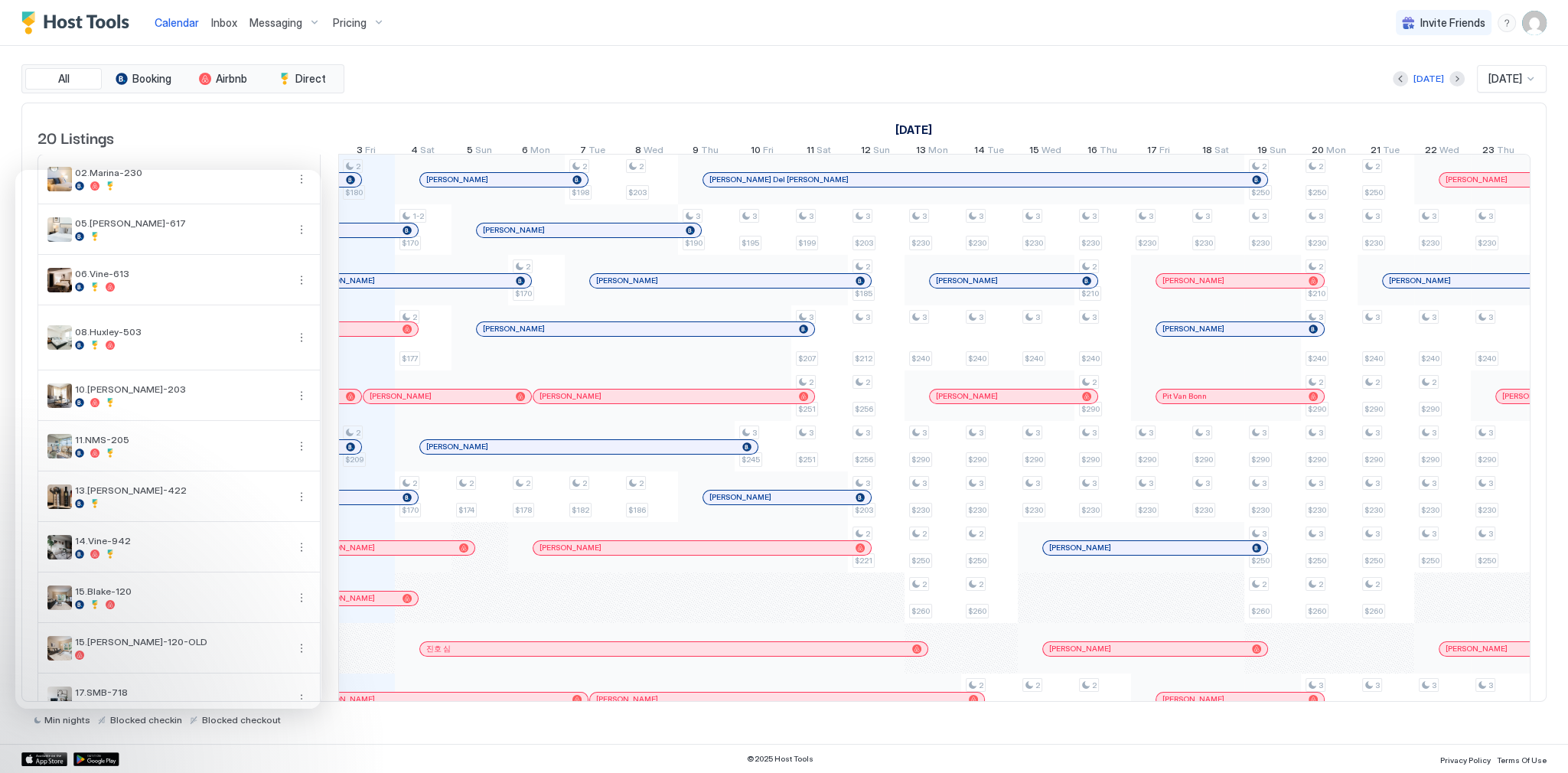
click at [724, 49] on div "All Booking Airbnb Direct Today Oct 2025 20 Listings September 2025 October 202…" at bounding box center [784, 395] width 1525 height 698
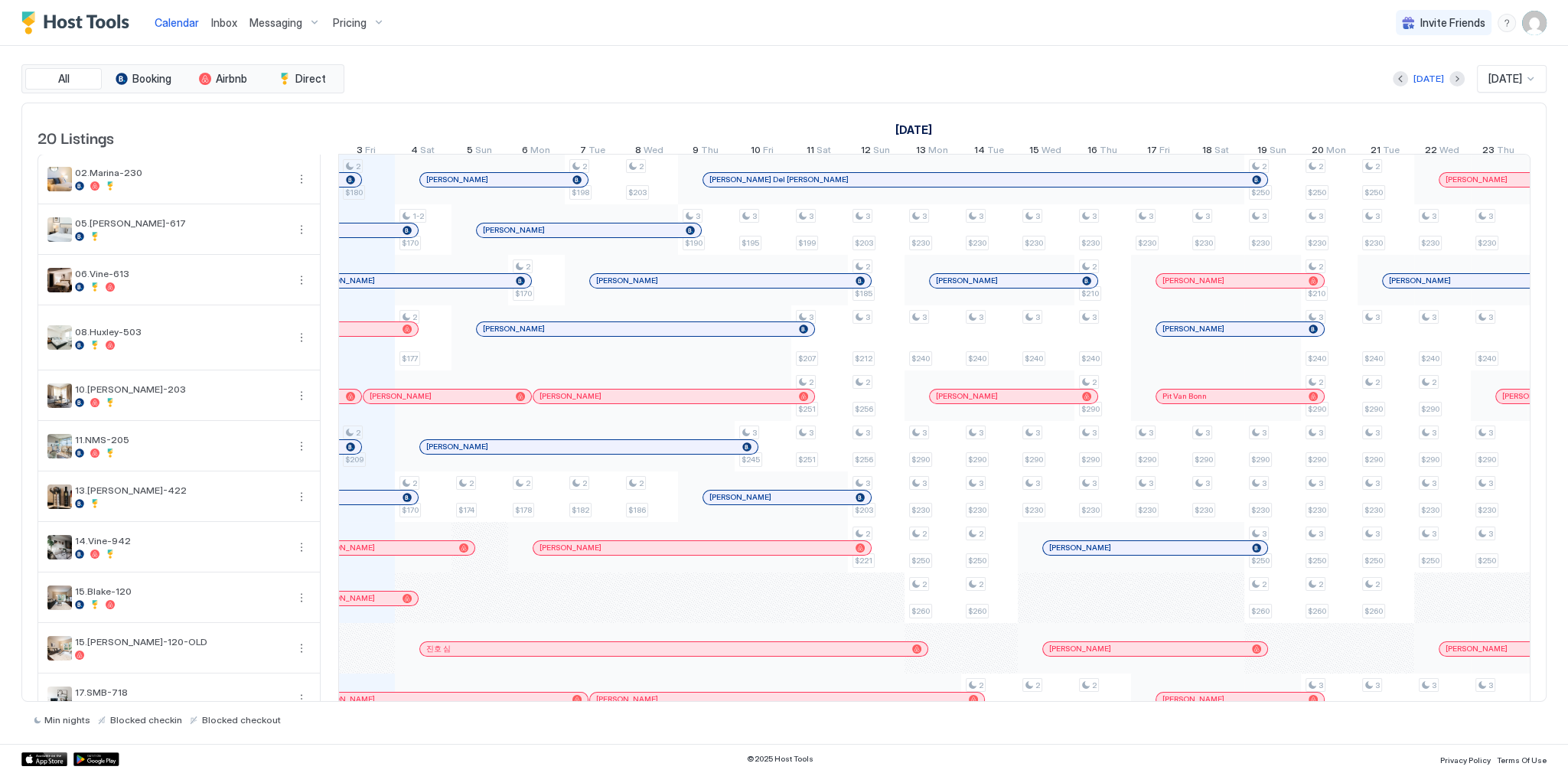
click at [582, 71] on div "[DATE] [DATE]" at bounding box center [947, 79] width 1199 height 28
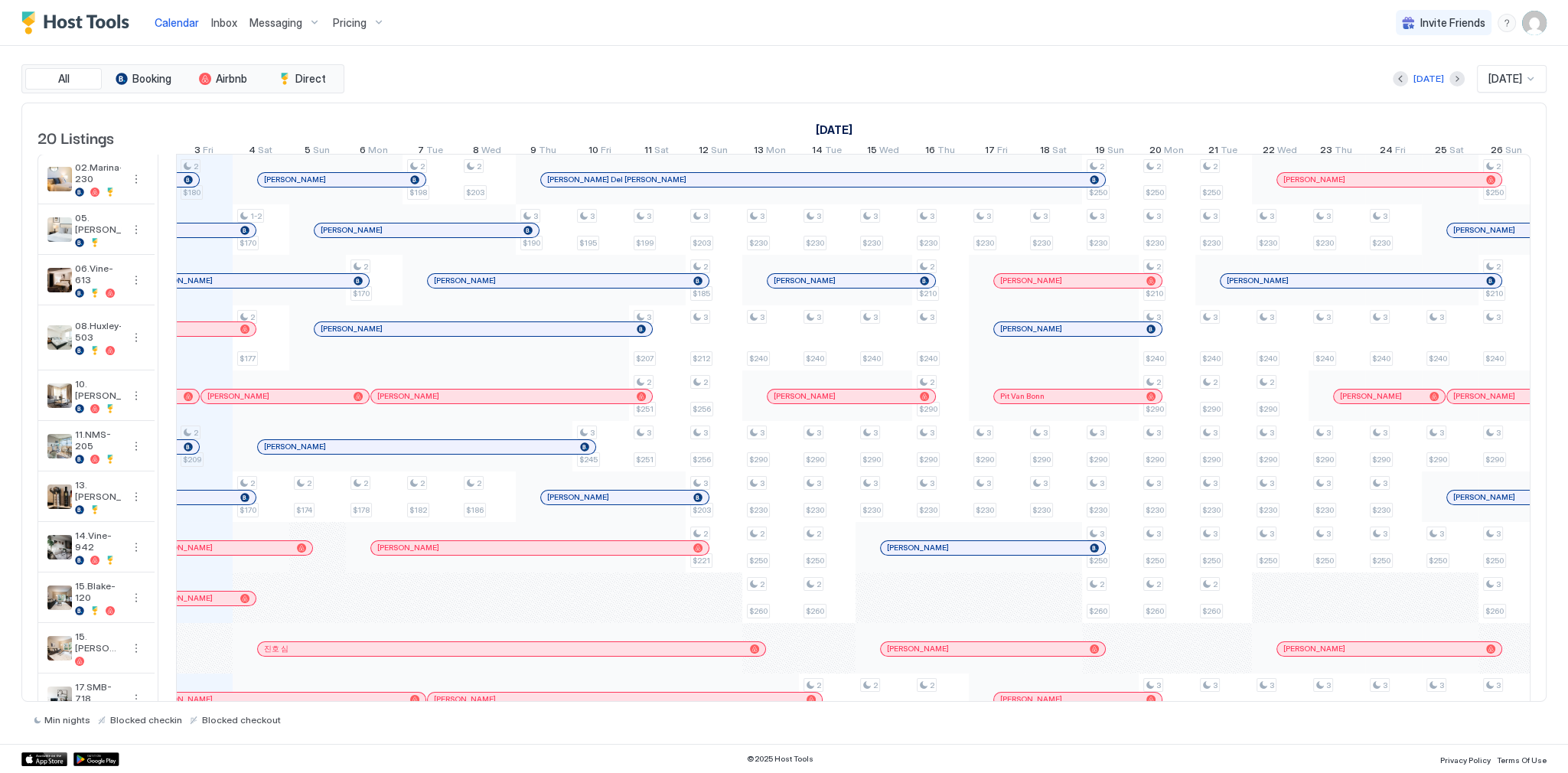
drag, startPoint x: 328, startPoint y: 310, endPoint x: 165, endPoint y: 291, distance: 164.1
click at [165, 291] on td at bounding box center [167, 666] width 18 height 1025
drag, startPoint x: 165, startPoint y: 366, endPoint x: 192, endPoint y: 368, distance: 27.1
click at [176, 368] on td at bounding box center [167, 666] width 18 height 1025
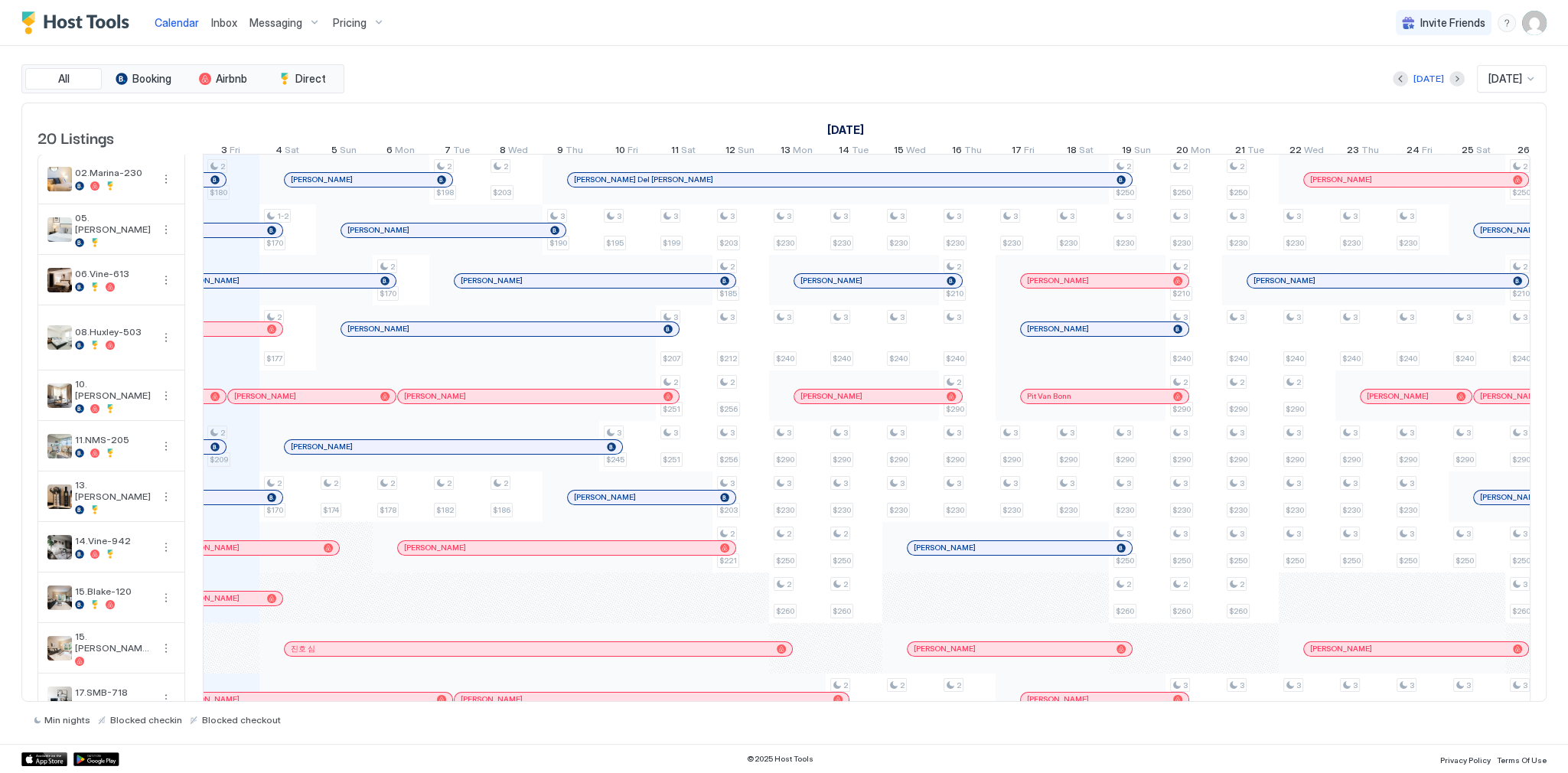
drag, startPoint x: 192, startPoint y: 368, endPoint x: 206, endPoint y: 370, distance: 14.1
click at [203, 370] on td at bounding box center [194, 666] width 18 height 1025
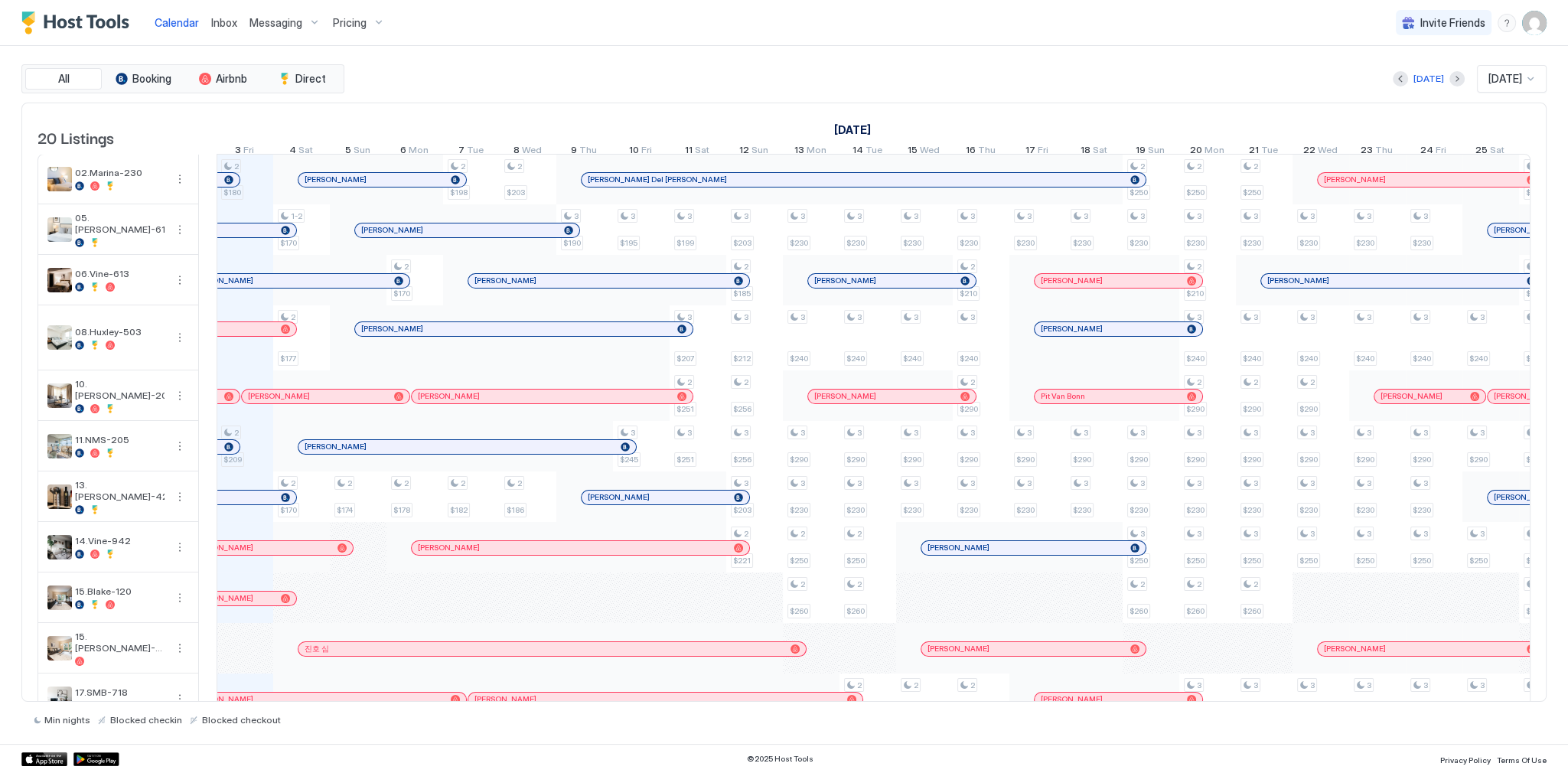
drag, startPoint x: 465, startPoint y: 119, endPoint x: 506, endPoint y: 101, distance: 44.8
click at [465, 119] on div "[DATE]" at bounding box center [980, 130] width 1755 height 22
drag, startPoint x: 975, startPoint y: 75, endPoint x: 906, endPoint y: 43, distance: 76.1
click at [974, 74] on div "[DATE] [DATE]" at bounding box center [947, 79] width 1199 height 28
click at [884, 52] on div "All Booking Airbnb Direct Today Oct 2025 20 Listings September 2025 October 202…" at bounding box center [784, 395] width 1525 height 698
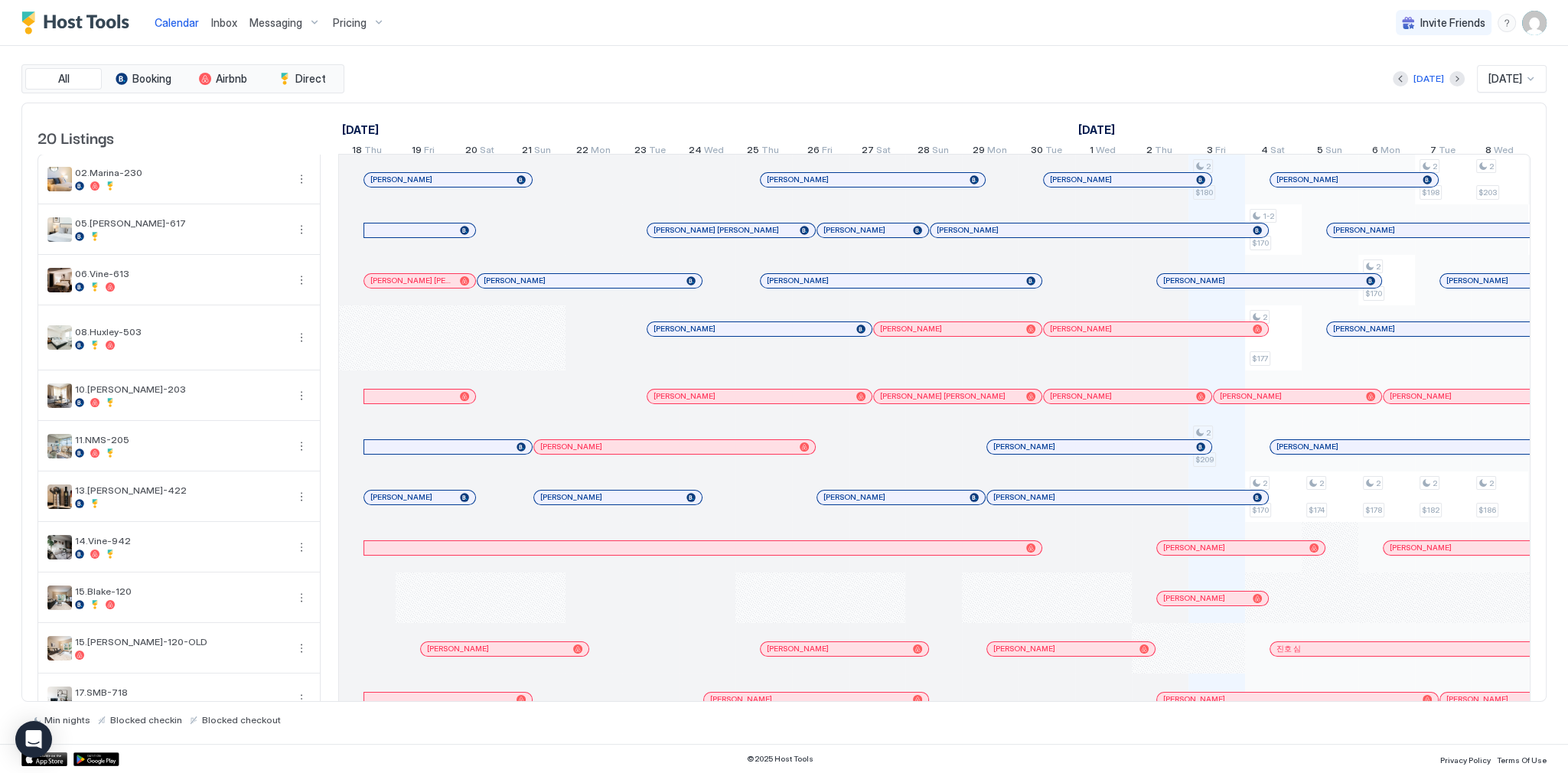
scroll to position [0, 850]
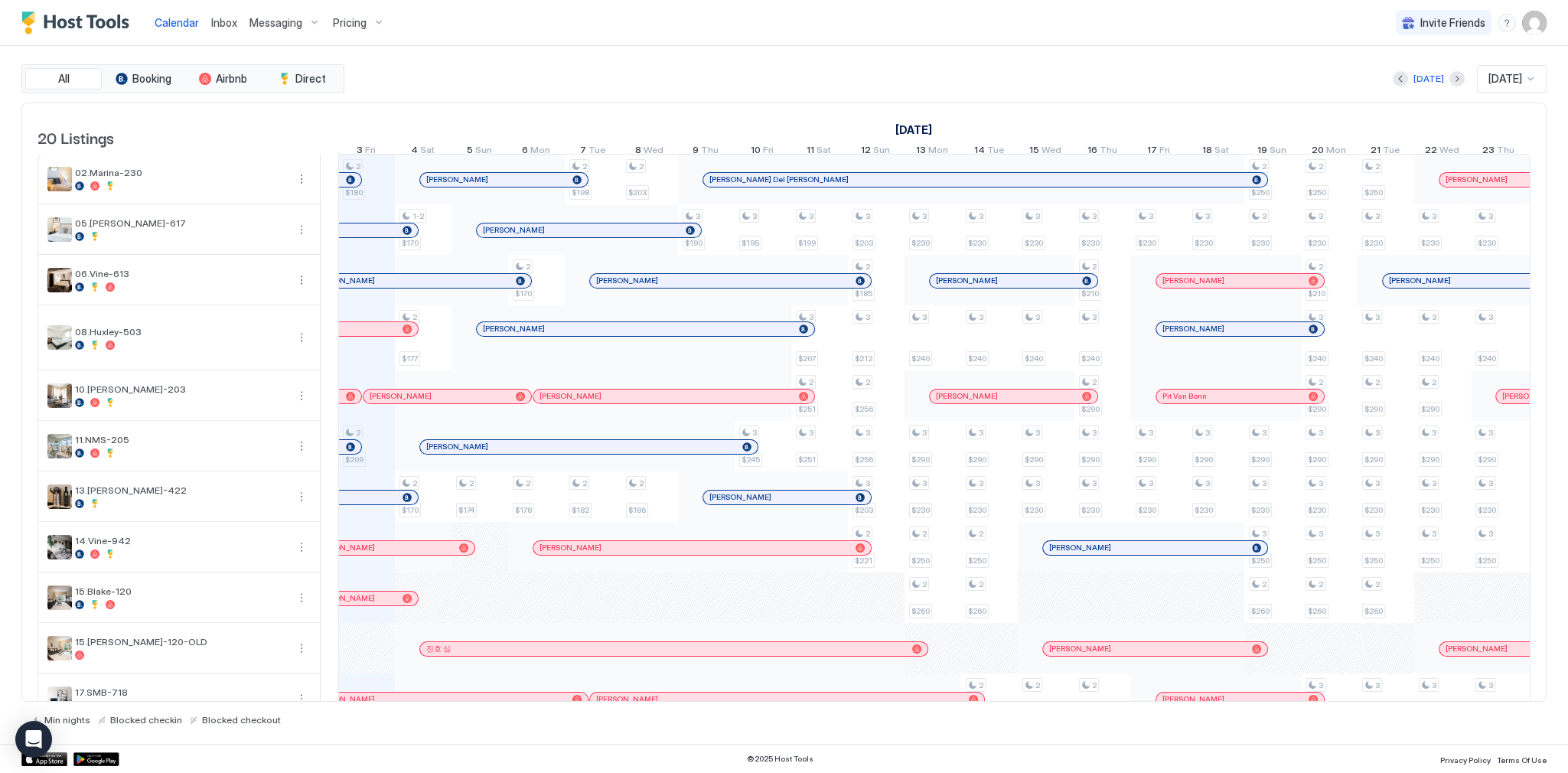
click at [693, 89] on div "[DATE] [DATE]" at bounding box center [947, 79] width 1199 height 28
click at [938, 69] on div "[DATE] [DATE]" at bounding box center [947, 79] width 1199 height 28
click at [230, 23] on span "Inbox" at bounding box center [224, 22] width 26 height 13
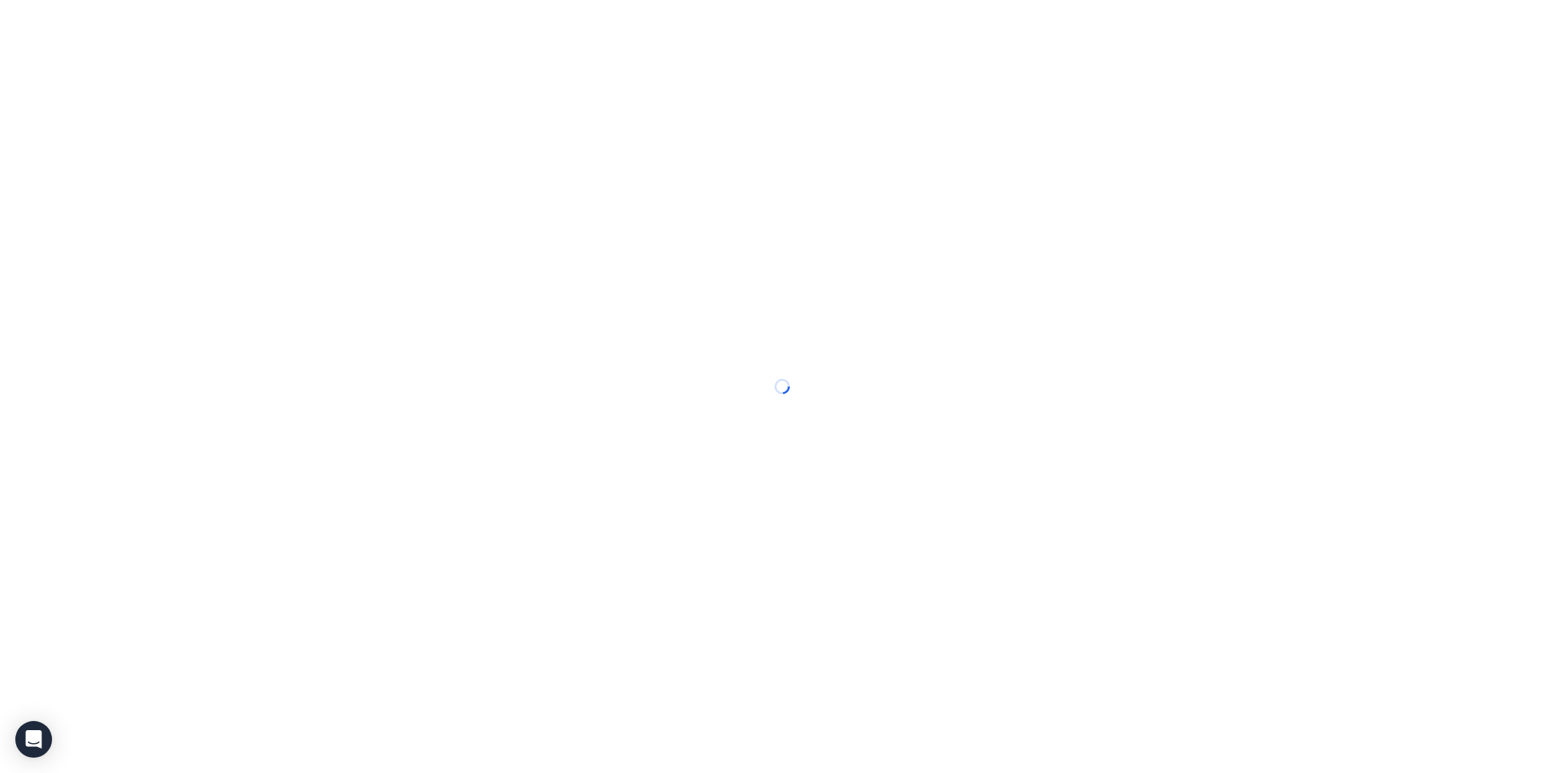
click at [230, 23] on div at bounding box center [784, 386] width 1568 height 773
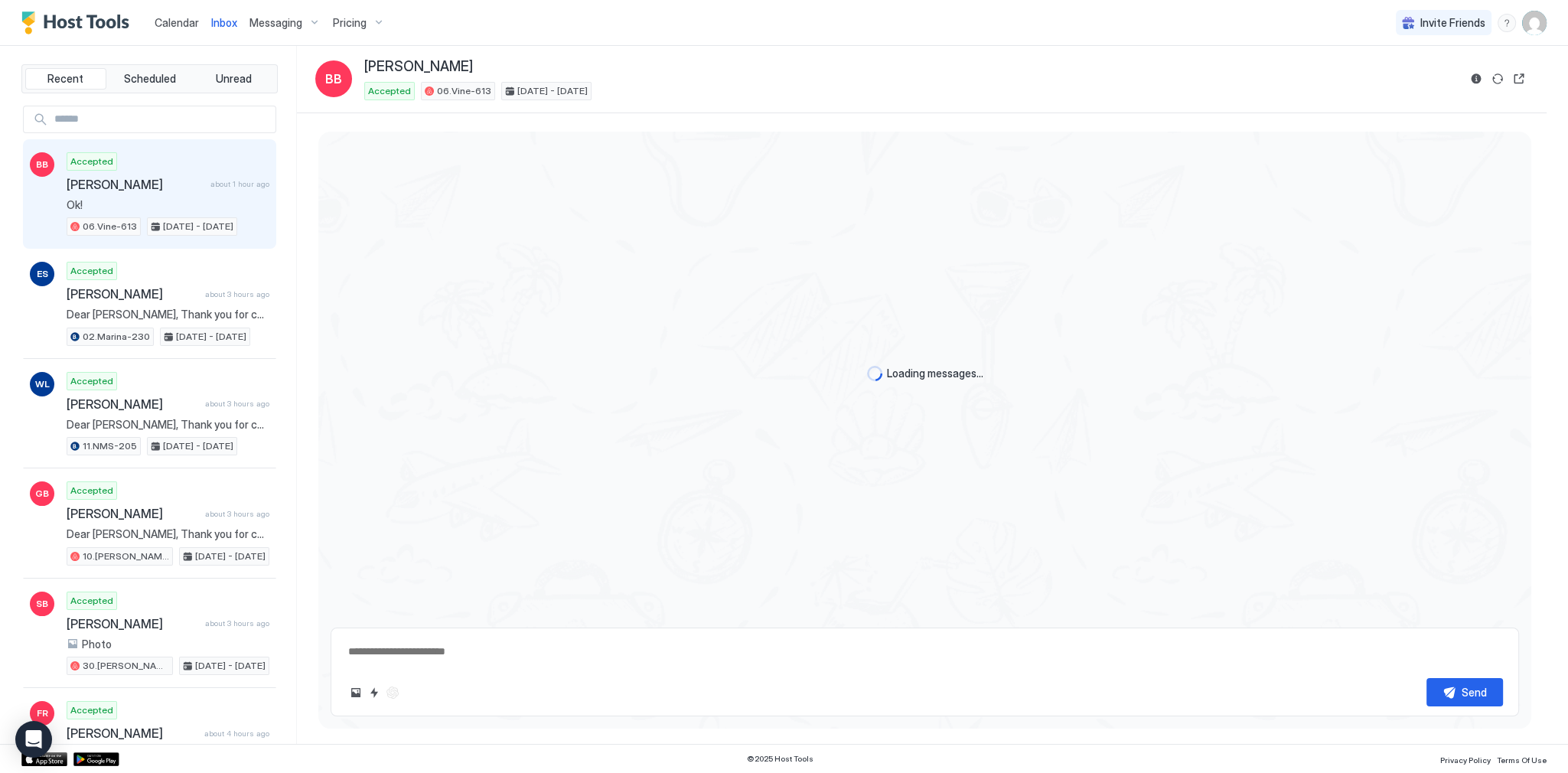
scroll to position [905, 0]
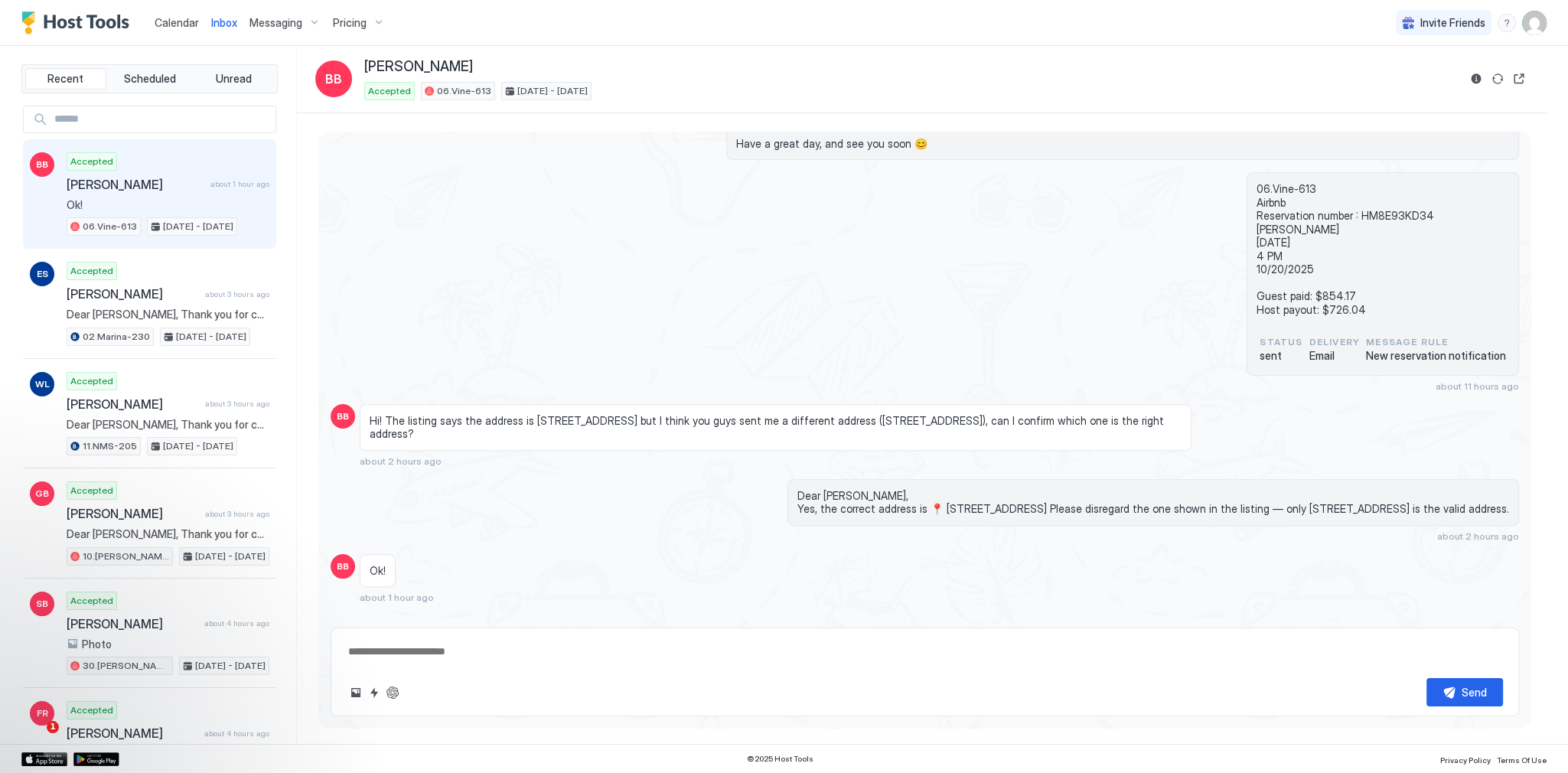
type textarea "*"
